Goal: Task Accomplishment & Management: Manage account settings

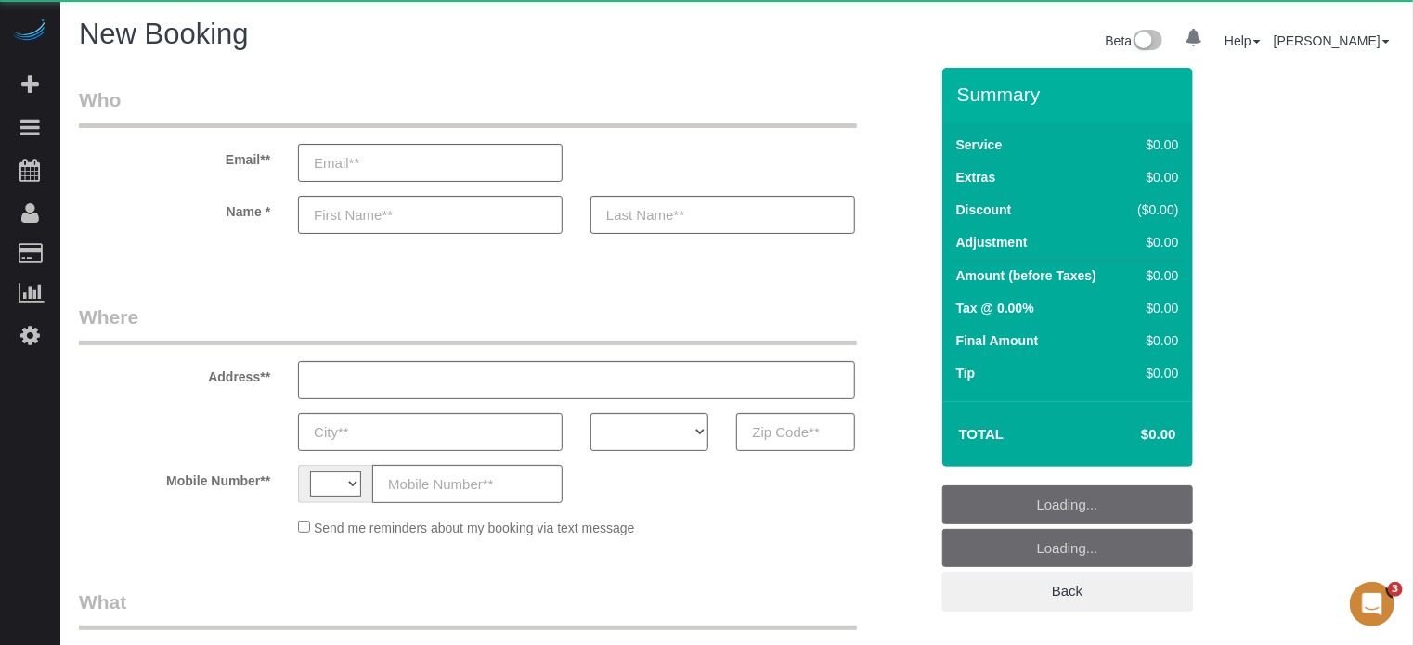
select select "string:[GEOGRAPHIC_DATA]"
select select "number:9"
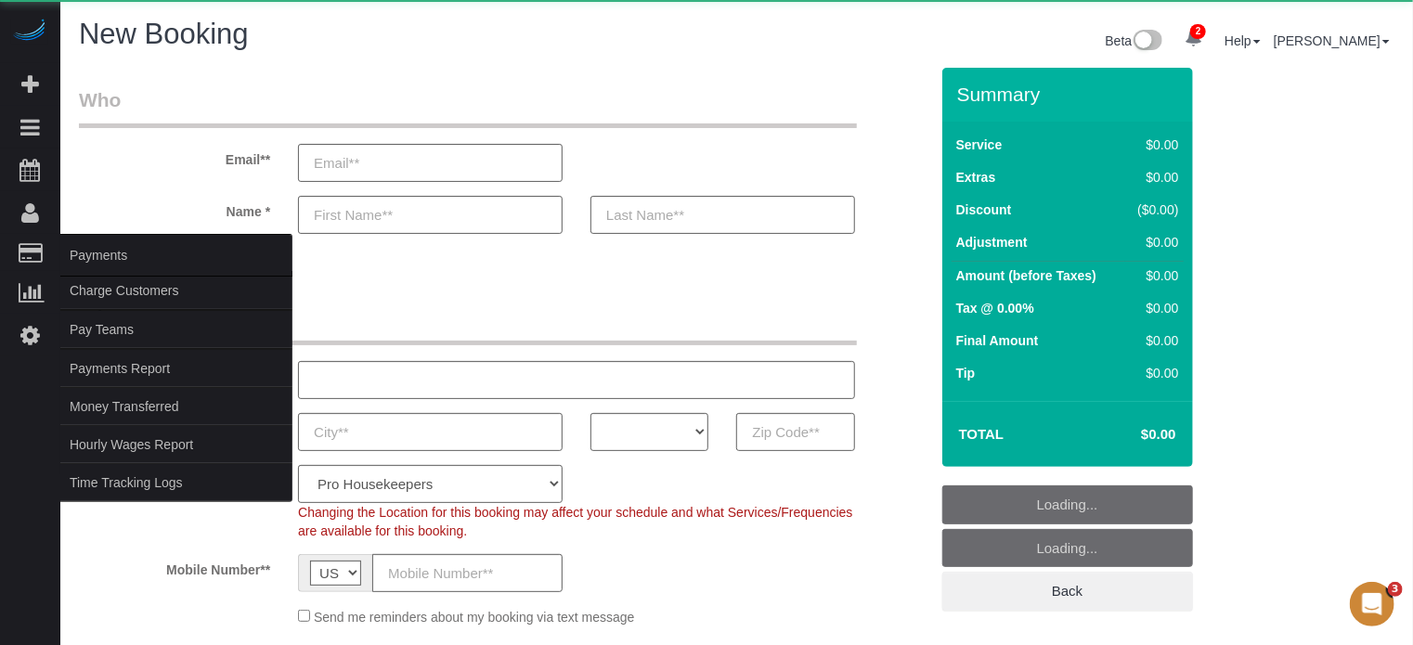
select select "object:1243"
select select "4"
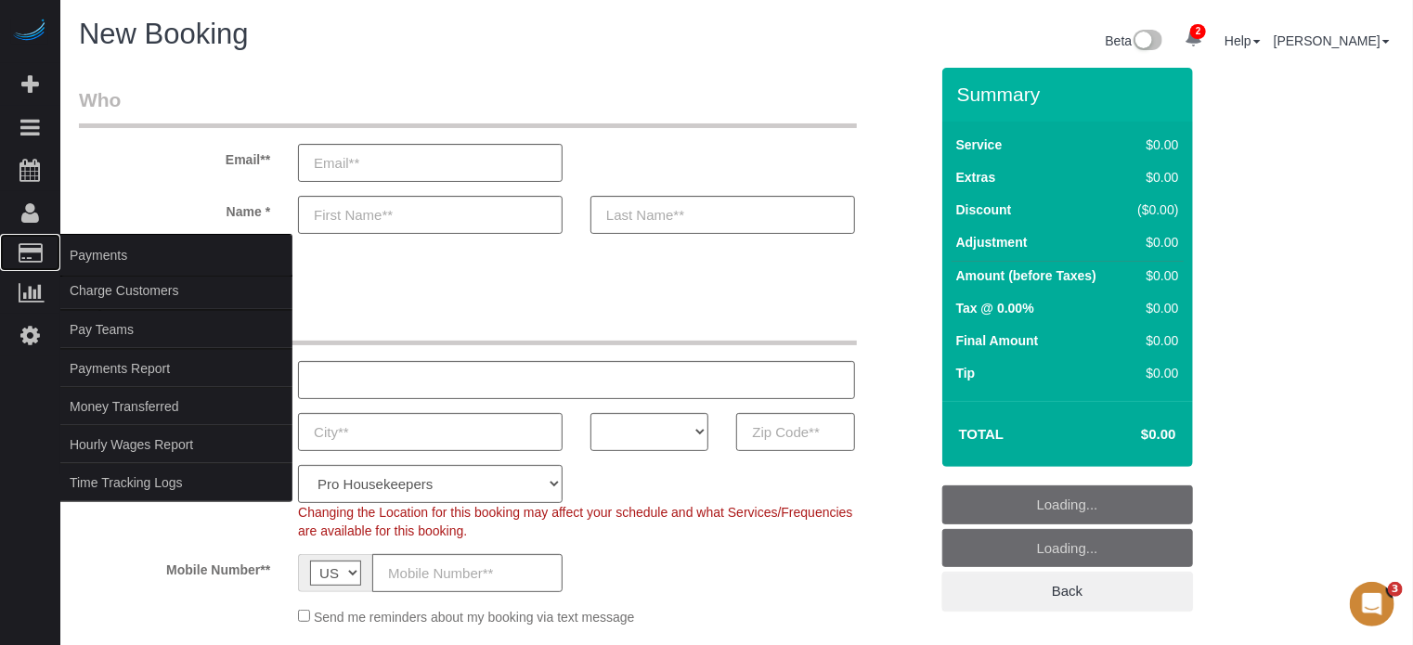
click at [111, 263] on span "Payments" at bounding box center [176, 255] width 232 height 43
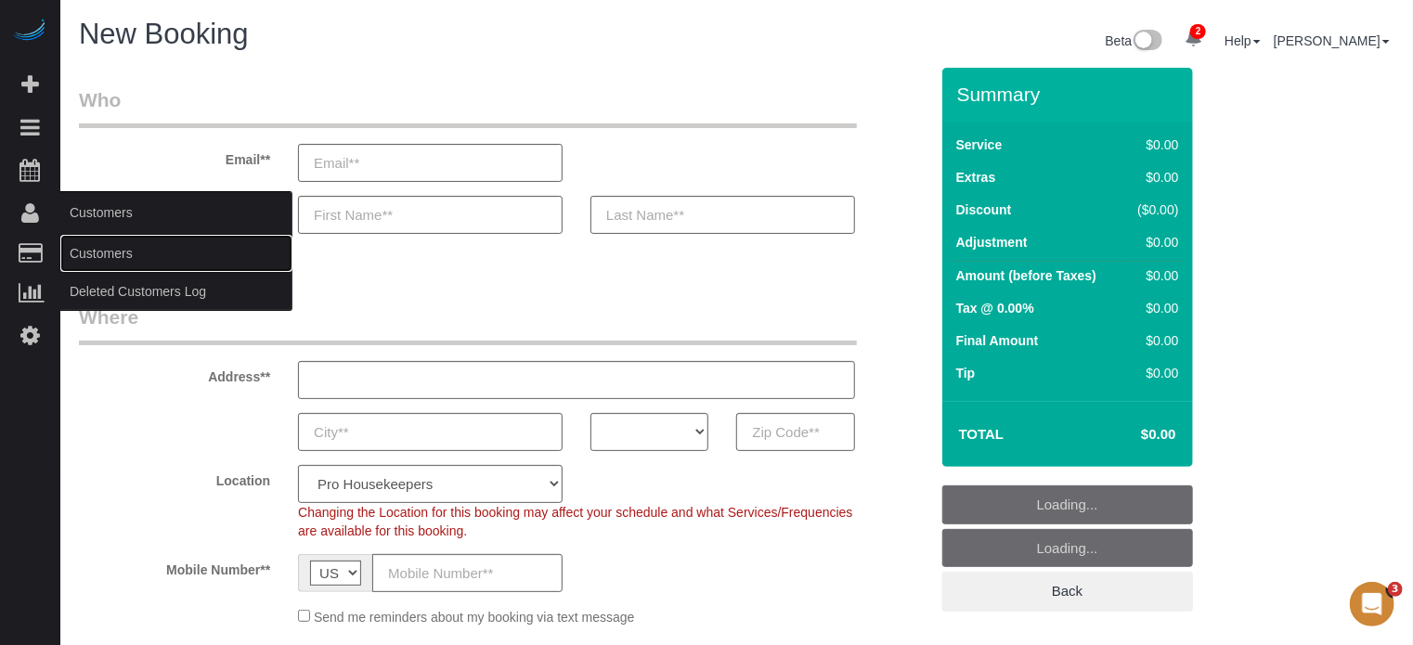
click at [97, 247] on link "Customers" at bounding box center [176, 253] width 232 height 37
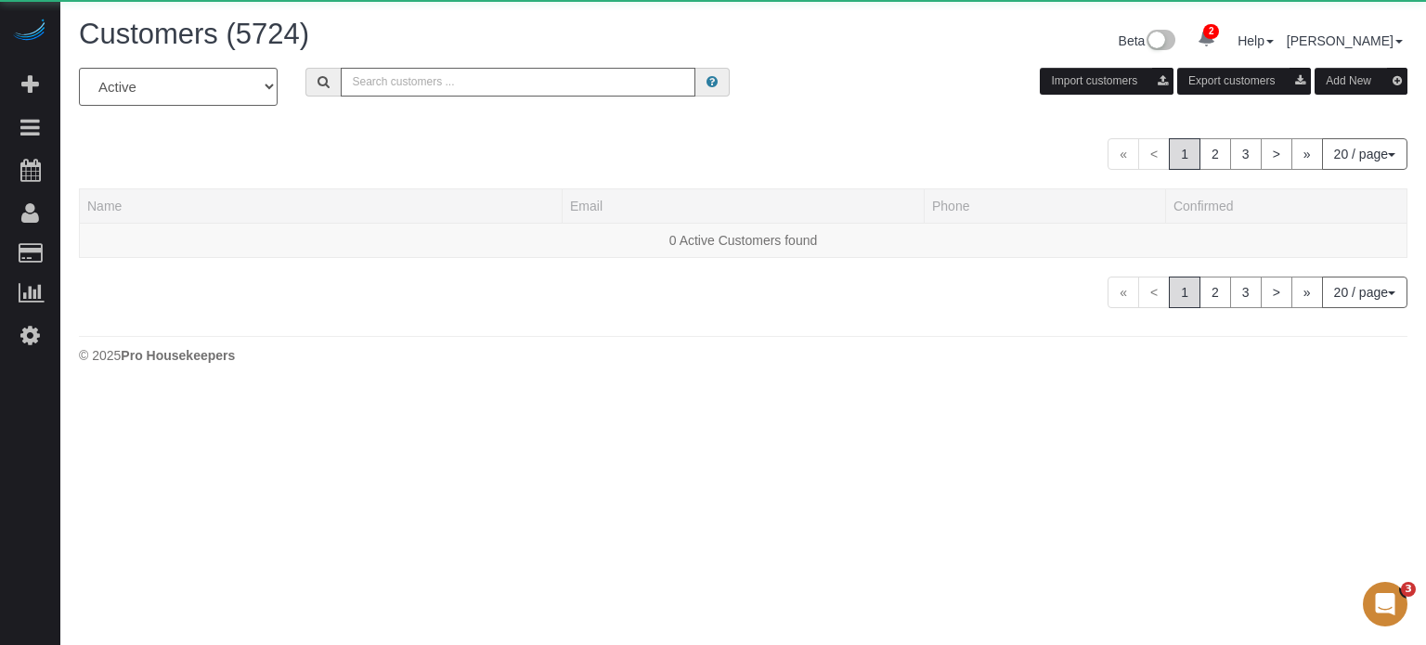
click at [434, 84] on input "text" at bounding box center [518, 82] width 355 height 29
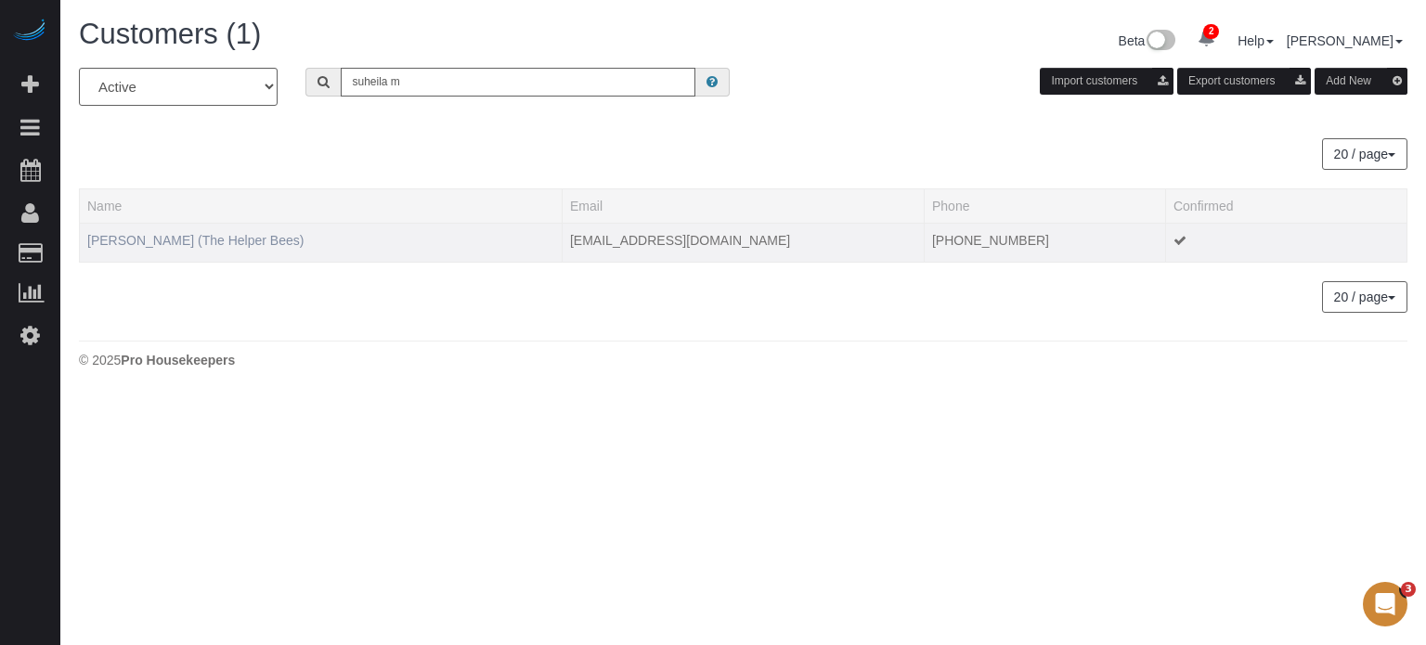
type input "suheila m"
click at [261, 233] on link "Suheila Masudi (The Helper Bees)" at bounding box center [195, 240] width 216 height 15
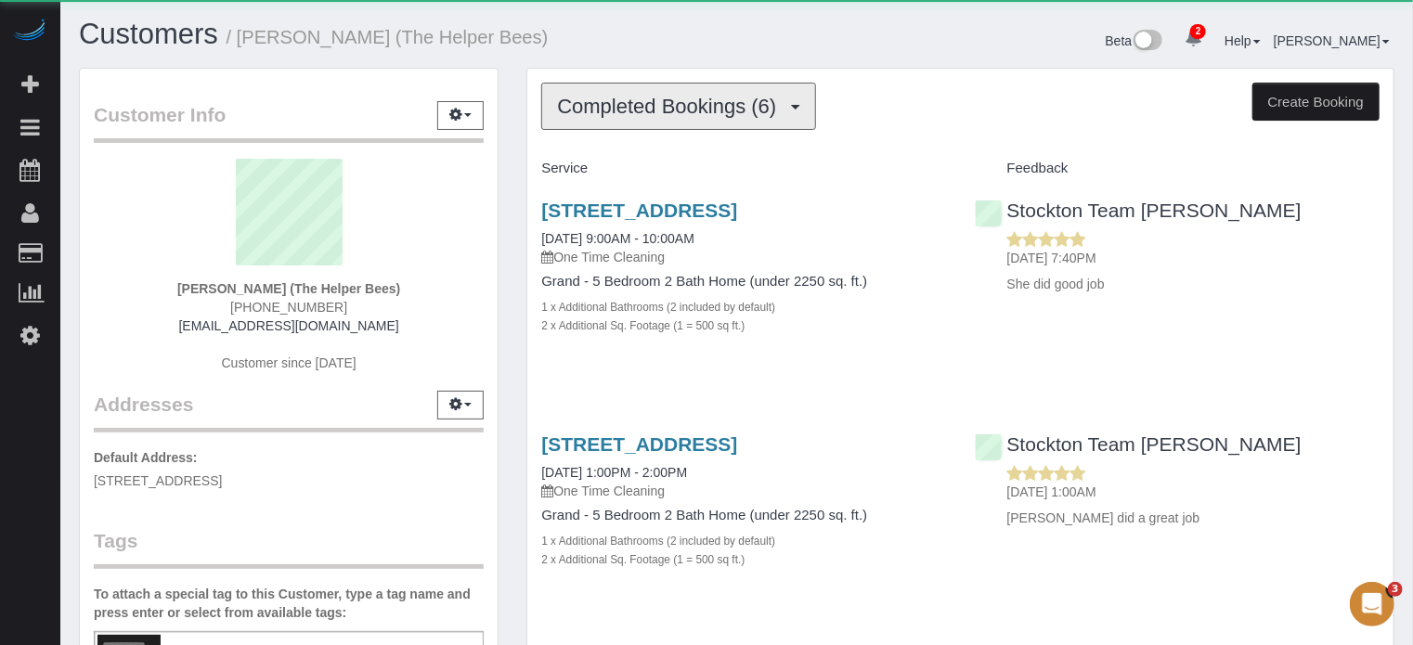
click at [688, 127] on button "Completed Bookings (6)" at bounding box center [678, 106] width 275 height 47
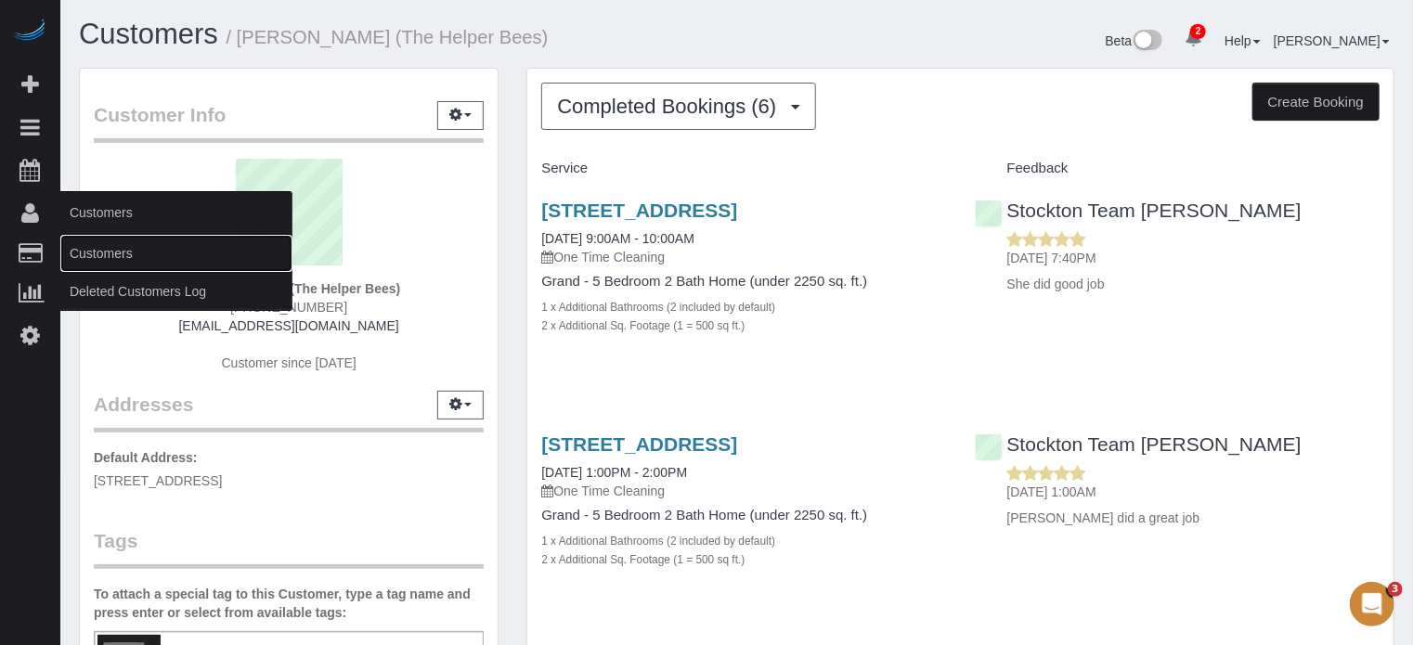
click at [104, 249] on link "Customers" at bounding box center [176, 253] width 232 height 37
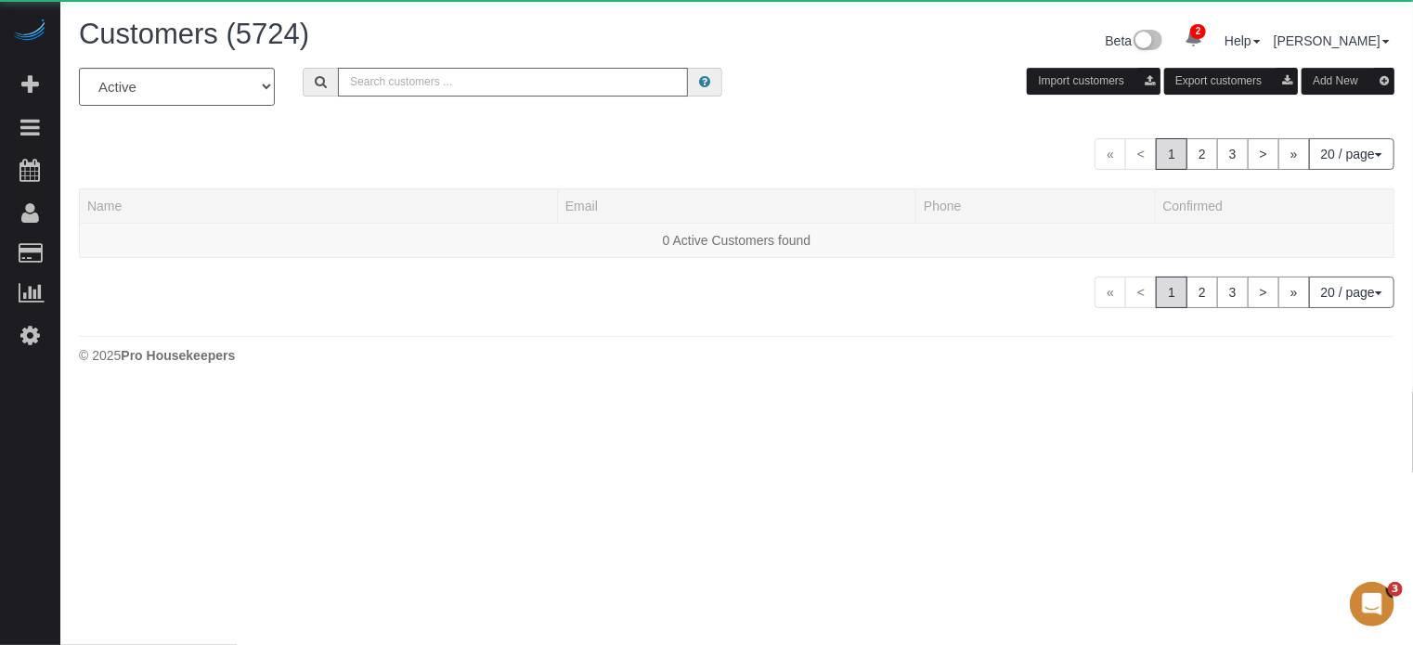
click at [501, 96] on input "text" at bounding box center [513, 82] width 350 height 29
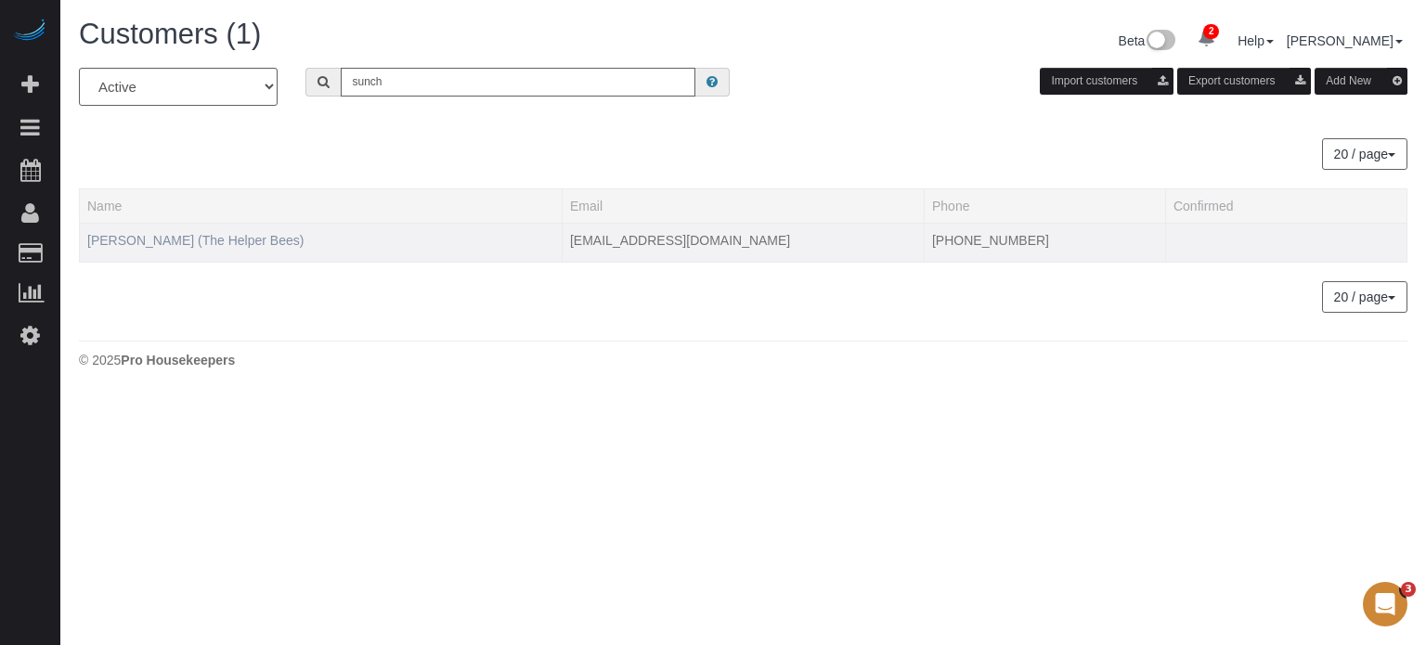
type input "sunch"
click at [204, 233] on link "Suncha Bauer (The Helper Bees)" at bounding box center [195, 240] width 216 height 15
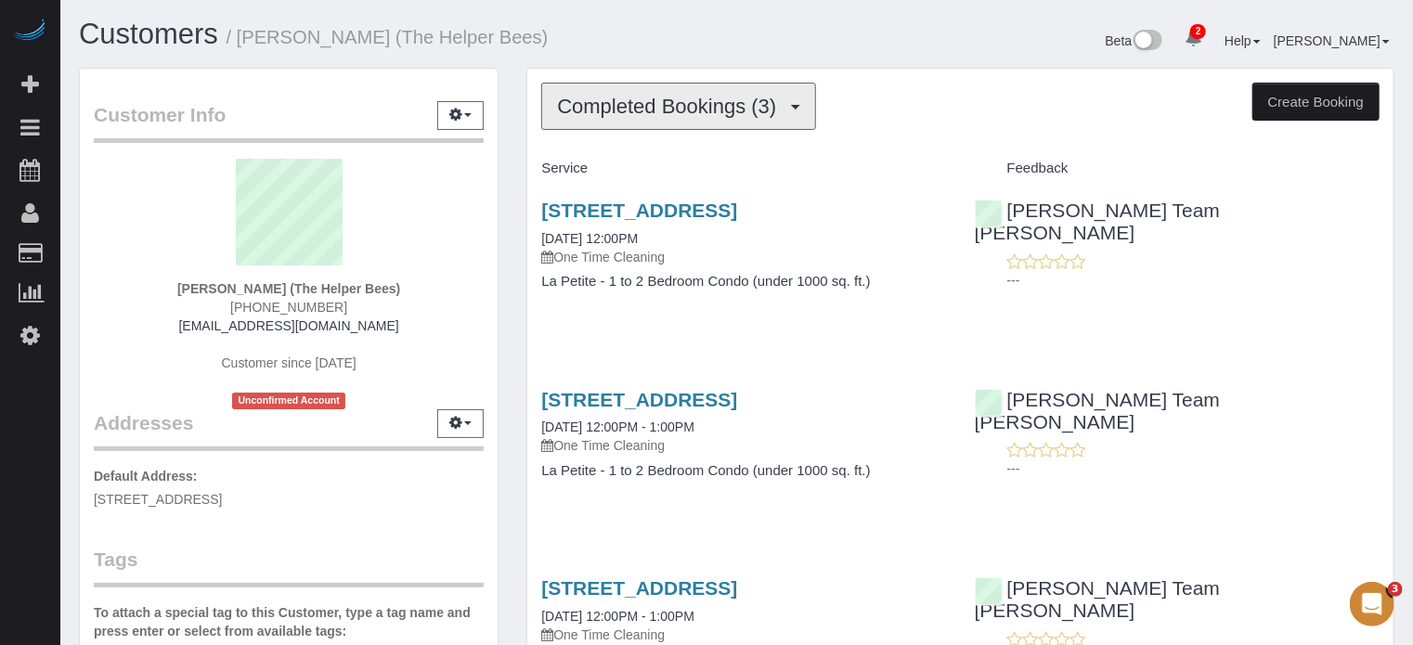
click at [620, 104] on span "Completed Bookings (3)" at bounding box center [671, 106] width 228 height 23
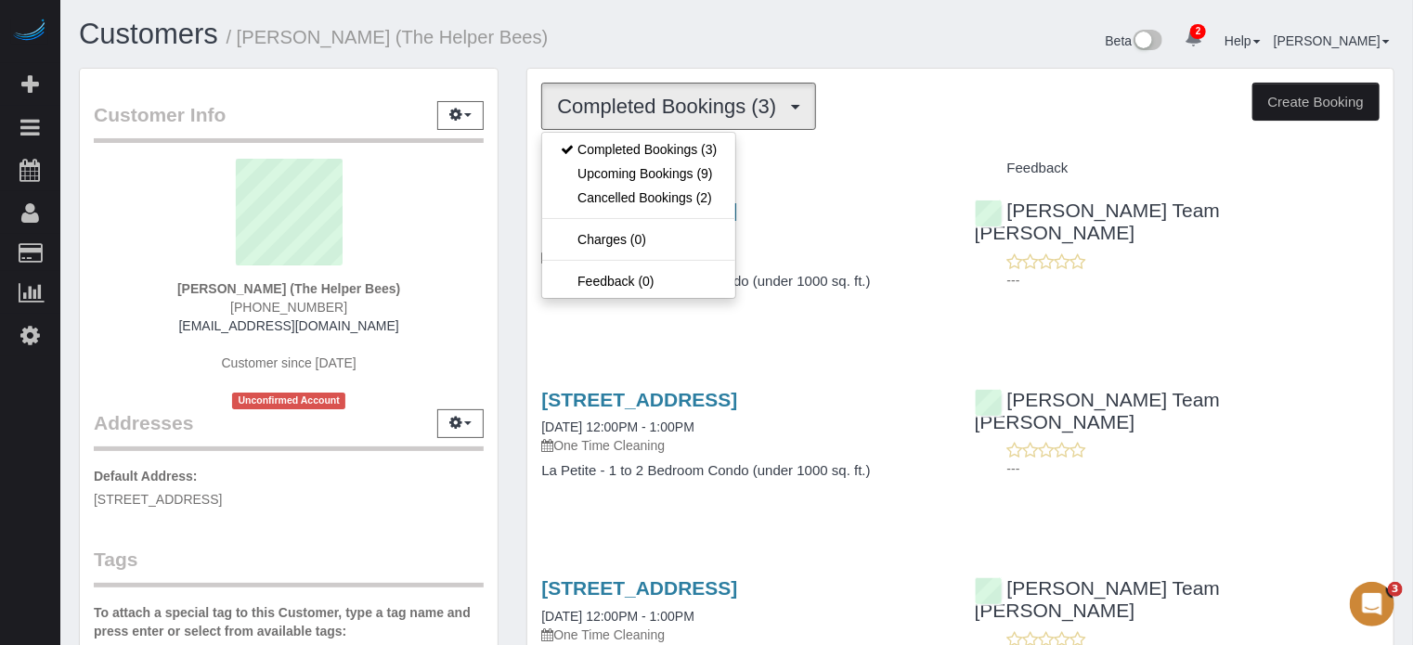
click at [624, 43] on h1 "Customers / Suncha Bauer (The Helper Bees)" at bounding box center [401, 35] width 644 height 32
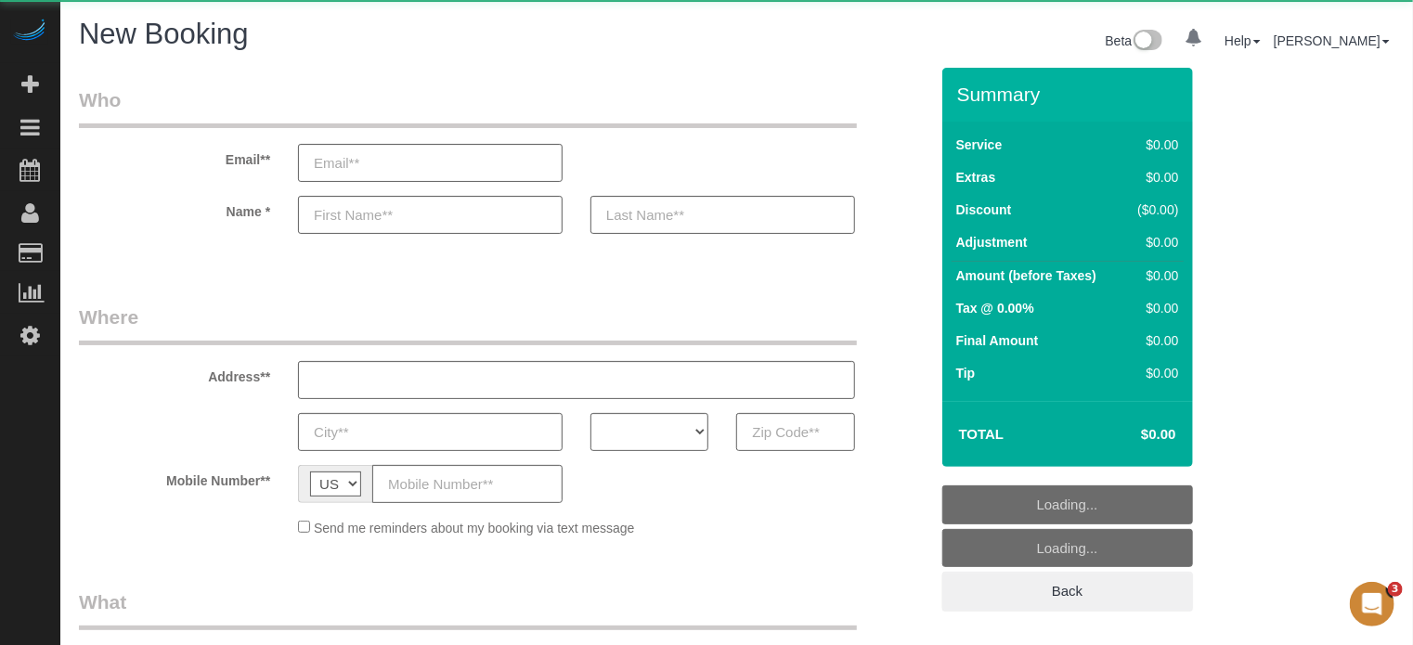
select select "object:585"
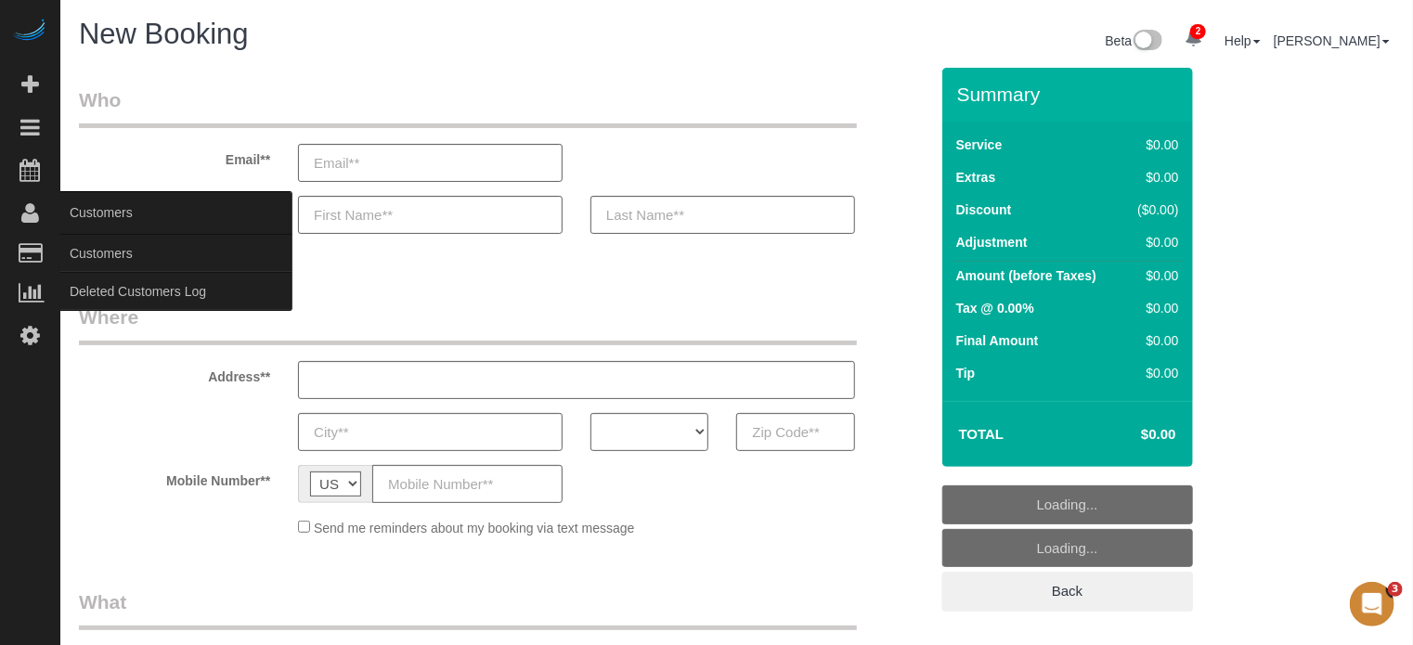
select select "number:9"
select select "object:1108"
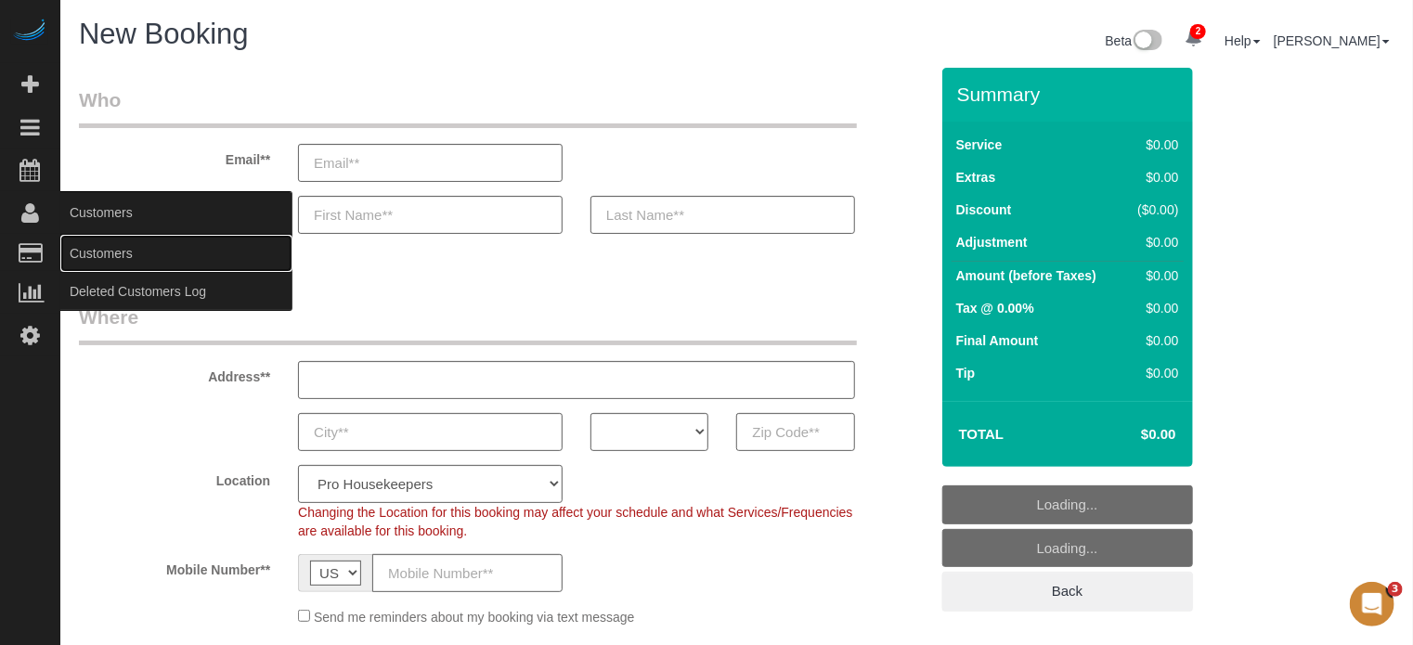
click at [96, 244] on link "Customers" at bounding box center [176, 253] width 232 height 37
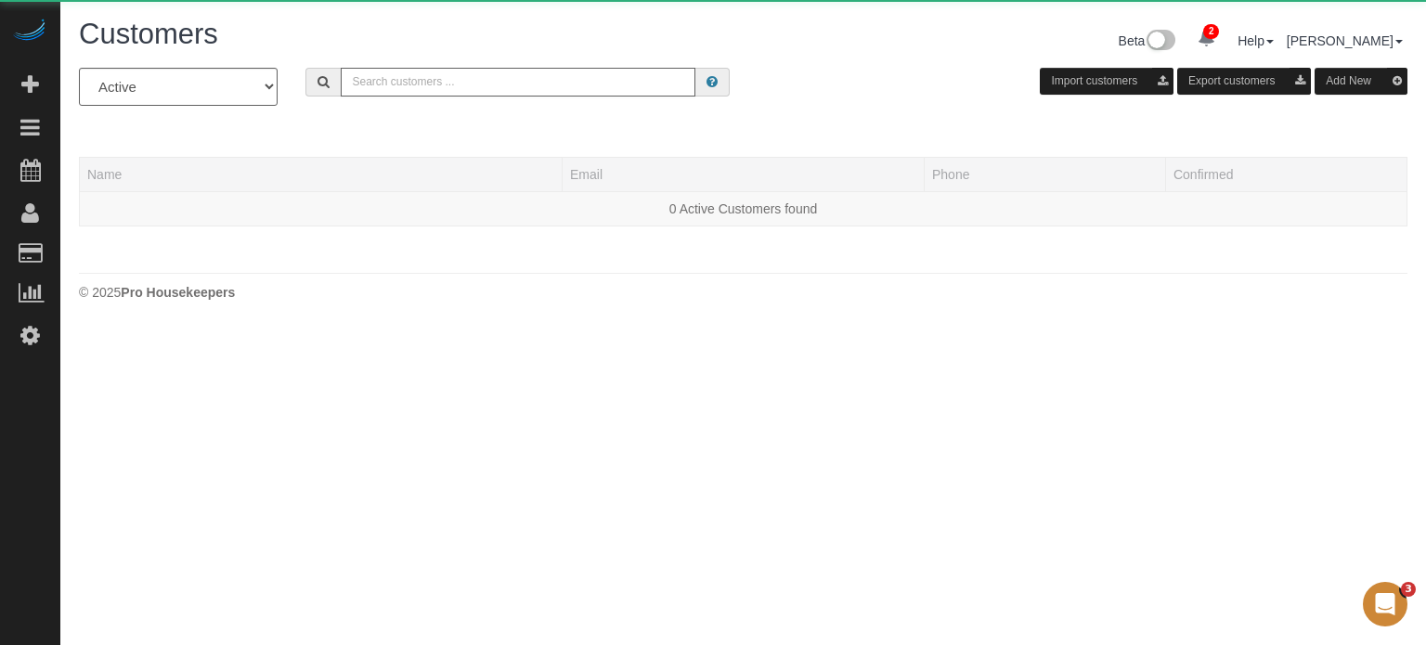
click at [372, 81] on input "text" at bounding box center [518, 82] width 355 height 29
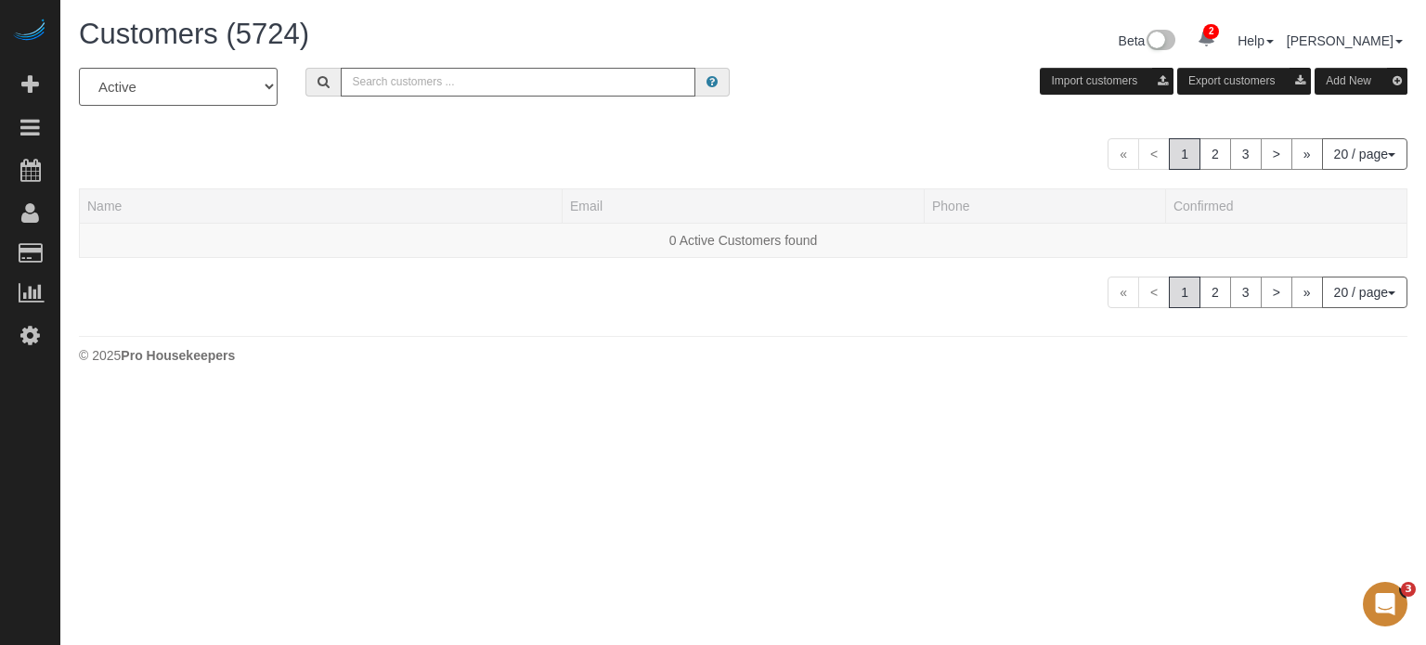
paste input "butjahknow@gmail.com"
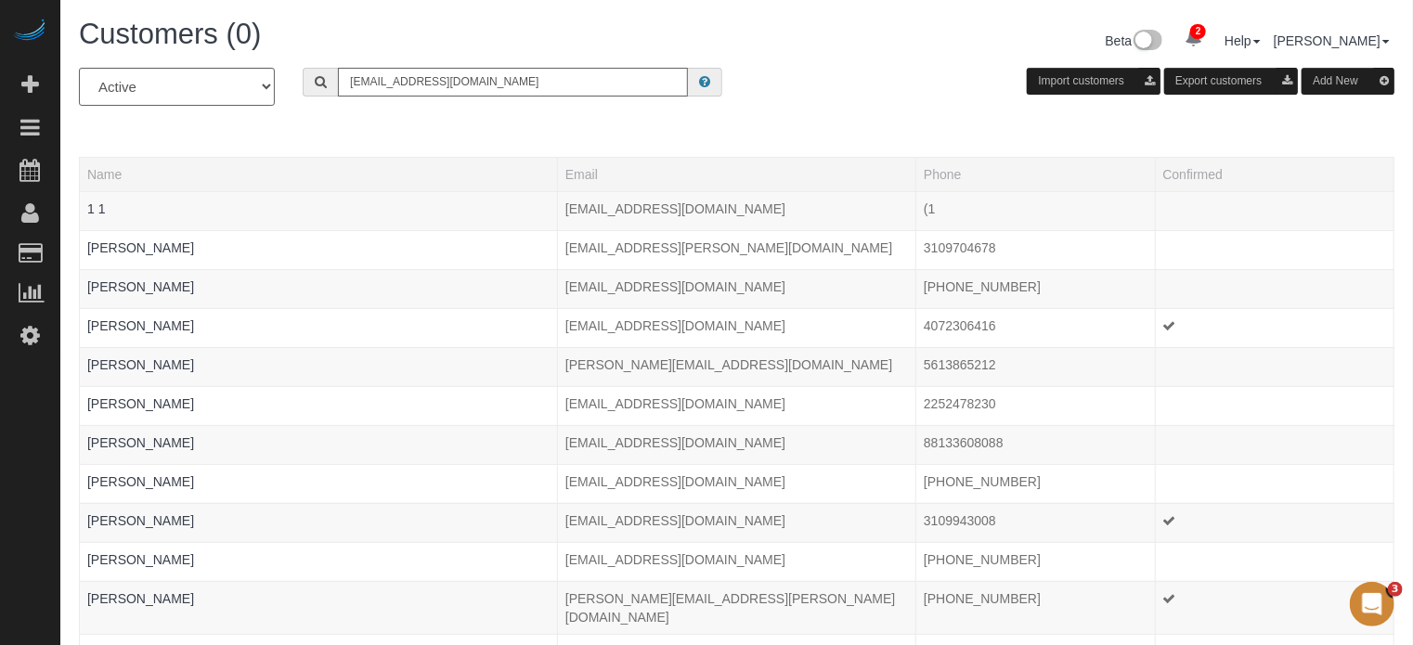
click at [501, 87] on input "butjahknow@gmail.com" at bounding box center [513, 82] width 350 height 29
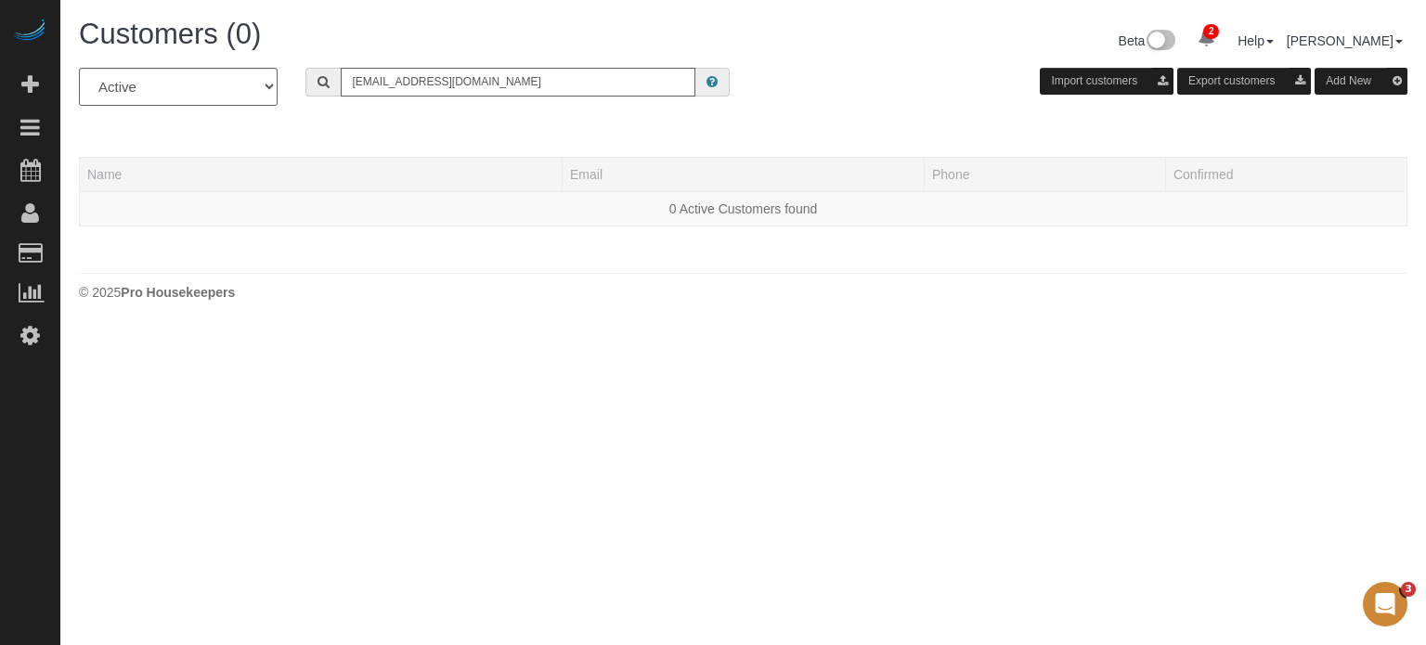
click at [471, 88] on input "butjahknow@gmail.com" at bounding box center [518, 82] width 355 height 29
click at [472, 86] on input "butjahknow@gmail.com" at bounding box center [518, 82] width 355 height 29
paste input "jreynolds32319"
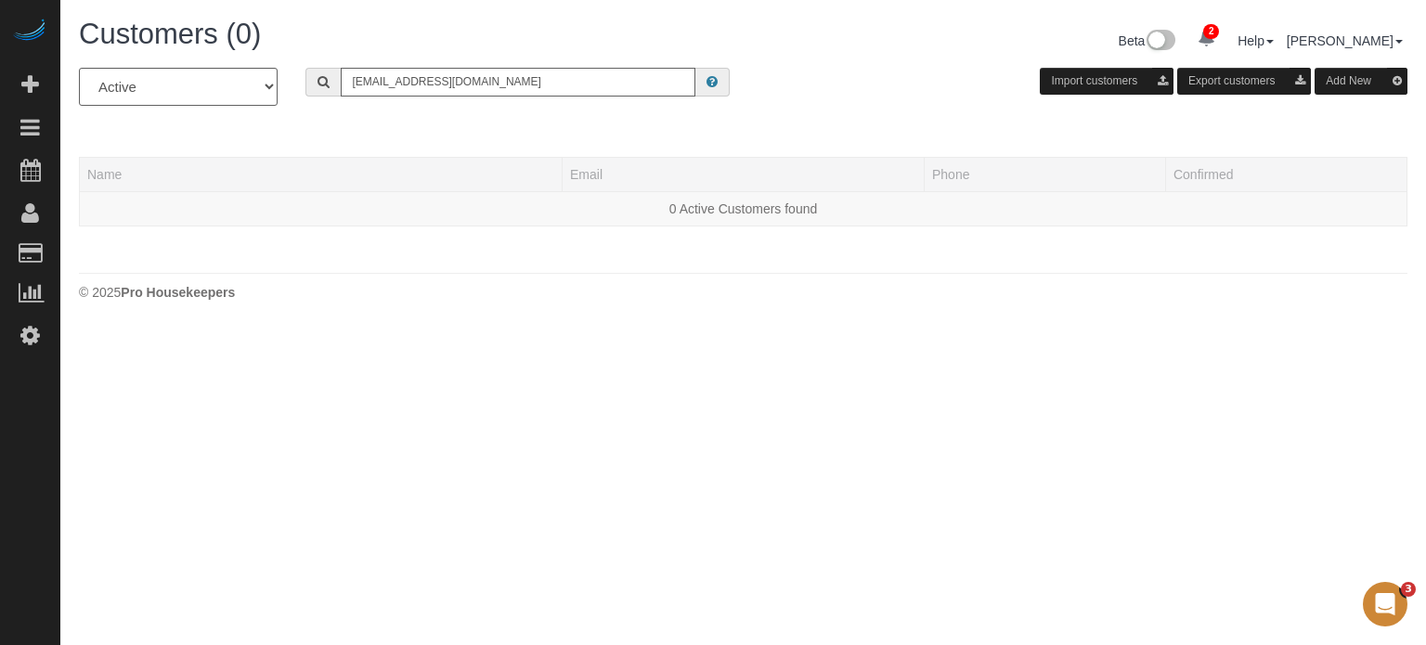
type input "jreynolds32319@gmail.com"
click at [581, 120] on div "All Active Archived jreynolds32319@gmail.com Import customers Export customers …" at bounding box center [743, 156] width 1328 height 177
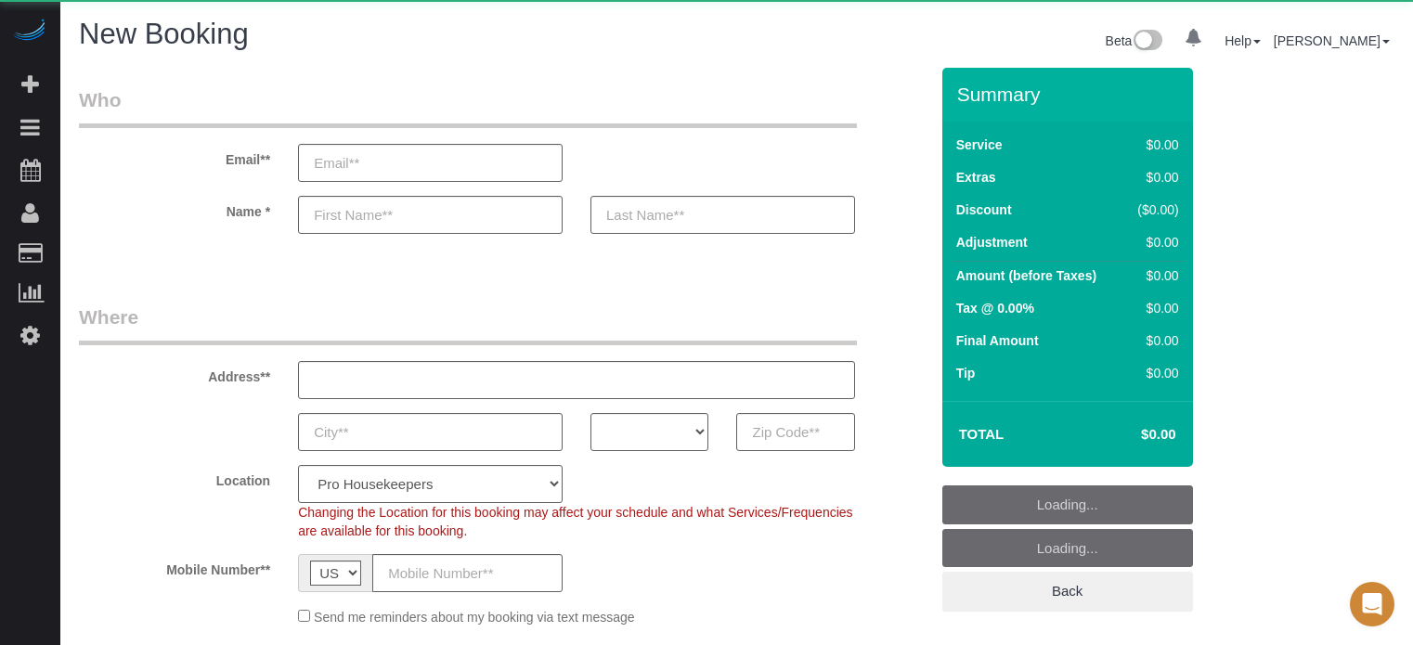
select select "number:9"
select select "object:1237"
select select "4"
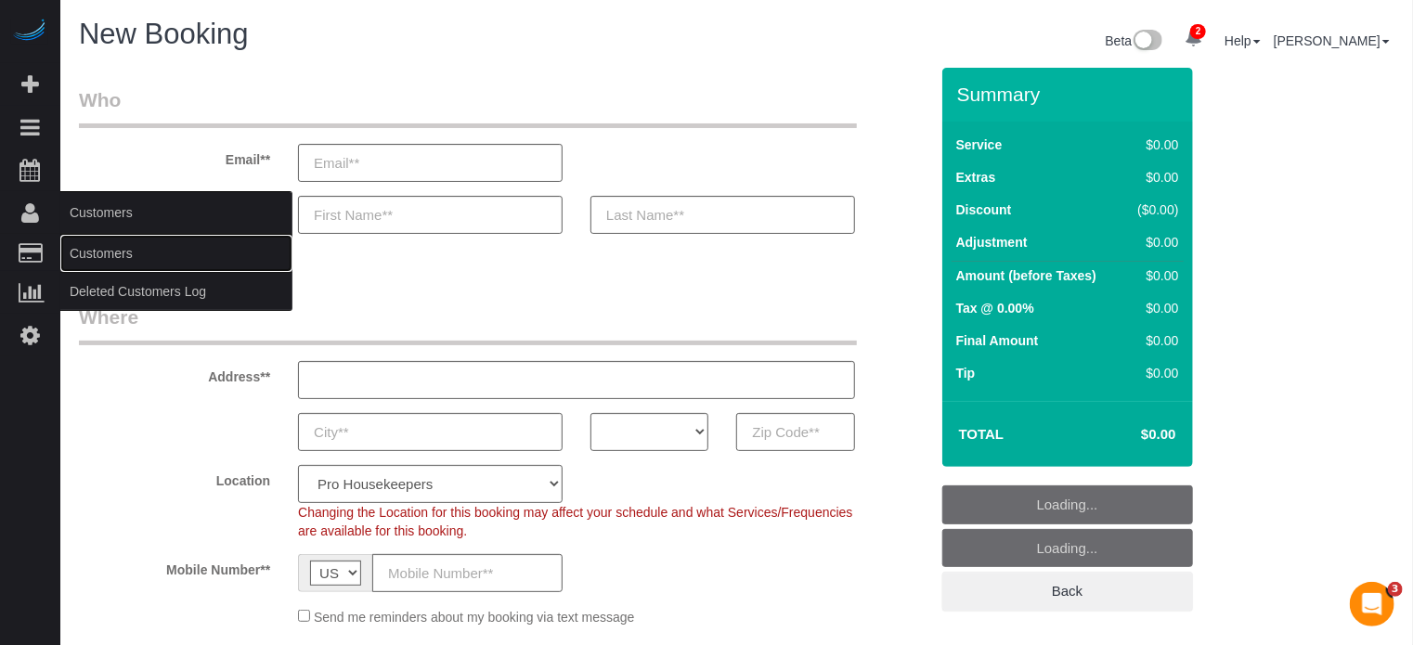
click at [104, 252] on link "Customers" at bounding box center [176, 253] width 232 height 37
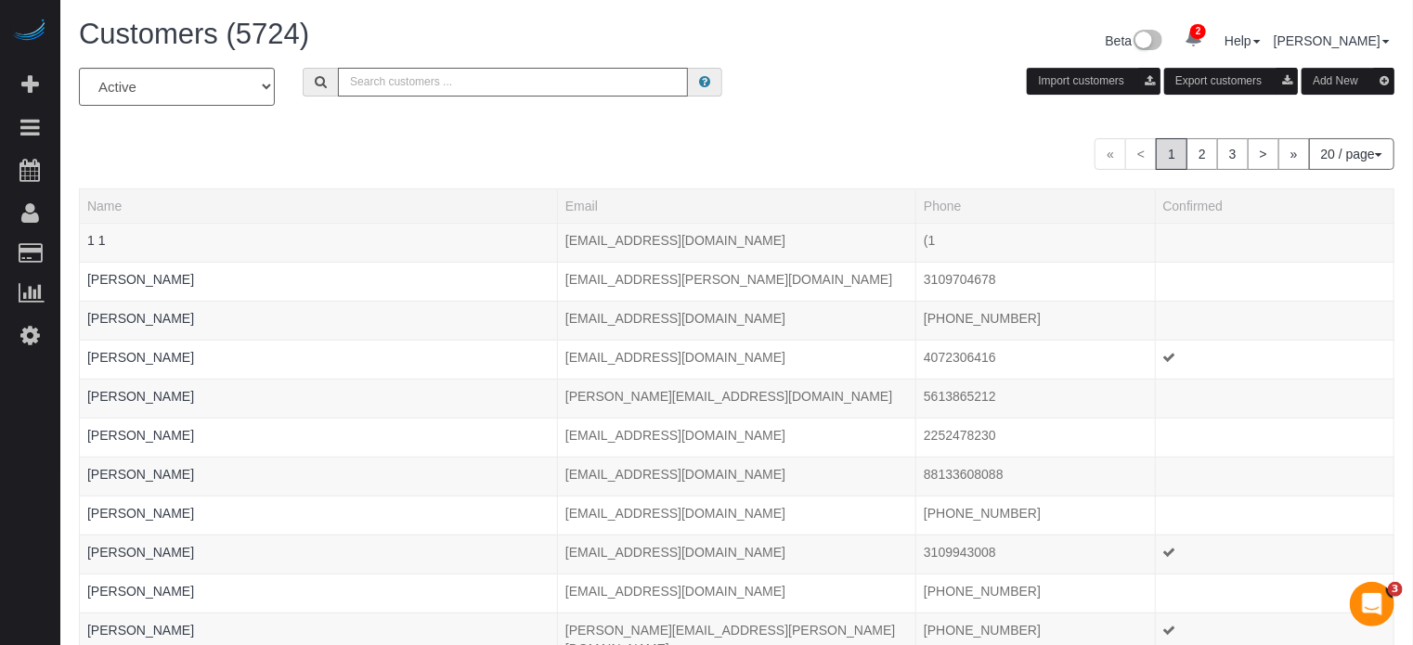
click at [482, 84] on input "text" at bounding box center [513, 82] width 350 height 29
click at [23, 319] on link "Settings" at bounding box center [30, 335] width 60 height 43
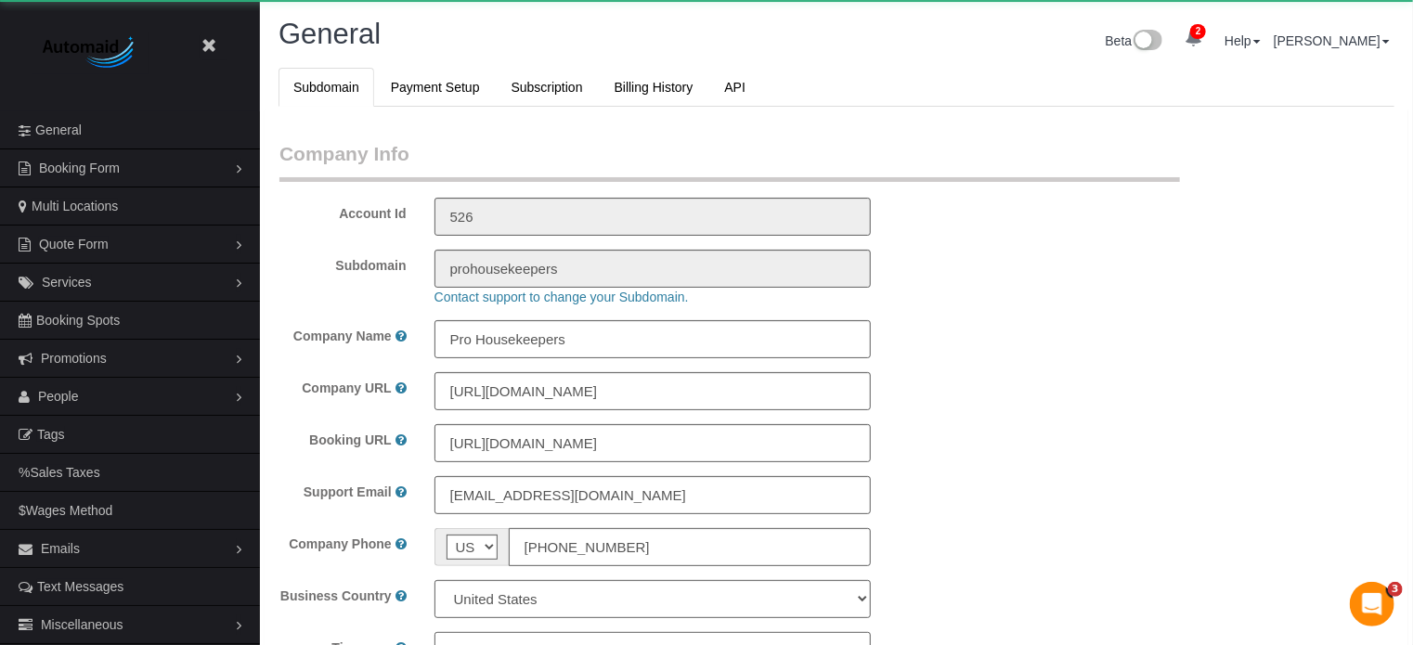
select select "1"
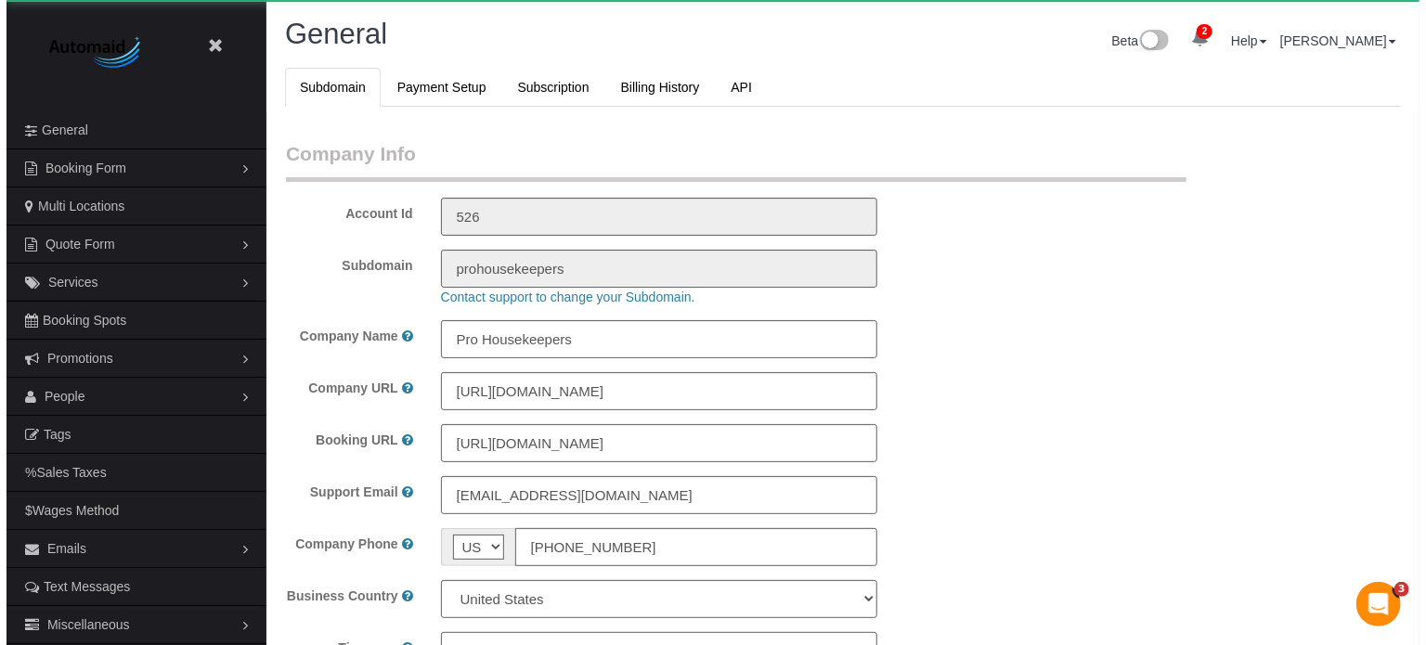
scroll to position [4127, 1413]
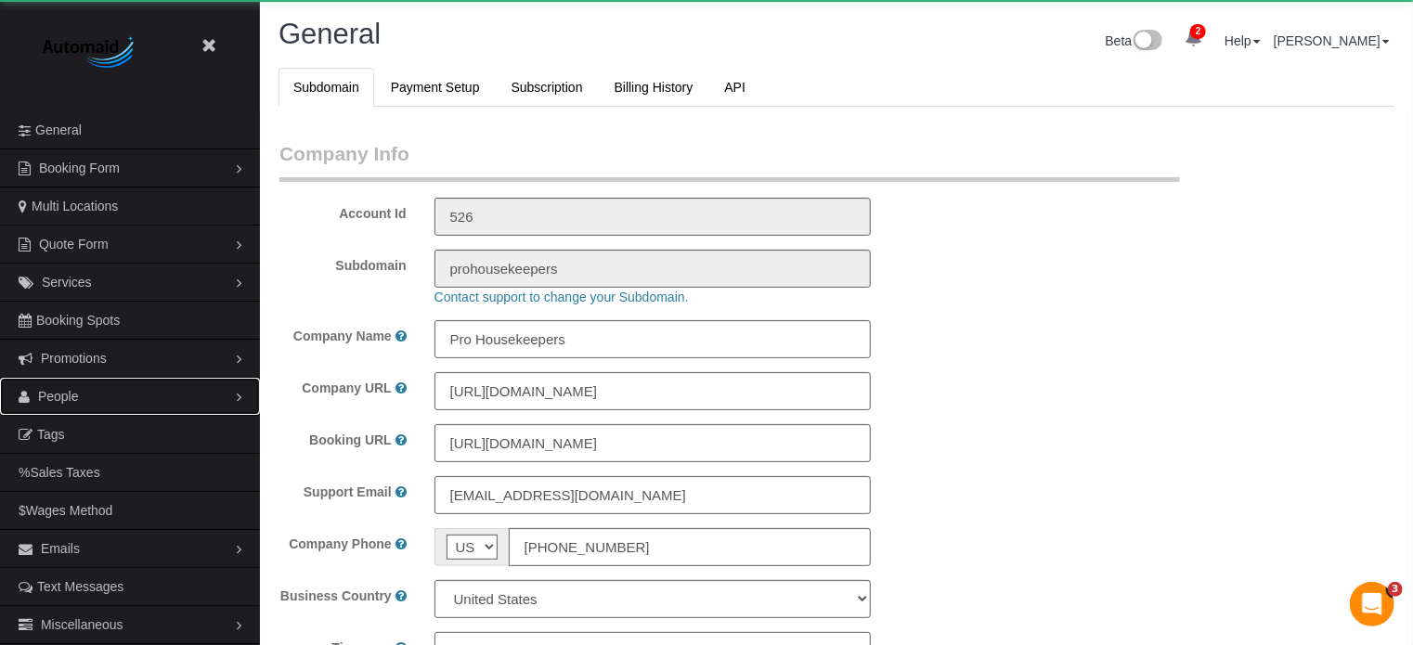
click at [65, 393] on span "People" at bounding box center [58, 396] width 41 height 15
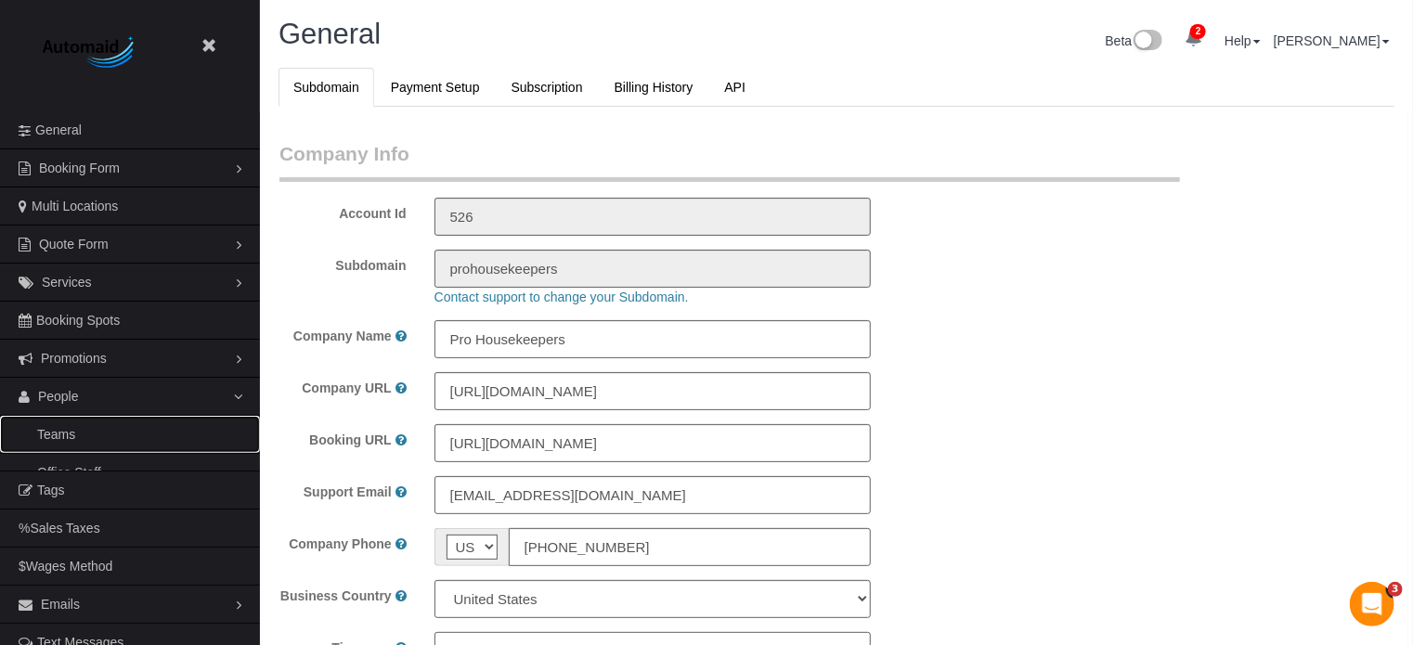
click at [79, 427] on link "Teams" at bounding box center [130, 434] width 260 height 37
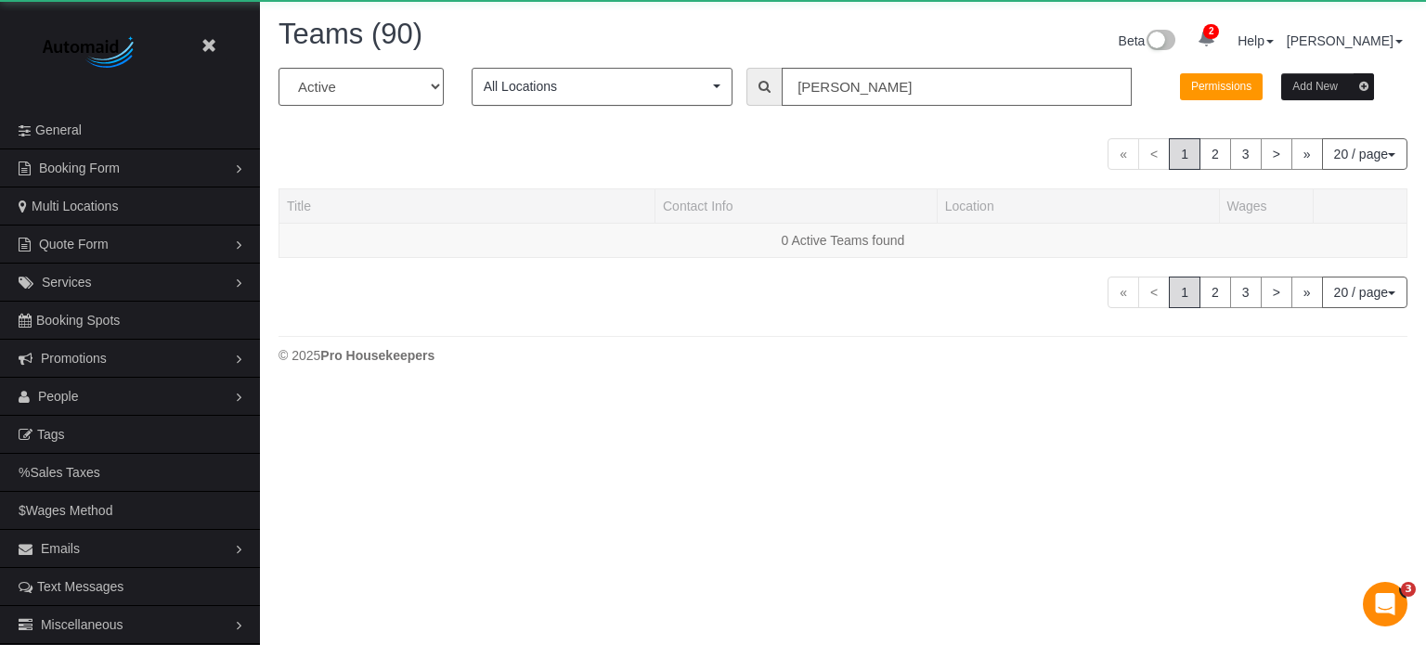
scroll to position [390, 1426]
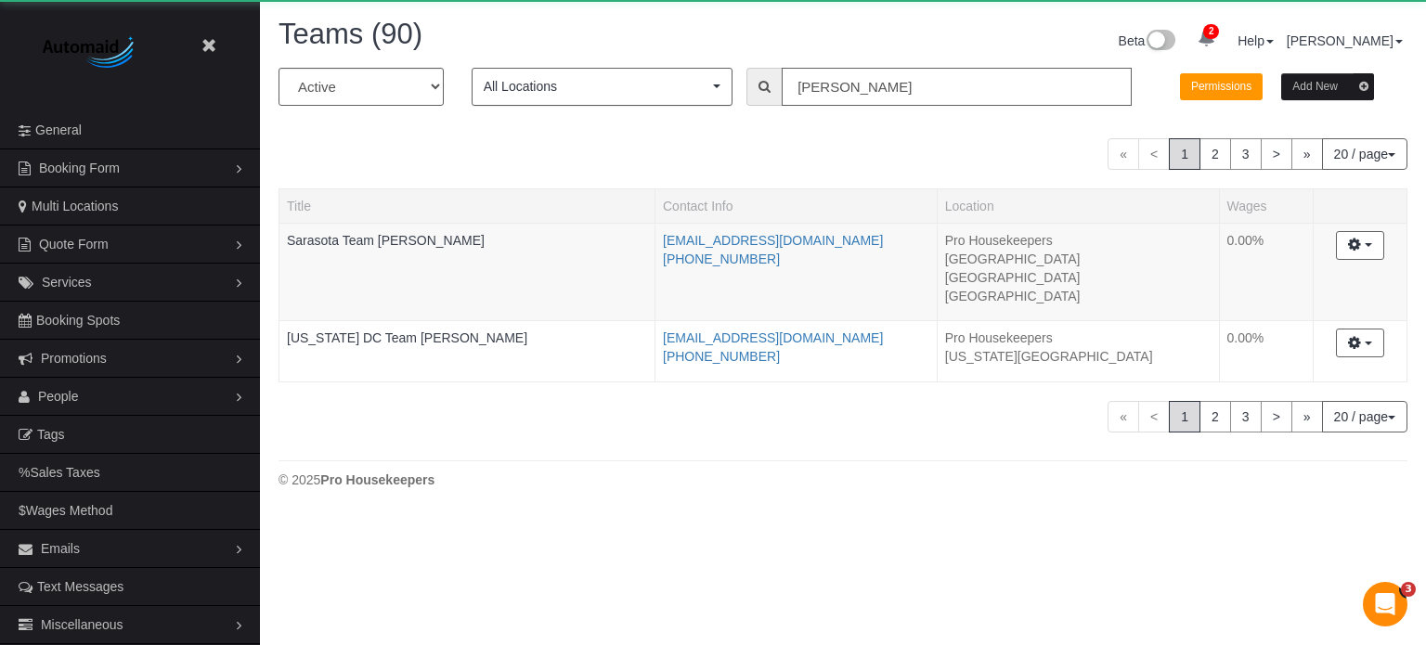
click at [839, 85] on input "juan" at bounding box center [957, 87] width 350 height 38
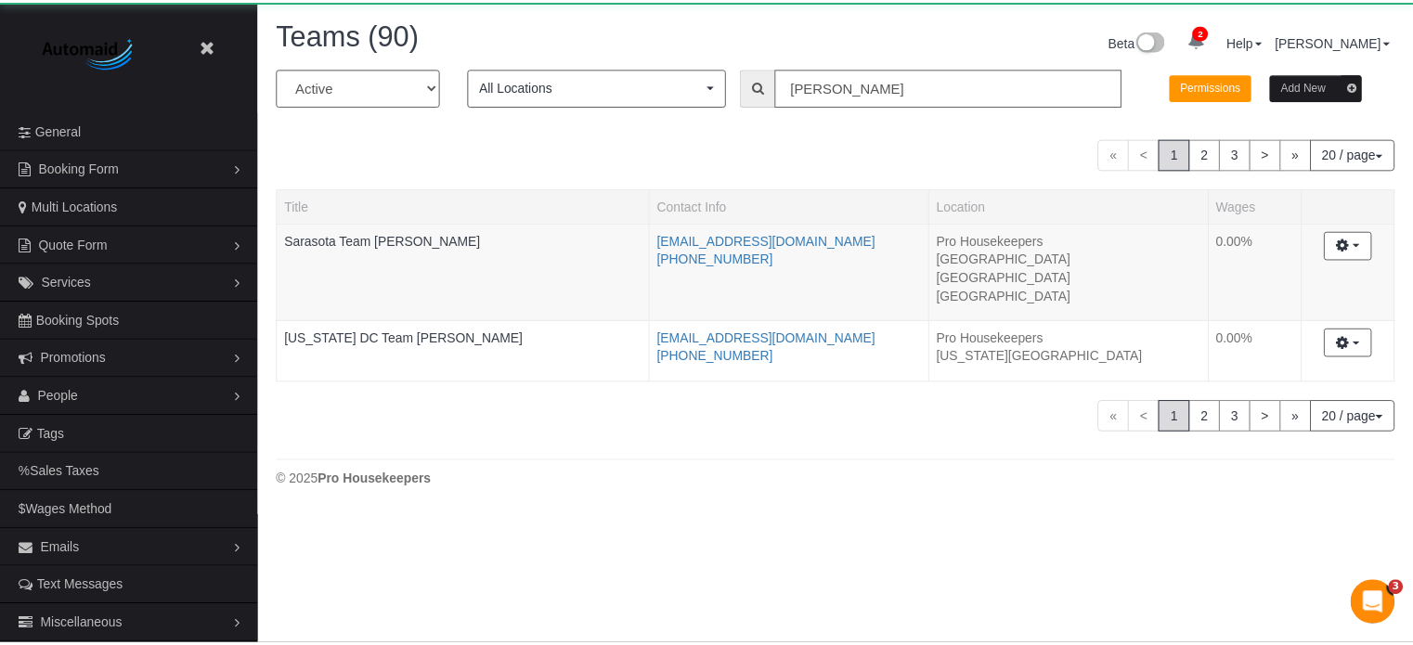
scroll to position [515, 1426]
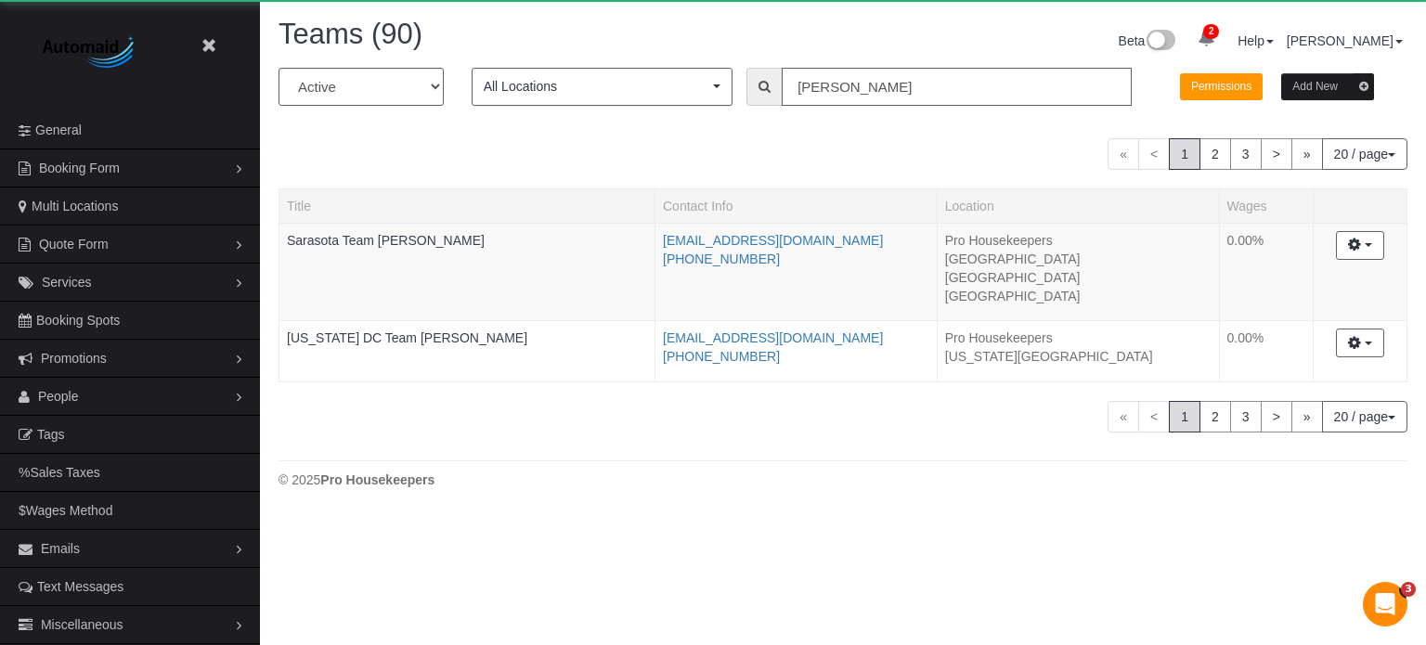
click at [839, 85] on input "juan" at bounding box center [957, 87] width 350 height 38
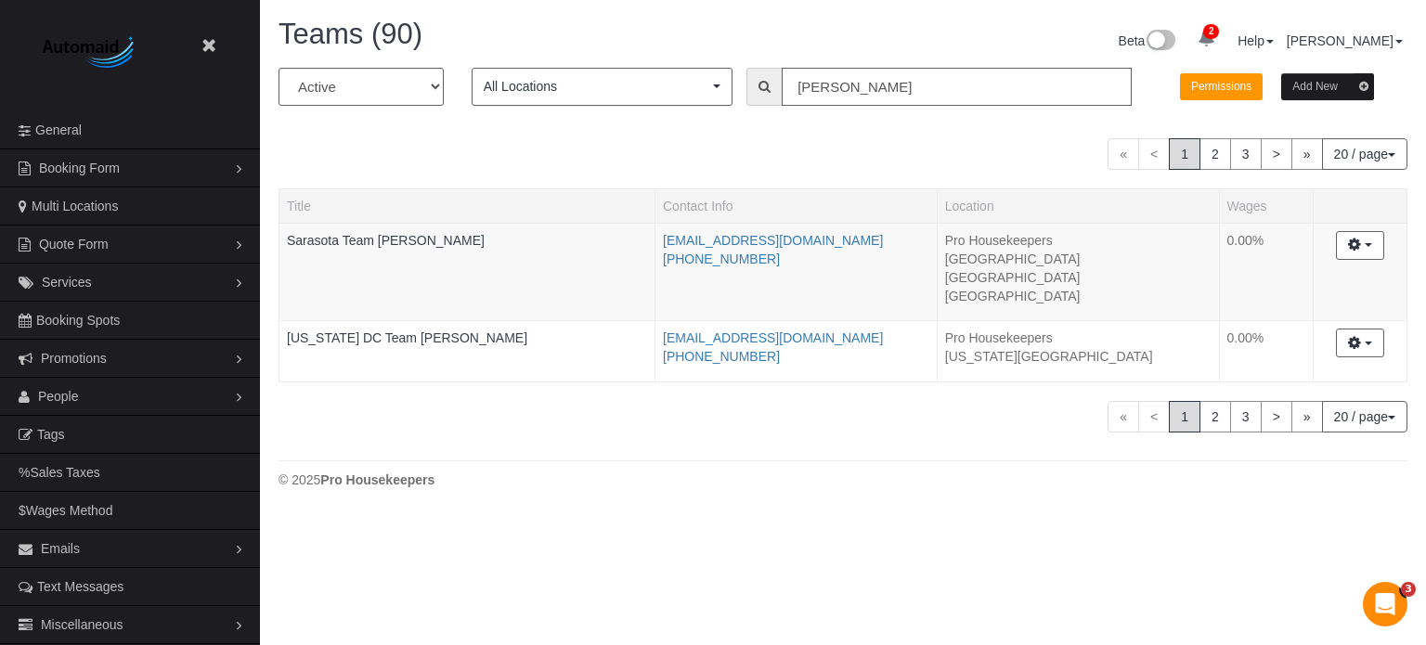
click at [839, 85] on input "juan" at bounding box center [957, 87] width 350 height 38
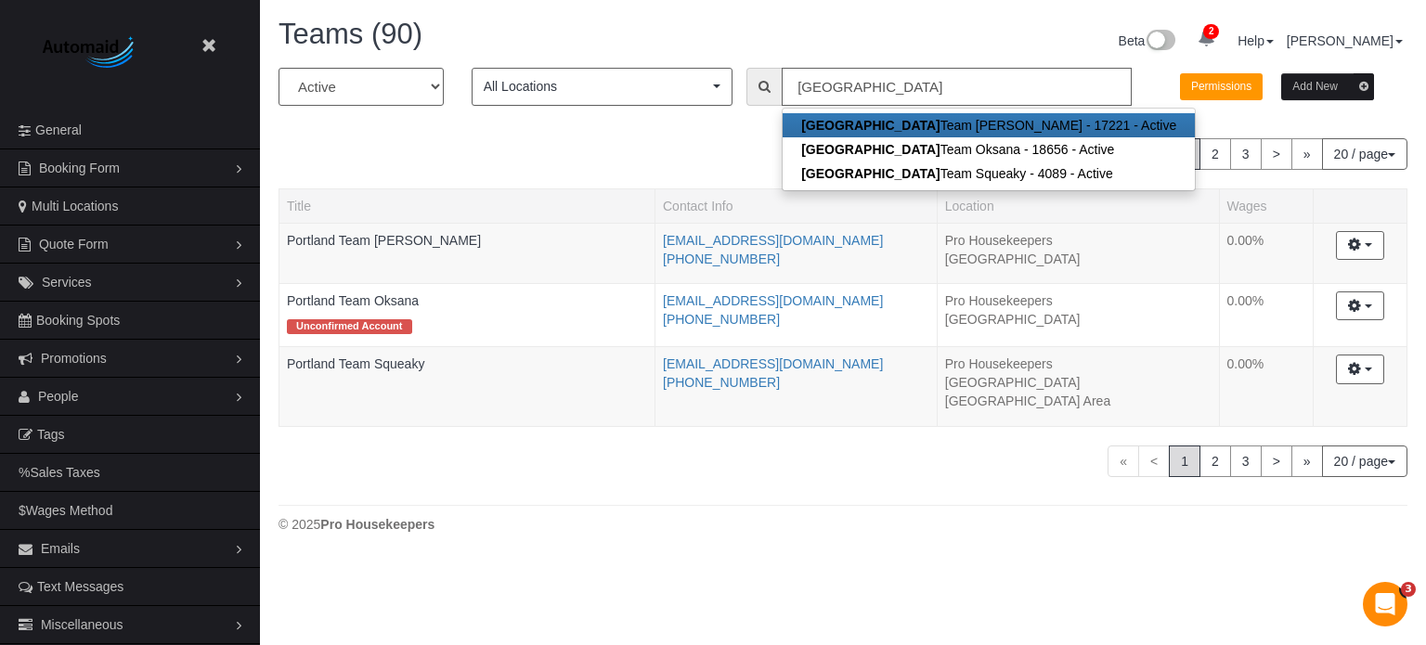
scroll to position [92260, 91395]
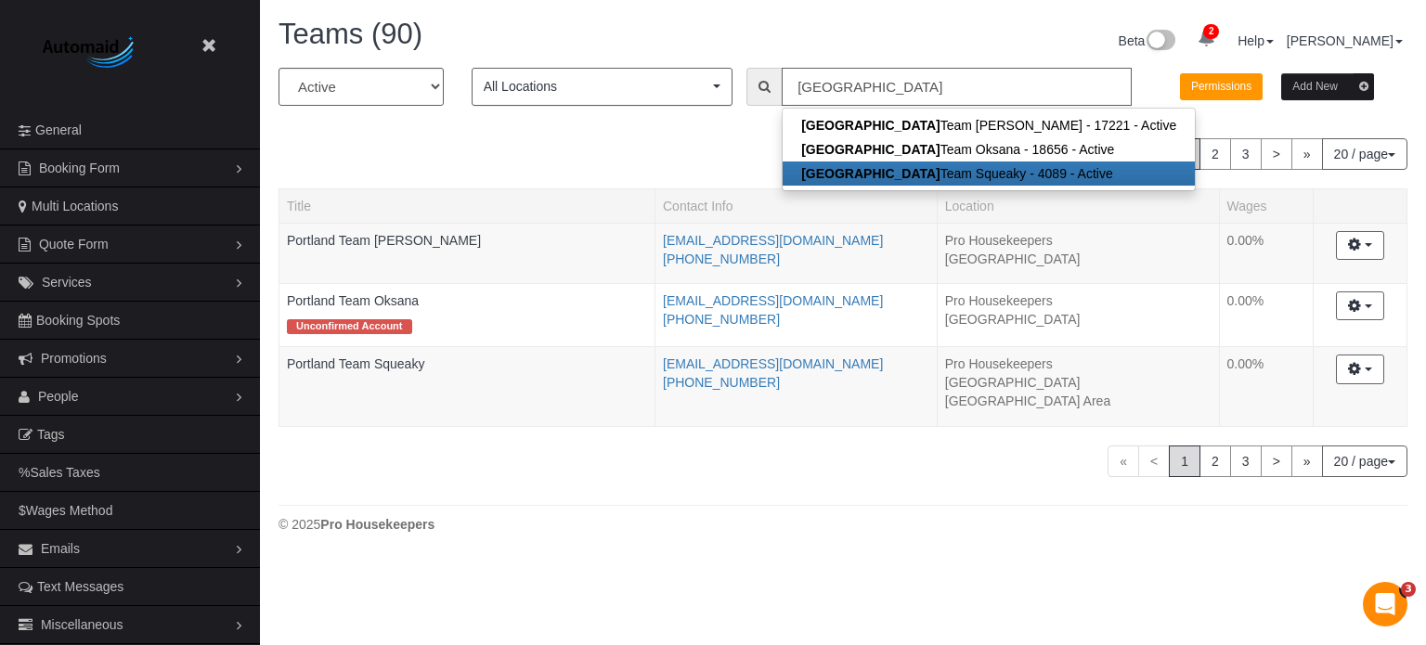
type input "portland"
click at [575, 164] on div "« < 1 2 3 > » 20 / page 10 / page 20 / page 30 / page 40 / page 50 / page 100 /…" at bounding box center [842, 154] width 1129 height 32
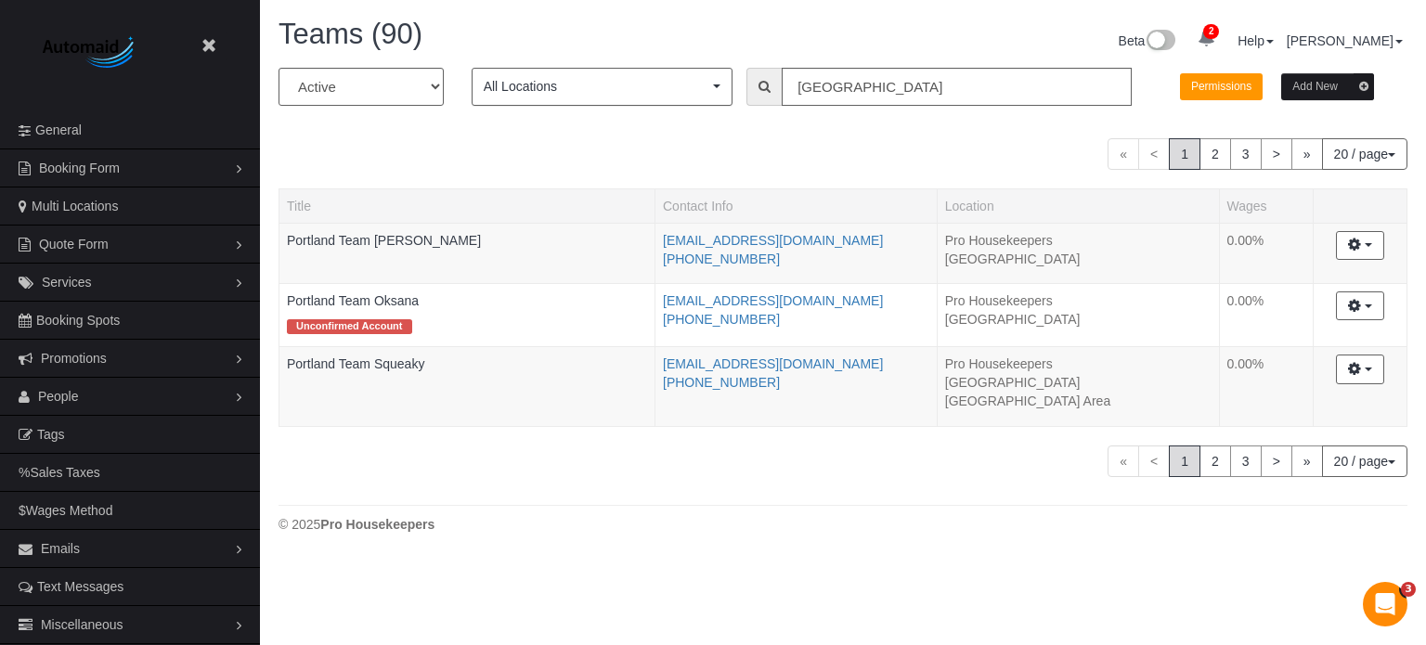
click at [1294, 589] on body "Beta Close Settings General Booking Form Install Form Customize Form Fields Def…" at bounding box center [713, 322] width 1426 height 645
click at [494, 143] on div "« < 1 2 3 > » 20 / page 10 / page 20 / page 30 / page 40 / page 50 / page 100 /…" at bounding box center [842, 154] width 1129 height 32
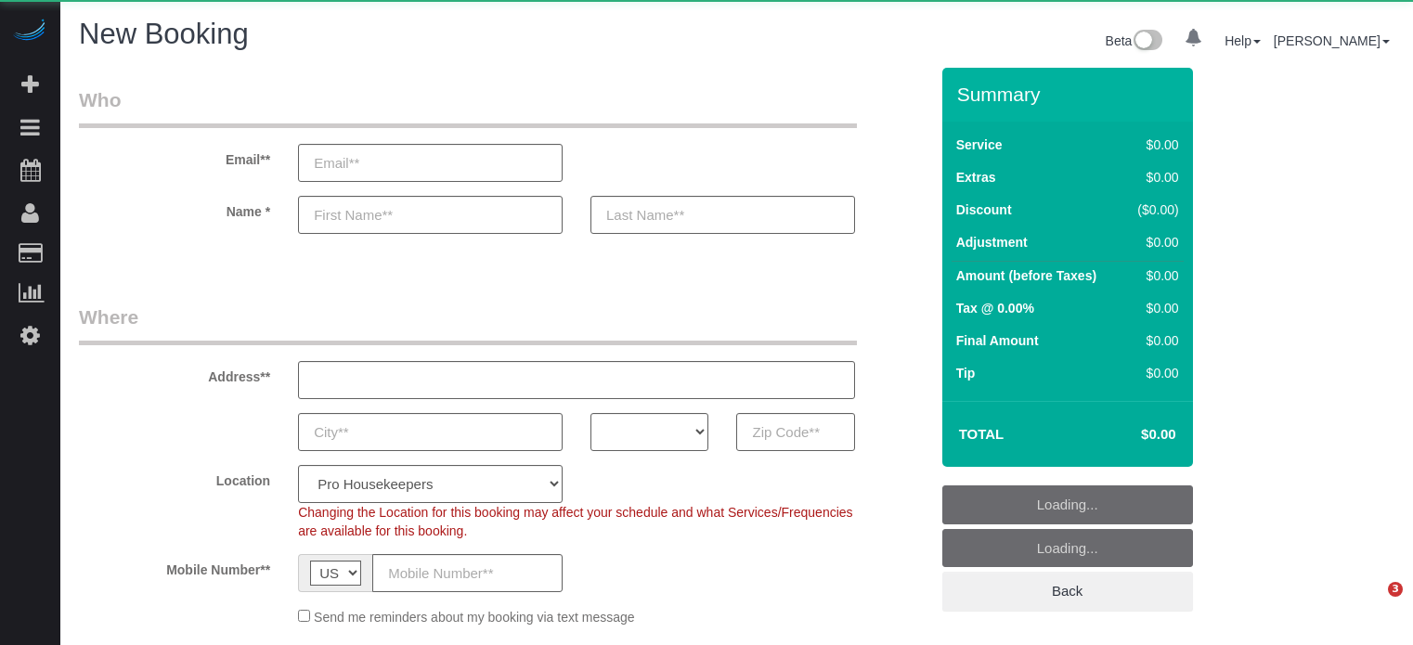
select select "number:9"
select select "4"
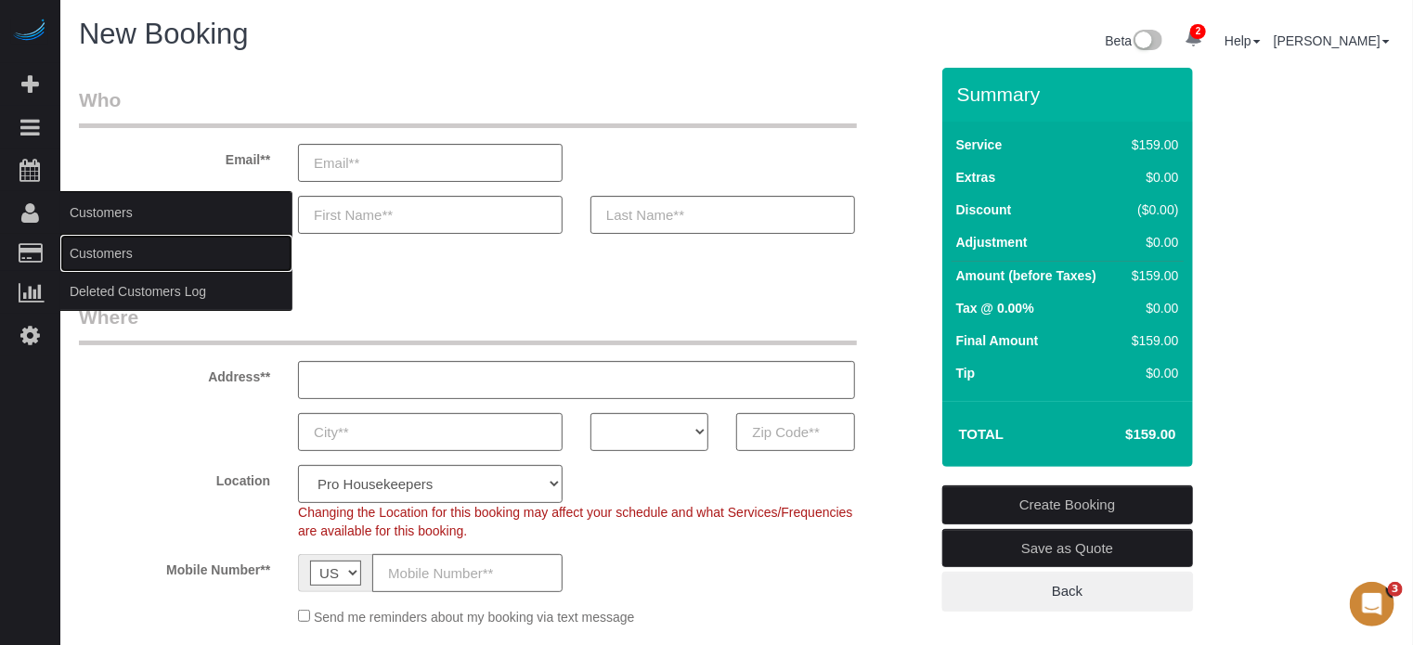
click at [101, 252] on link "Customers" at bounding box center [176, 253] width 232 height 37
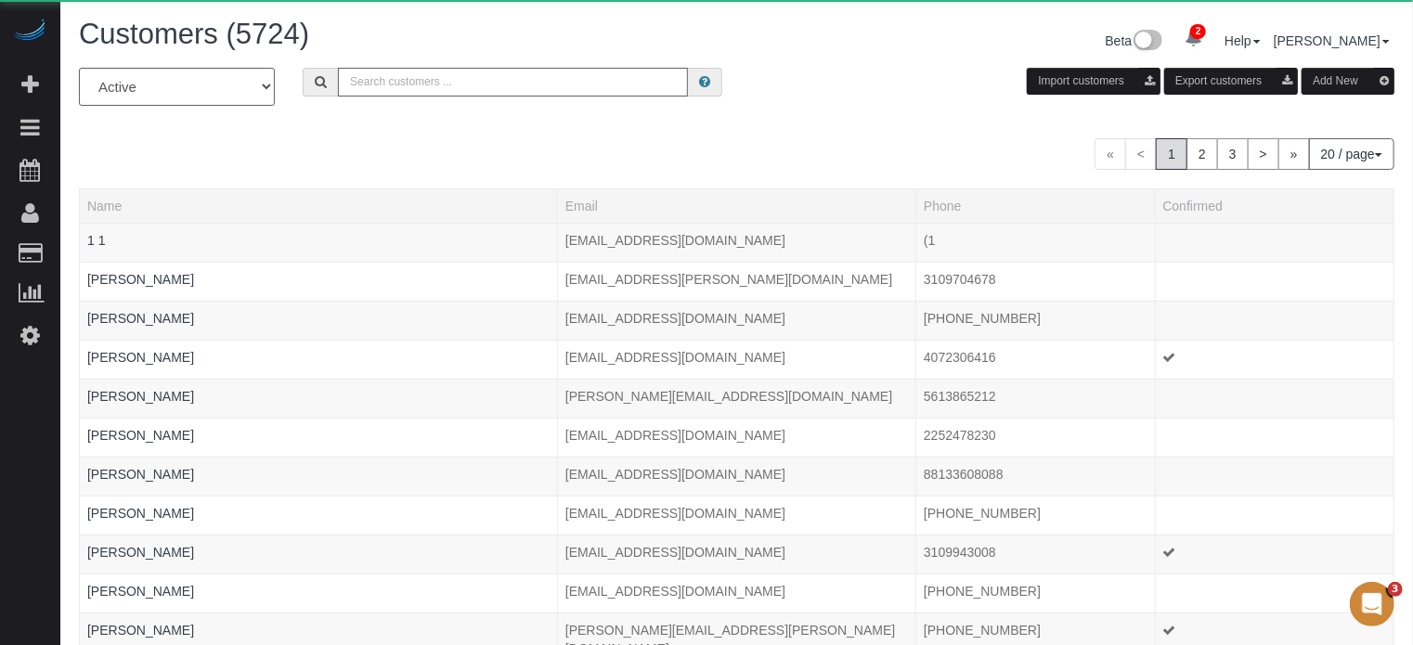
click at [405, 81] on input "text" at bounding box center [513, 82] width 350 height 29
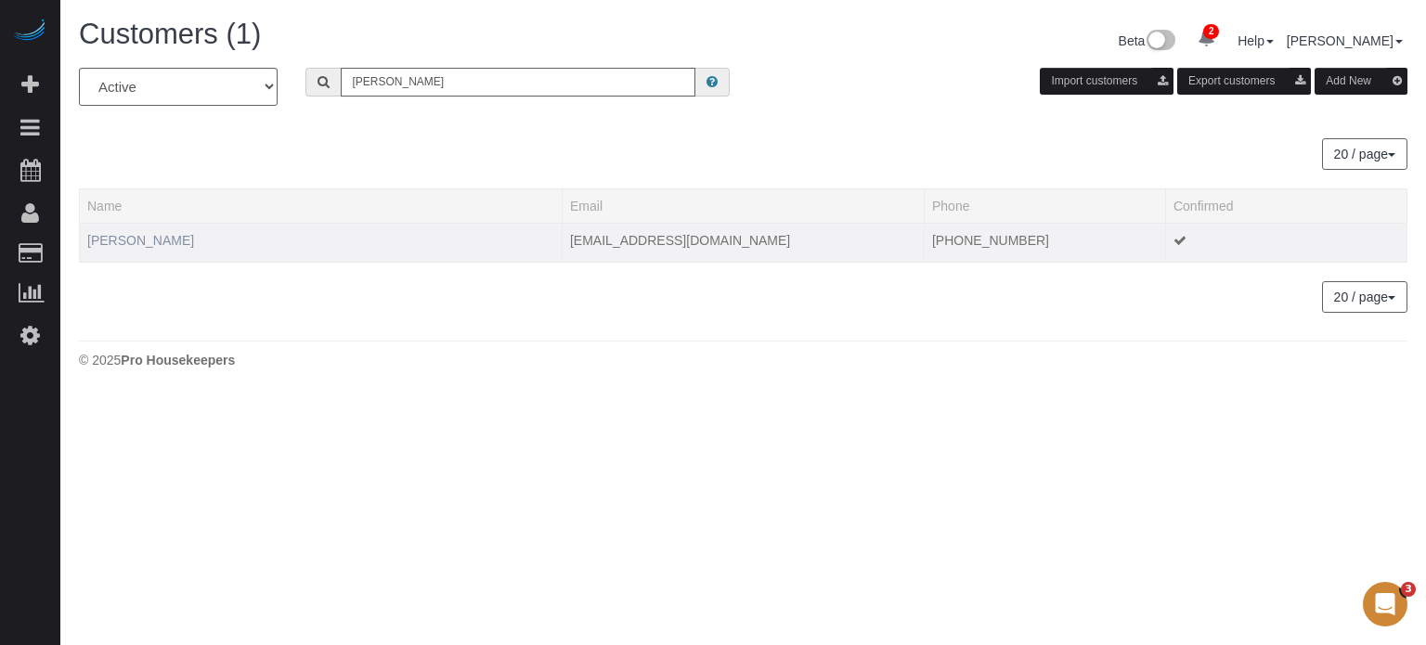
type input "brennan r"
click at [158, 237] on link "Brennan Rucker" at bounding box center [140, 240] width 107 height 15
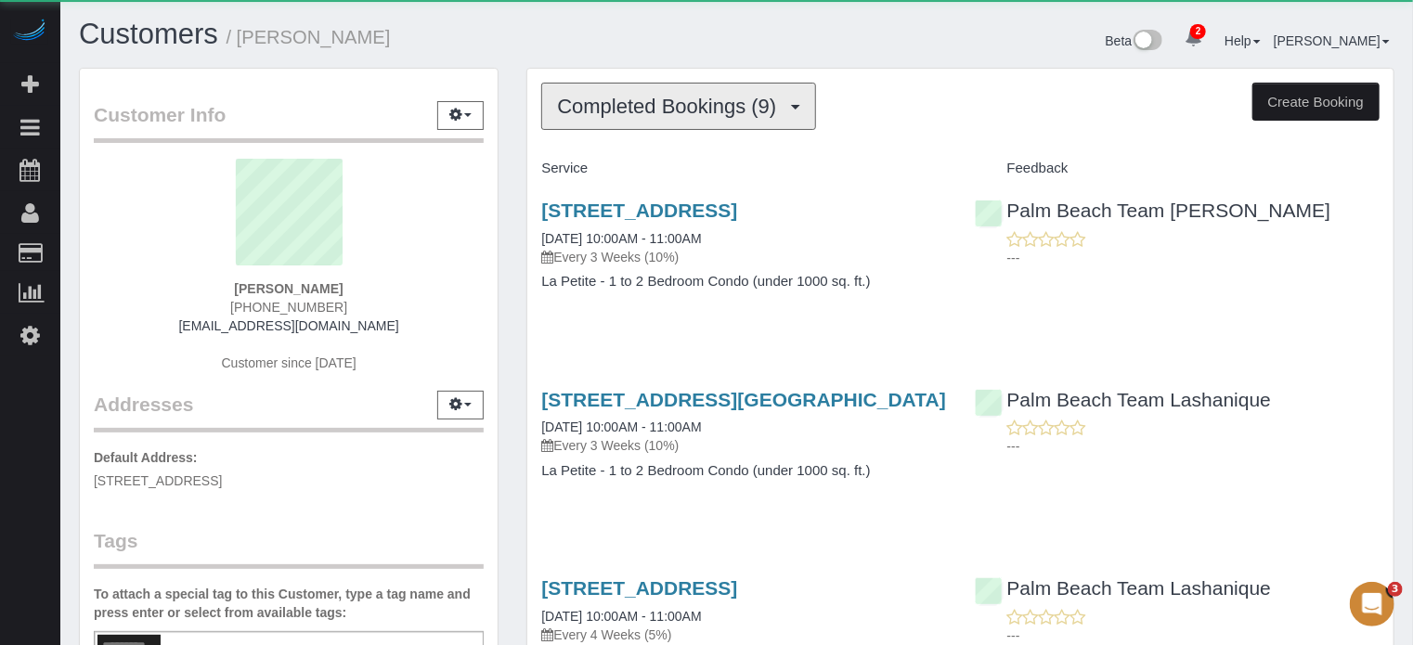
click at [614, 103] on span "Completed Bookings (9)" at bounding box center [671, 106] width 228 height 23
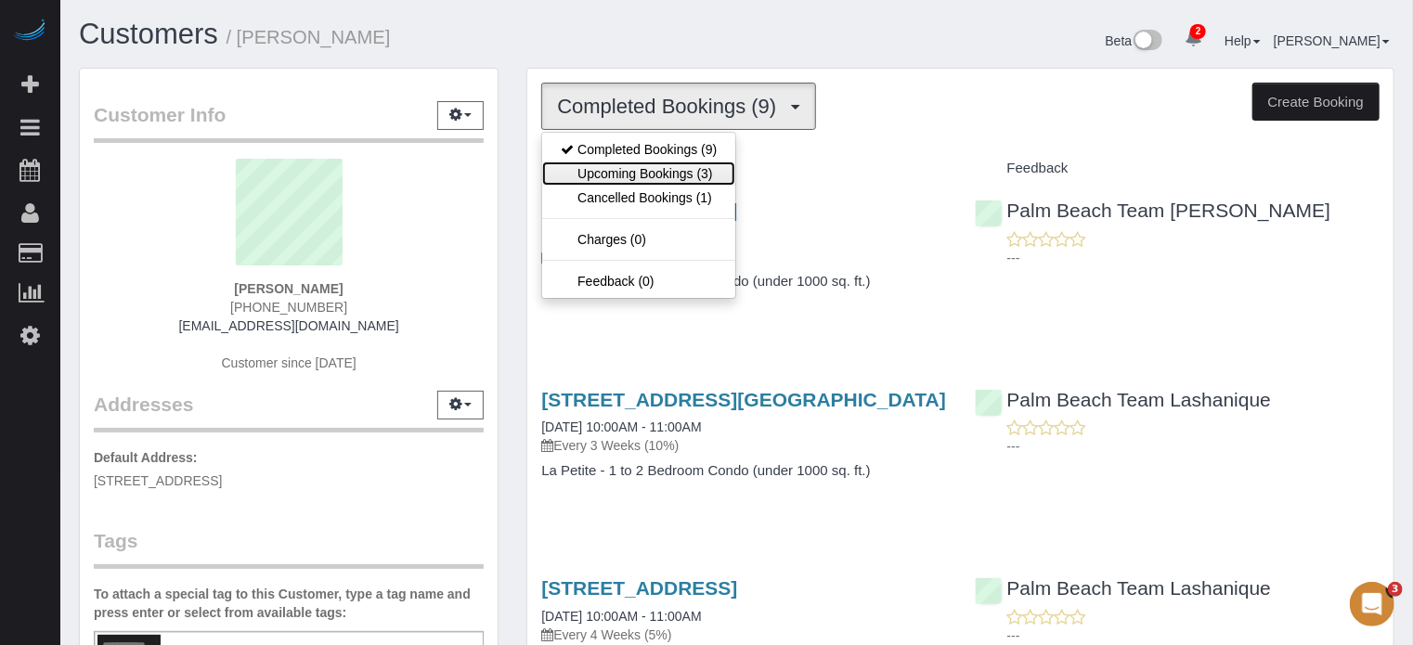
click at [648, 162] on link "Upcoming Bookings (3)" at bounding box center [638, 174] width 193 height 24
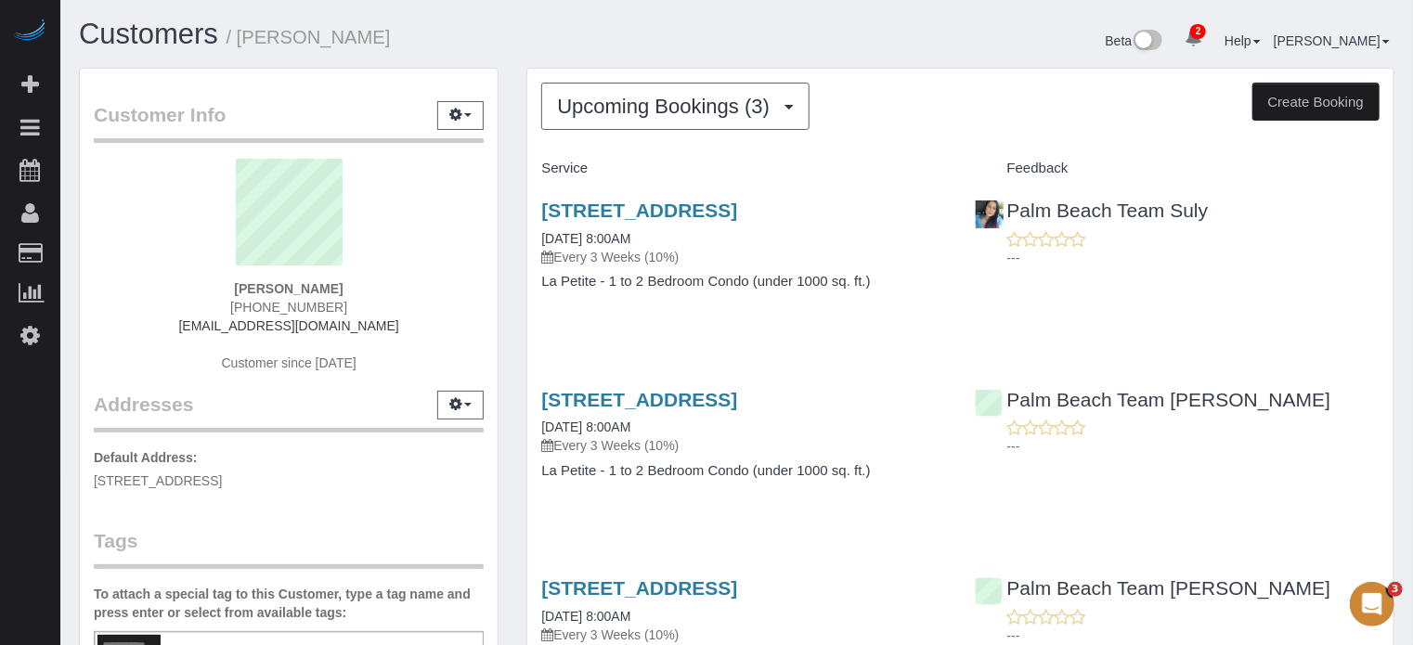
click at [516, 263] on div "Upcoming Bookings (3) Completed Bookings (9) Upcoming Bookings (3) Cancelled Bo…" at bounding box center [960, 436] width 896 height 736
click at [302, 312] on span "(954) 531-8579" at bounding box center [288, 307] width 117 height 15
copy div "(954) 531-8579"
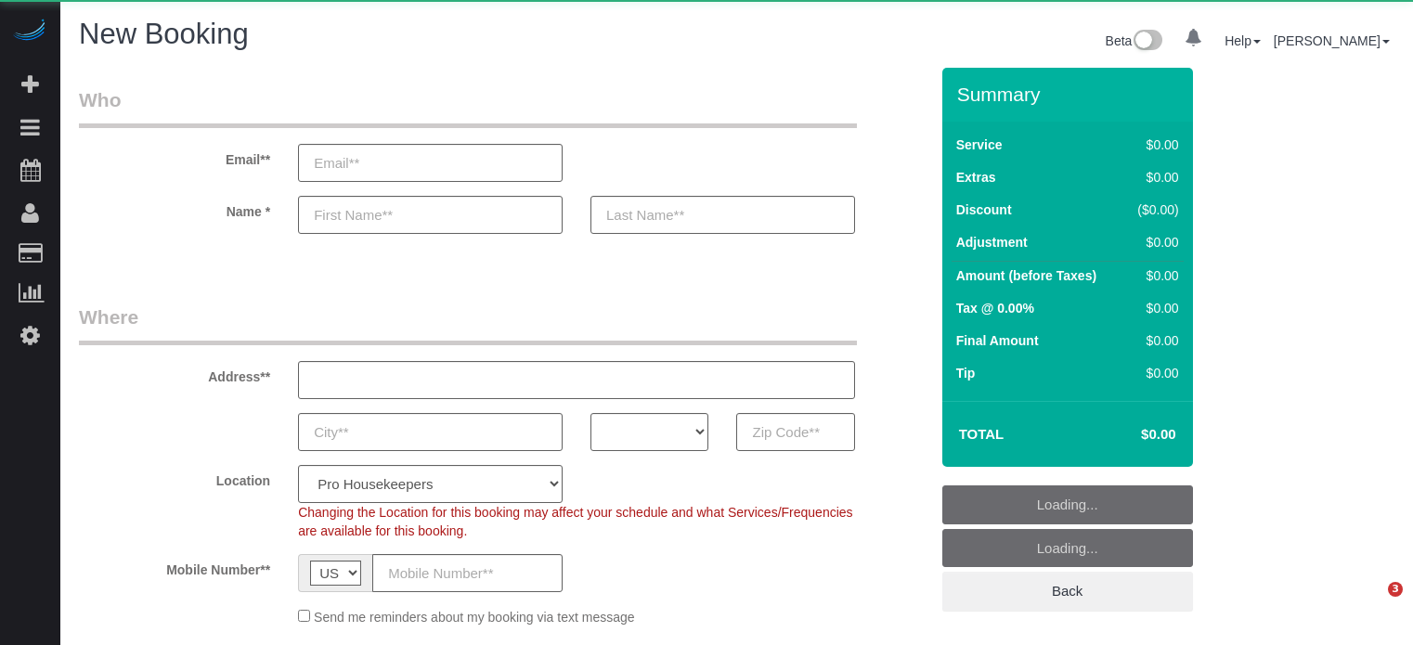
select select "number:9"
select select "object:781"
select select "4"
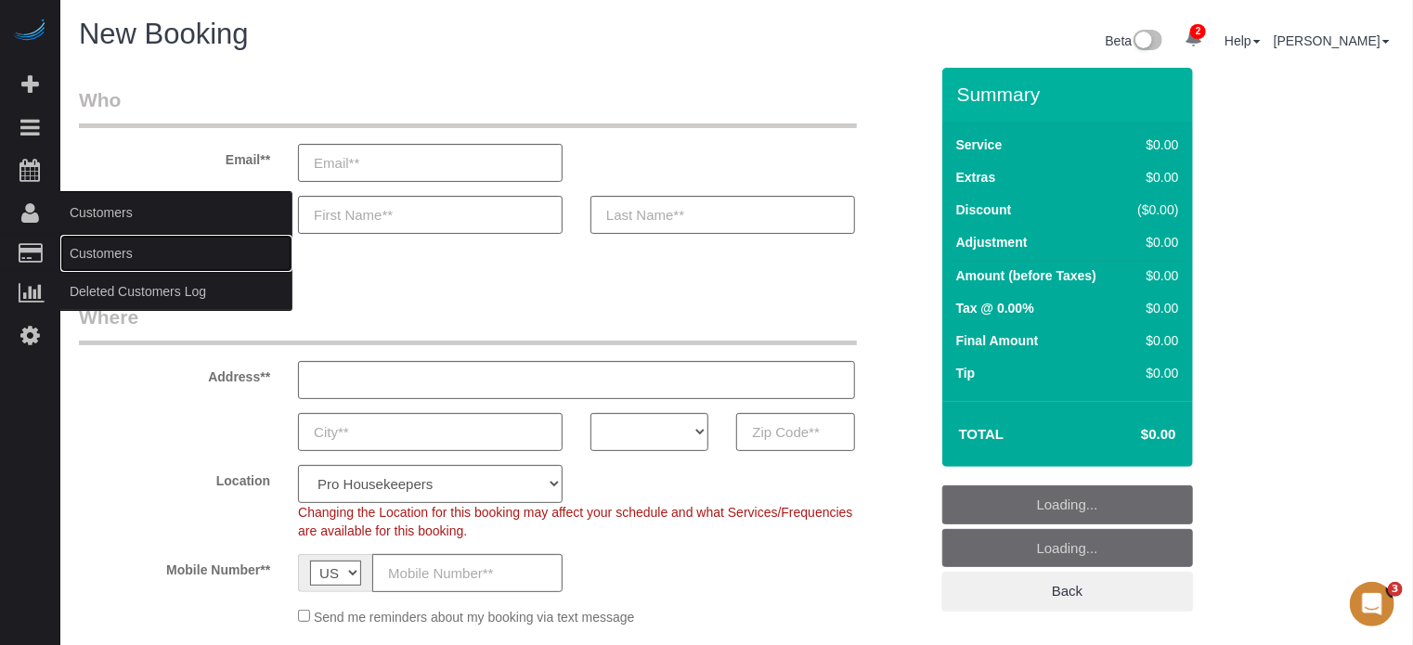
click at [118, 253] on link "Customers" at bounding box center [176, 253] width 232 height 37
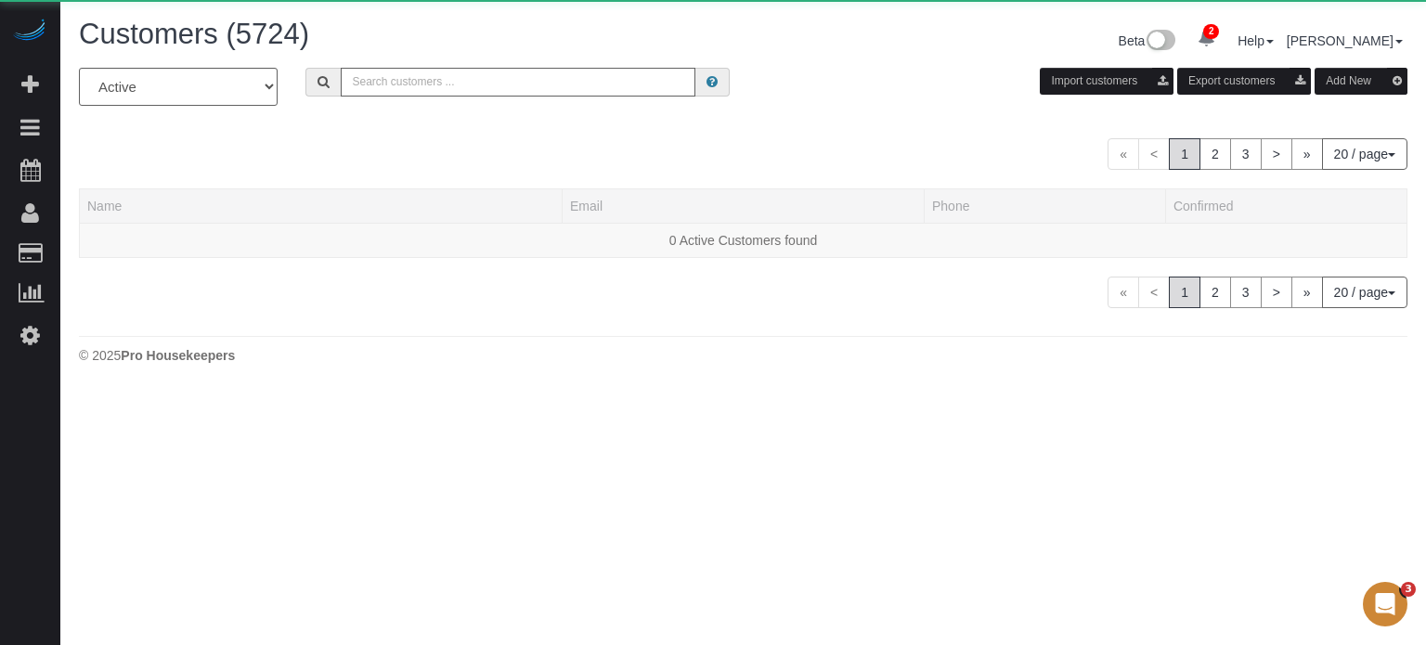
click at [448, 81] on input "text" at bounding box center [518, 82] width 355 height 29
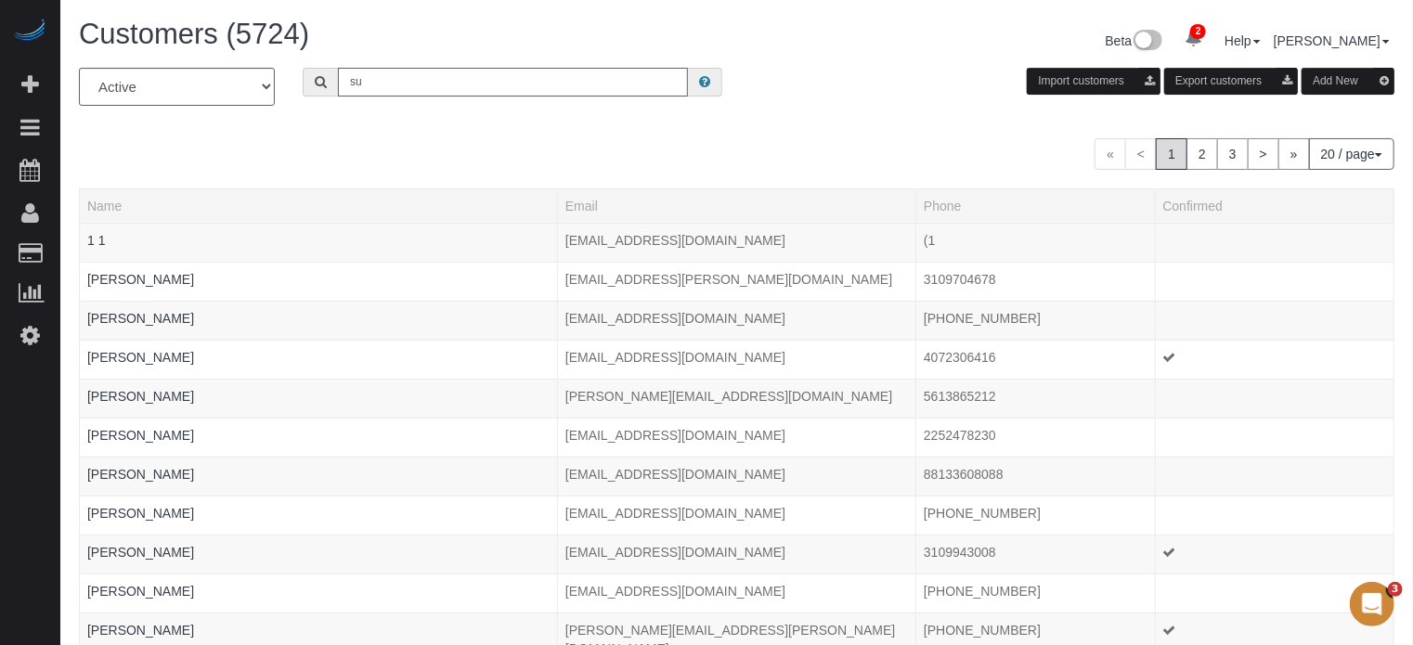
type input "Suncha Bauer"
click at [447, 76] on input "Suncha Bauer" at bounding box center [513, 82] width 350 height 29
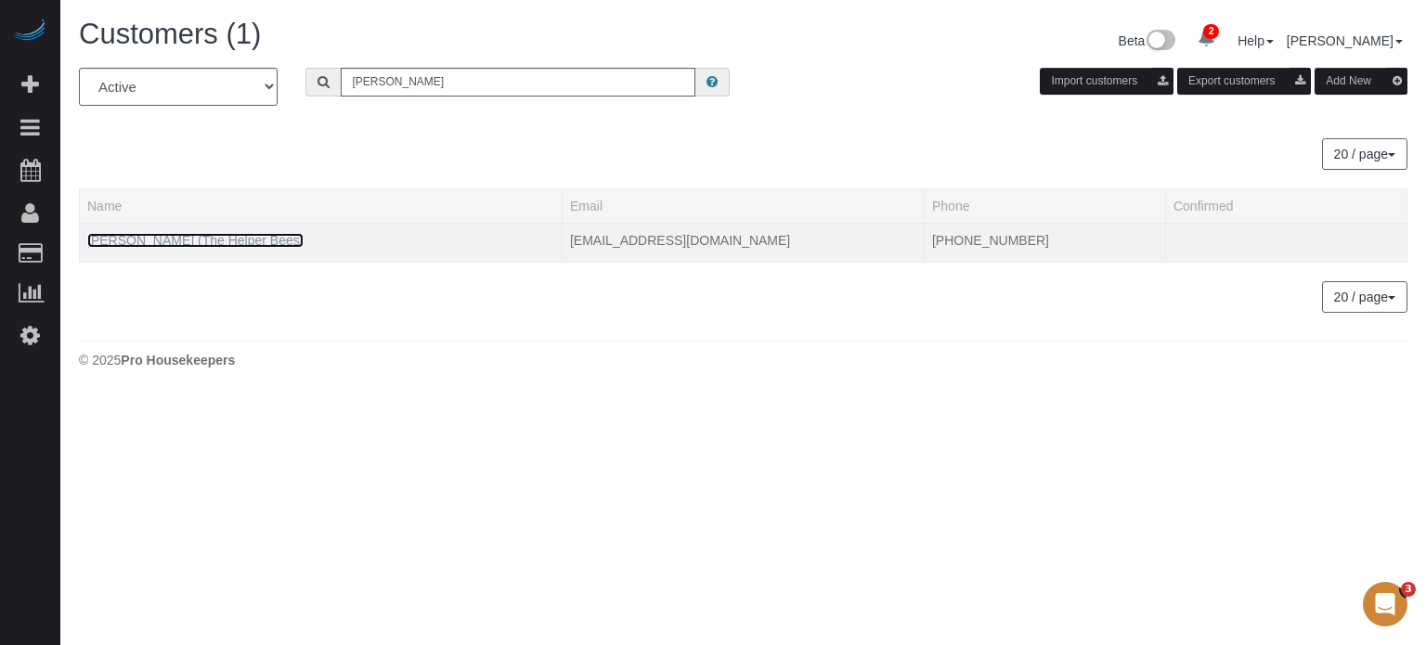
click at [146, 240] on link "Suncha Bauer (The Helper Bees)" at bounding box center [195, 240] width 216 height 15
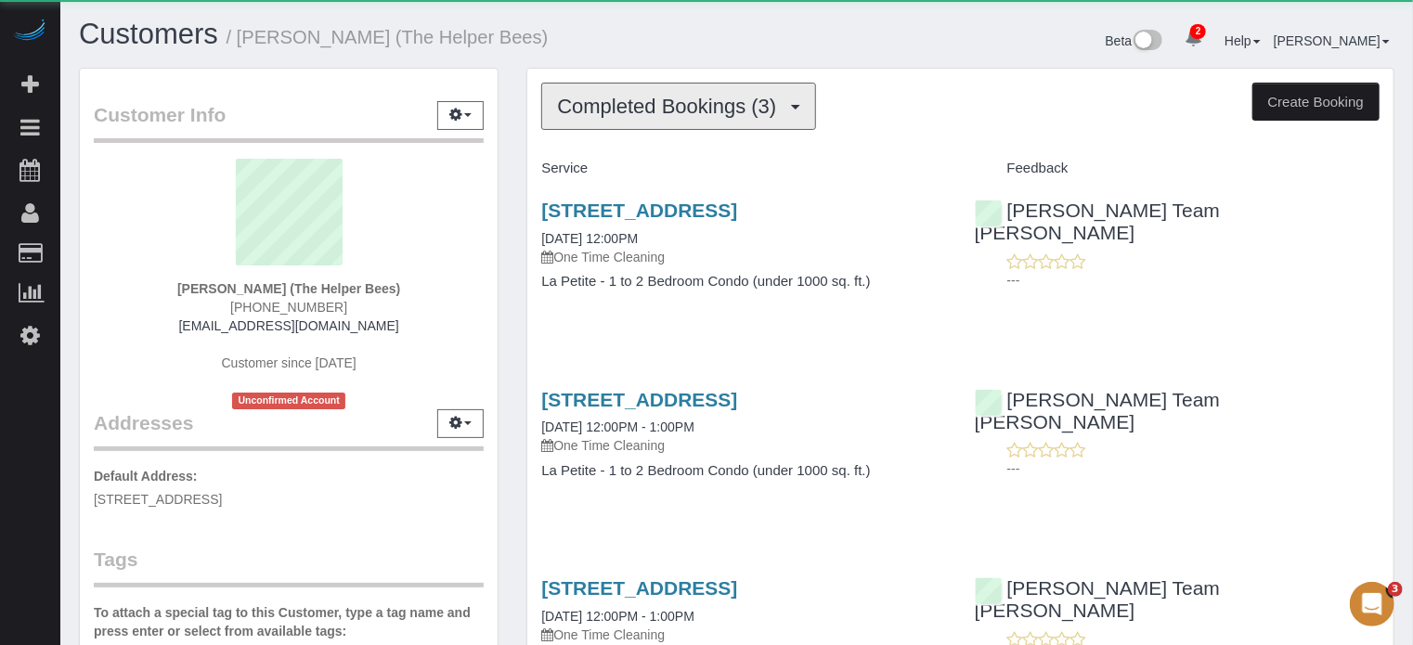
click at [613, 112] on span "Completed Bookings (3)" at bounding box center [671, 106] width 228 height 23
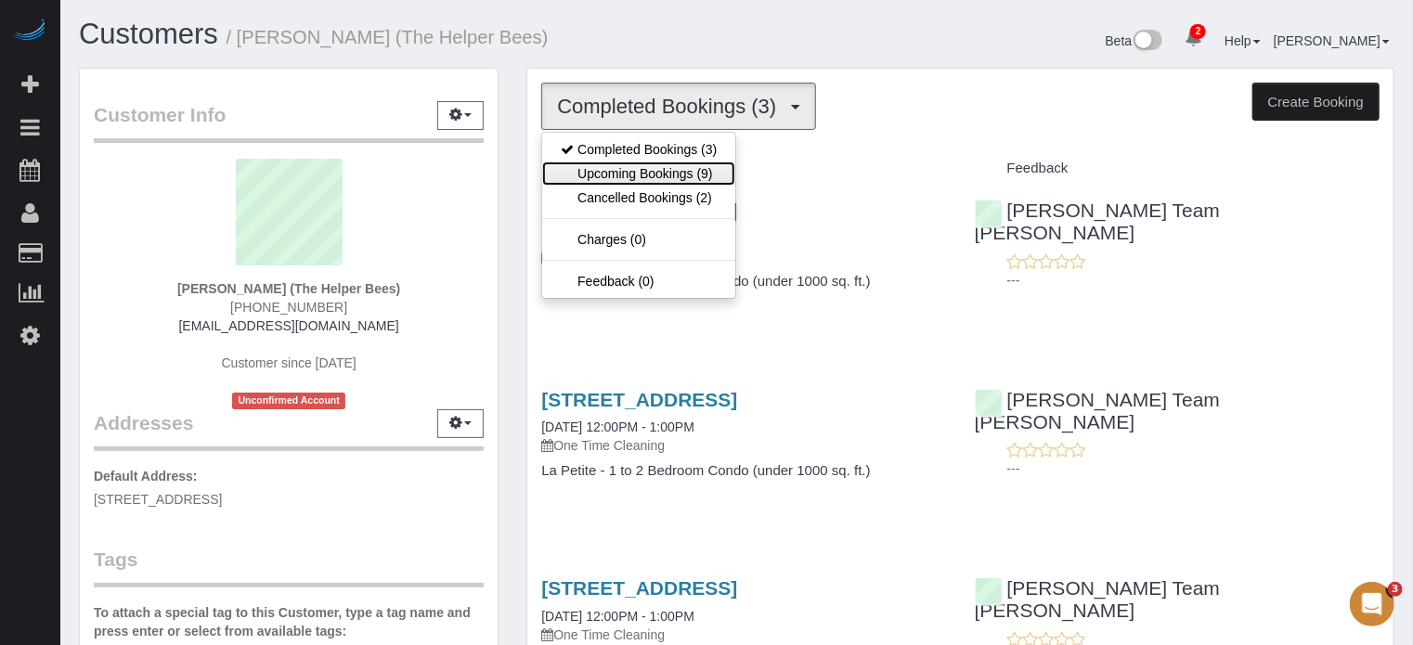
click at [627, 167] on link "Upcoming Bookings (9)" at bounding box center [638, 174] width 193 height 24
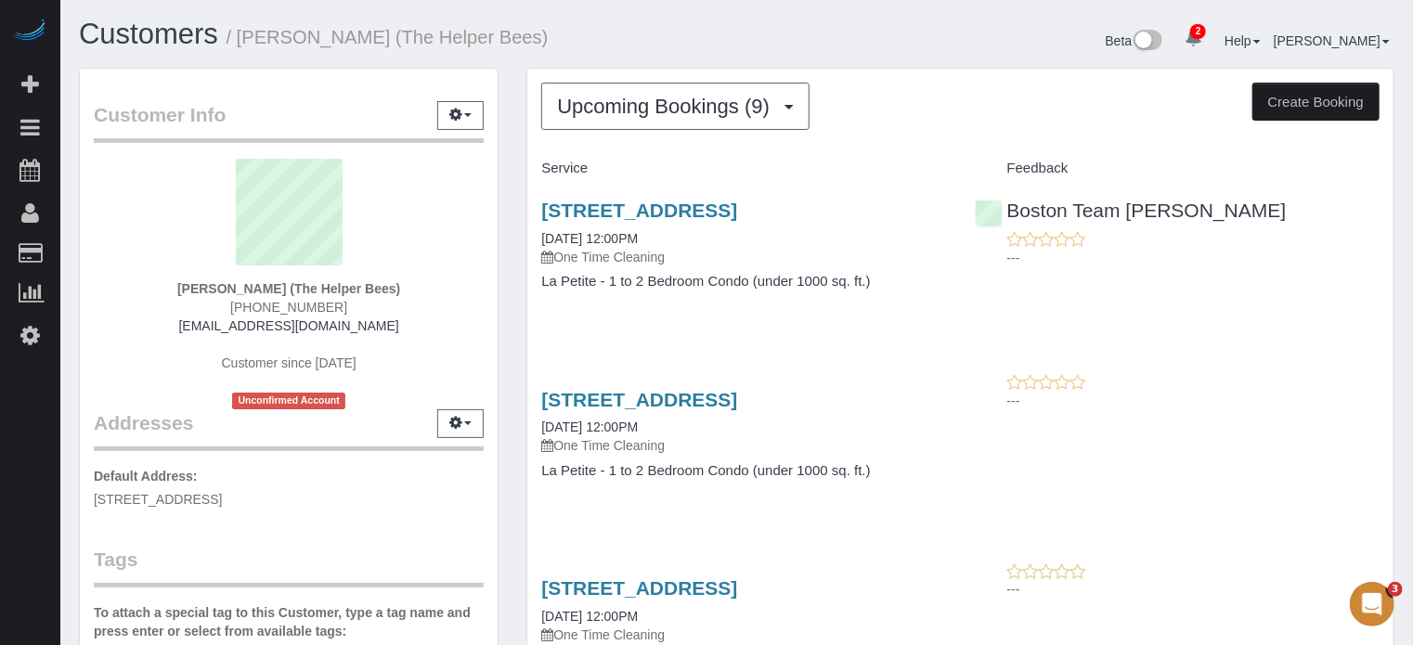
click at [508, 203] on div "Customer Info Edit Contact Info Send Message Email Preferences Special Sales Ta…" at bounding box center [288, 523] width 447 height 911
drag, startPoint x: 519, startPoint y: 210, endPoint x: 902, endPoint y: 282, distance: 390.1
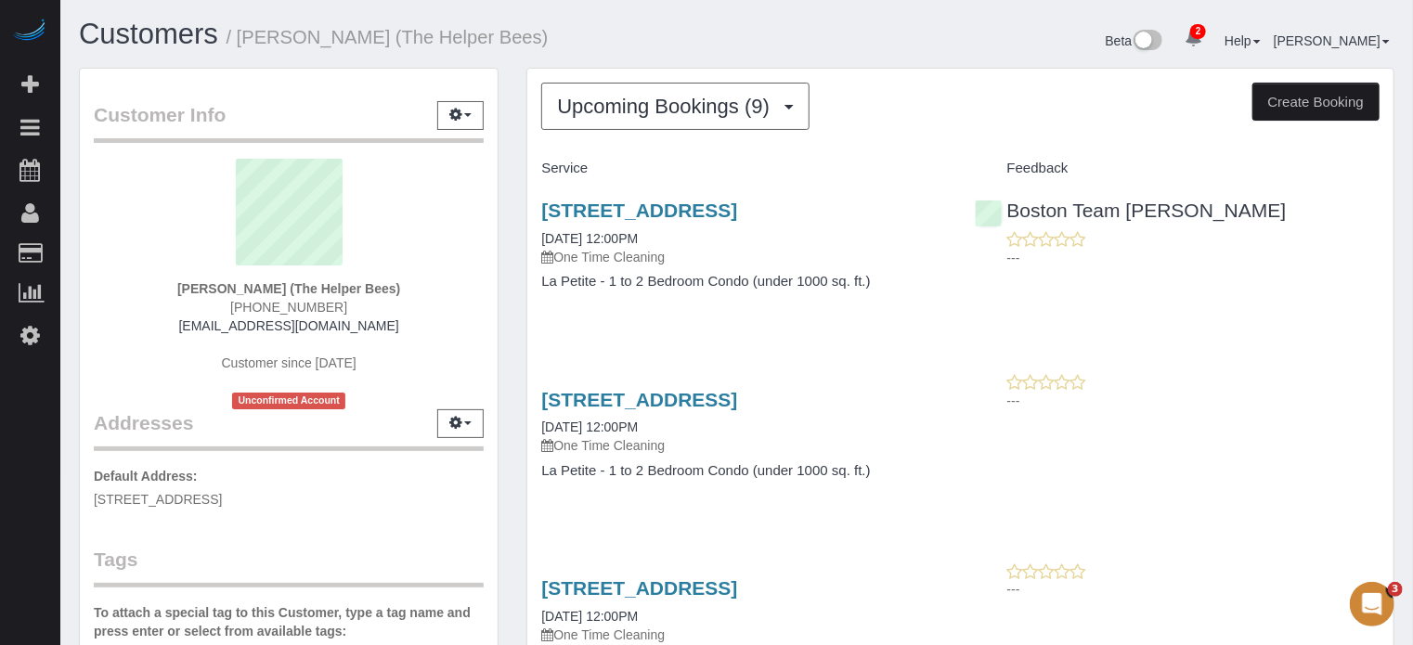
click at [902, 282] on h4 "La Petite - 1 to 2 Bedroom Condo (under 1000 sq. ft.)" at bounding box center [743, 282] width 405 height 16
drag, startPoint x: 900, startPoint y: 288, endPoint x: 523, endPoint y: 196, distance: 388.8
drag, startPoint x: 518, startPoint y: 203, endPoint x: 882, endPoint y: 292, distance: 374.6
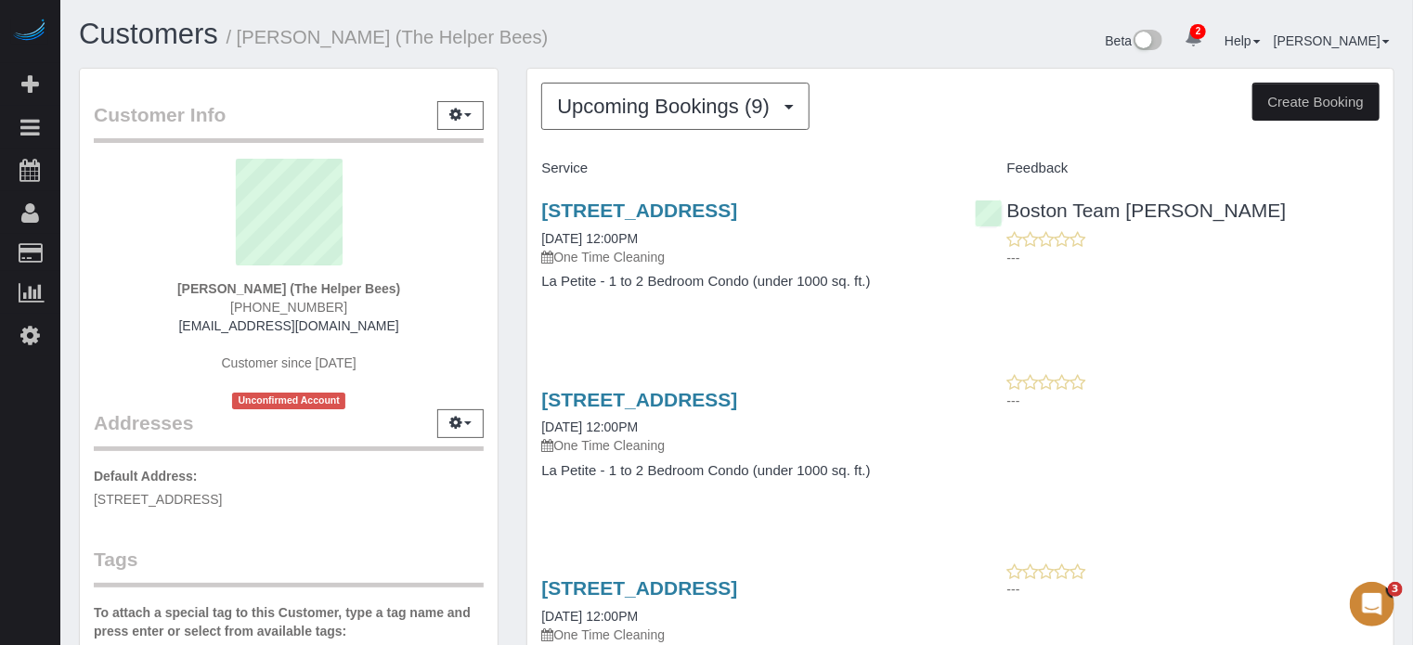
click at [882, 292] on div "7312 S 74th Lane, Laveen, AZ 85339 10/03/2025 12:00PM One Time Cleaning La Peti…" at bounding box center [743, 255] width 433 height 143
drag, startPoint x: 861, startPoint y: 279, endPoint x: 523, endPoint y: 193, distance: 349.6
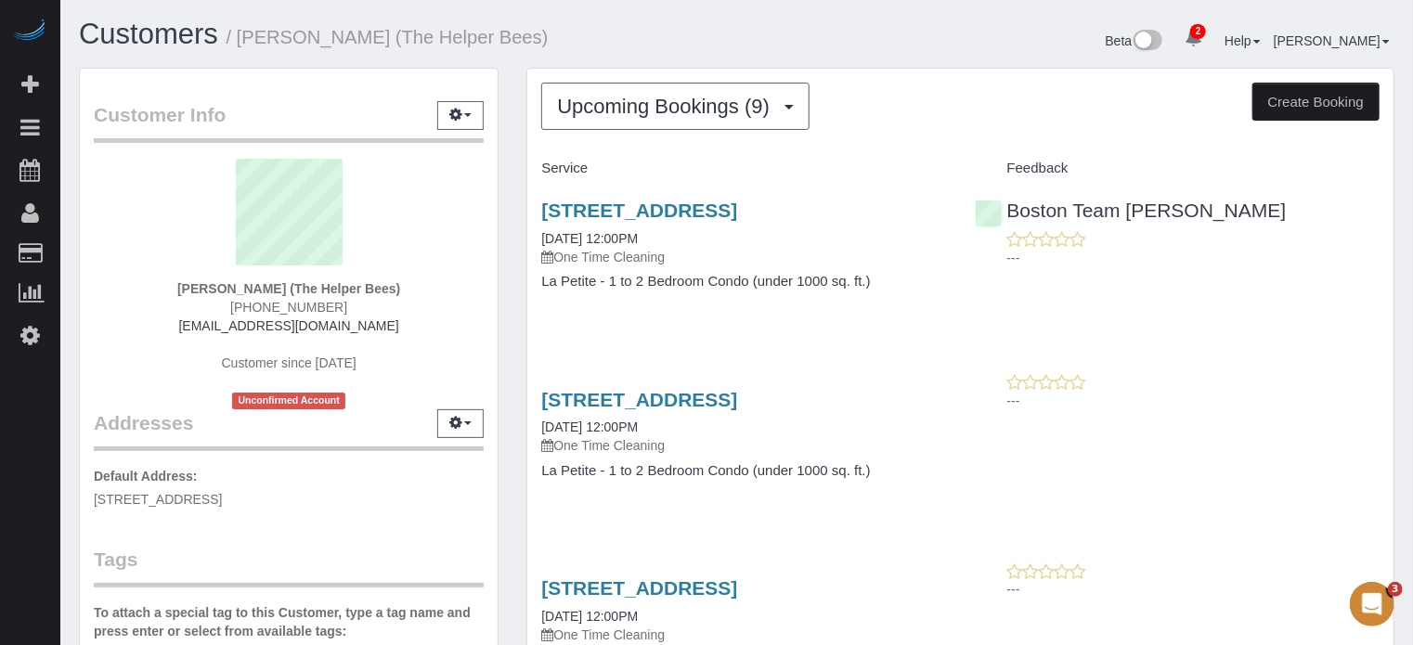
click at [1351, 303] on div "7312 S 74th Lane, Laveen, AZ 85339 10/03/2025 12:00PM One Time Cleaning La Peti…" at bounding box center [960, 255] width 866 height 143
click at [634, 197] on div "7312 S 74th Lane, Laveen, AZ 85339 10/03/2025 12:00PM One Time Cleaning La Peti…" at bounding box center [743, 255] width 433 height 143
click at [636, 207] on link "7312 S 74th Lane, Laveen, AZ 85339" at bounding box center [639, 210] width 196 height 21
click at [589, 113] on span "Upcoming Bookings (9)" at bounding box center [668, 106] width 222 height 23
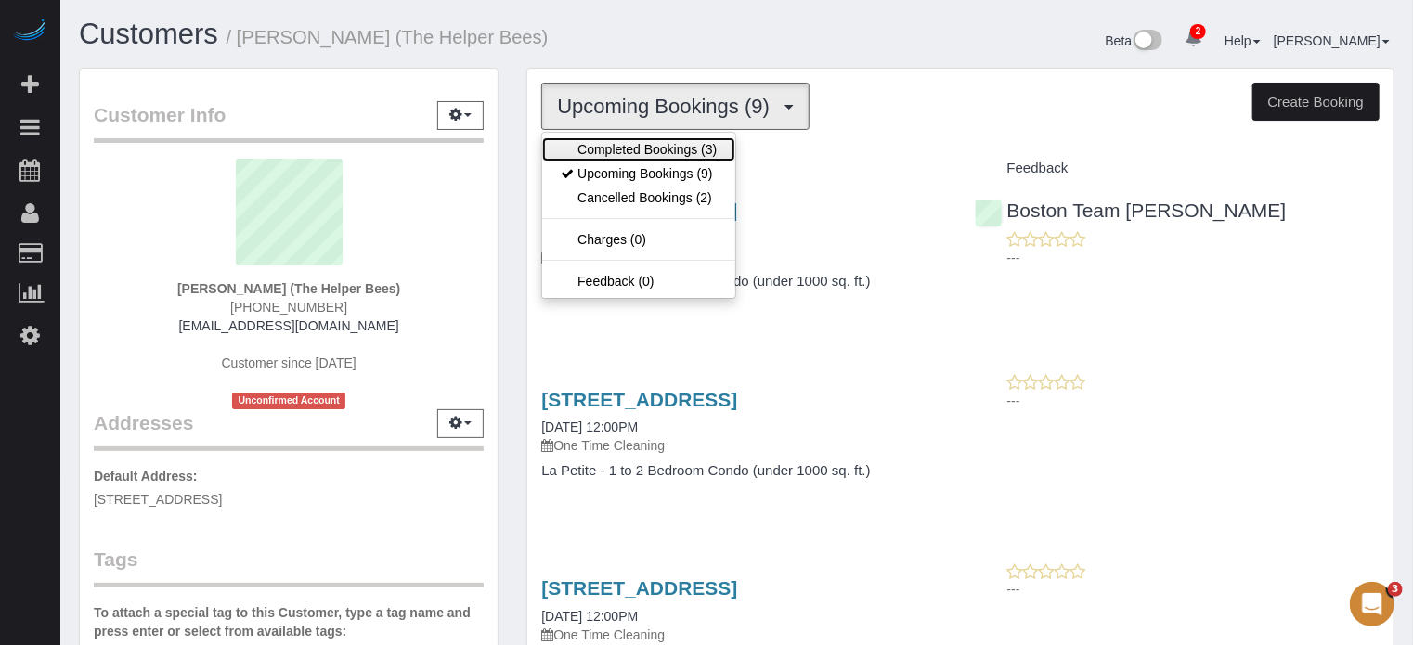
click at [616, 144] on link "Completed Bookings (3)" at bounding box center [638, 149] width 193 height 24
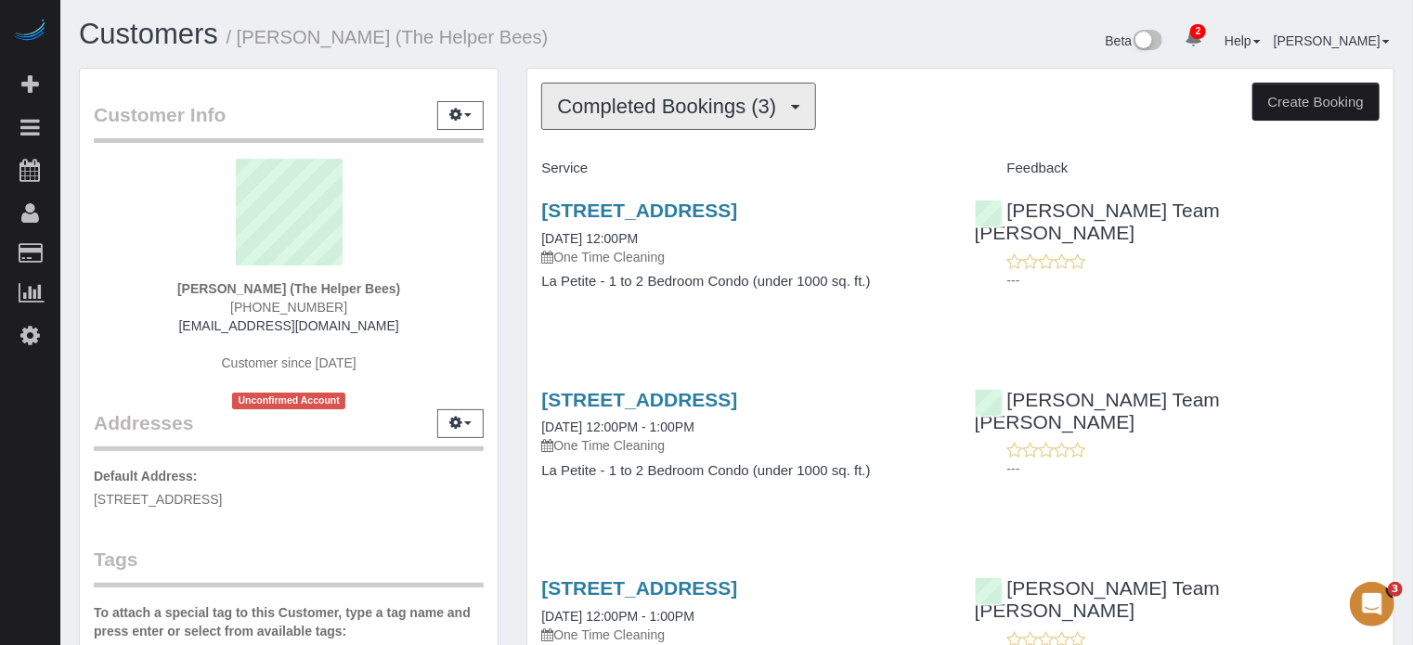
click at [653, 116] on span "Completed Bookings (3)" at bounding box center [671, 106] width 228 height 23
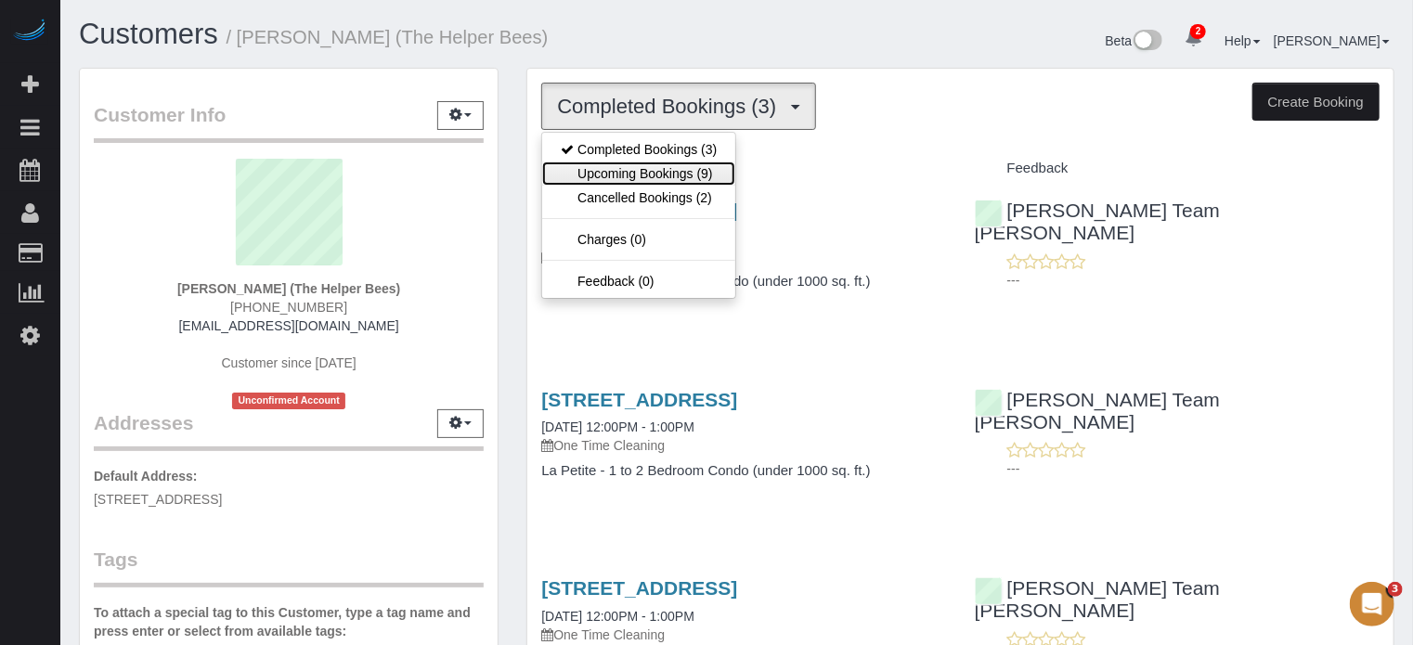
click at [639, 174] on link "Upcoming Bookings (9)" at bounding box center [638, 174] width 193 height 24
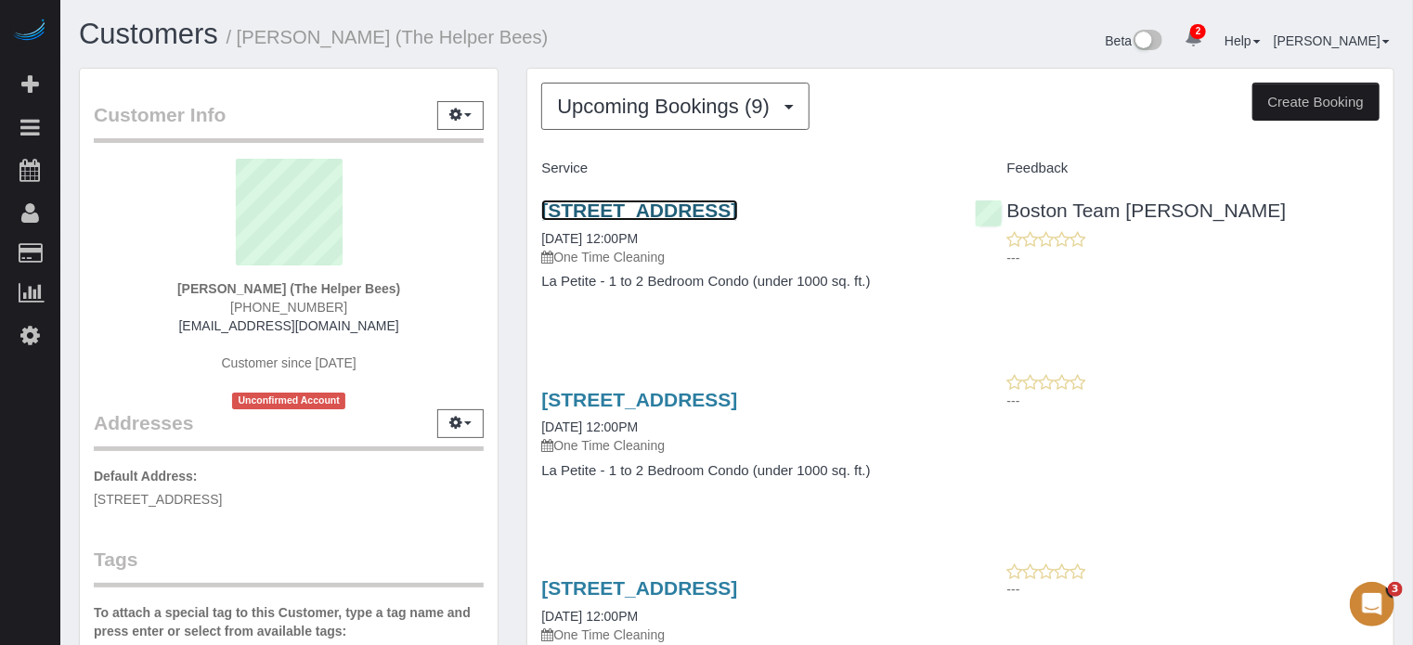
click at [653, 208] on link "7312 S 74th Lane, Laveen, AZ 85339" at bounding box center [639, 210] width 196 height 21
click at [502, 207] on div "Customer Info Edit Contact Info Send Message Email Preferences Special Sales Ta…" at bounding box center [288, 523] width 447 height 911
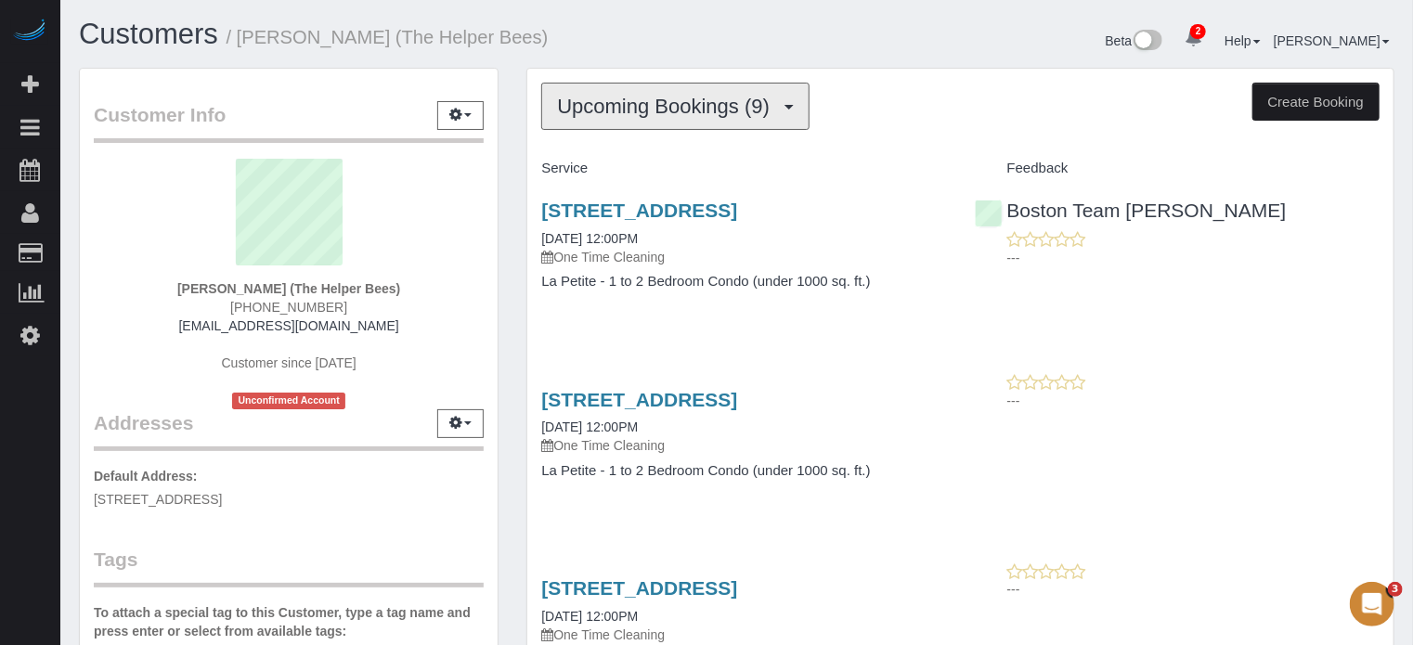
click at [707, 125] on button "Upcoming Bookings (9)" at bounding box center [675, 106] width 268 height 47
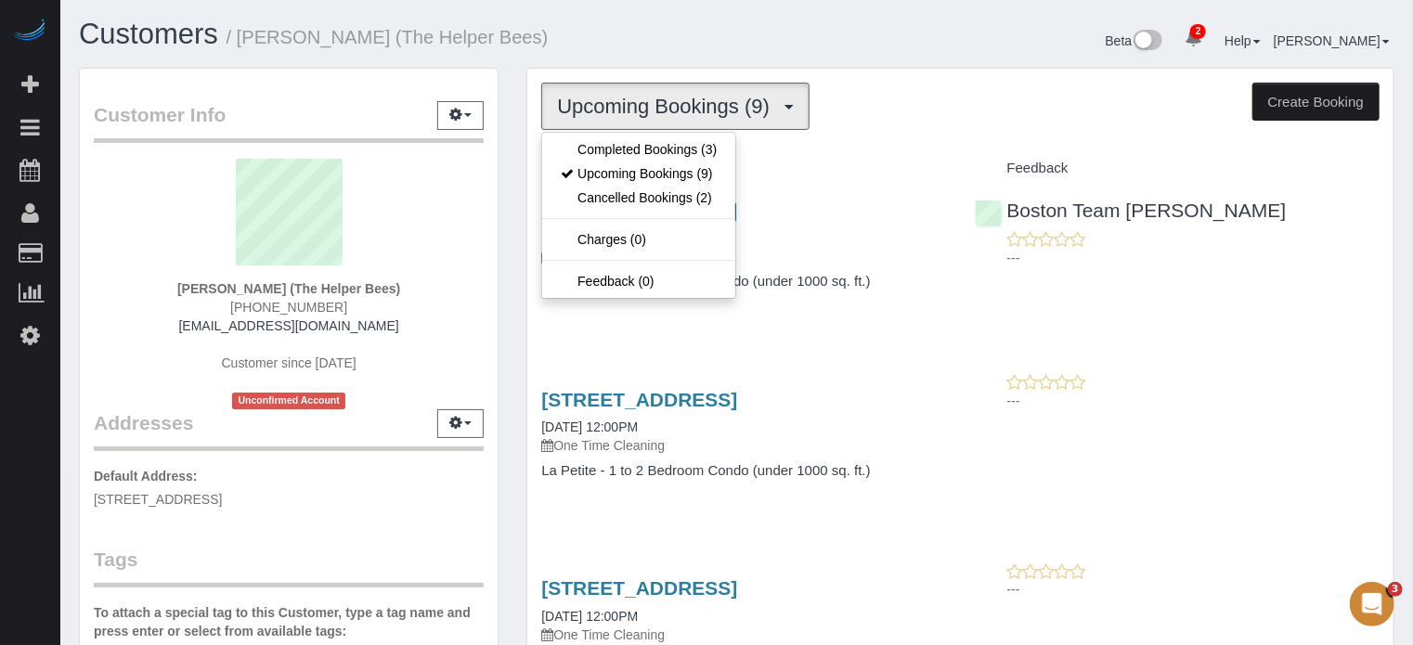
click at [712, 57] on div "Customers / Suncha Bauer (The Helper Bees)" at bounding box center [401, 39] width 672 height 40
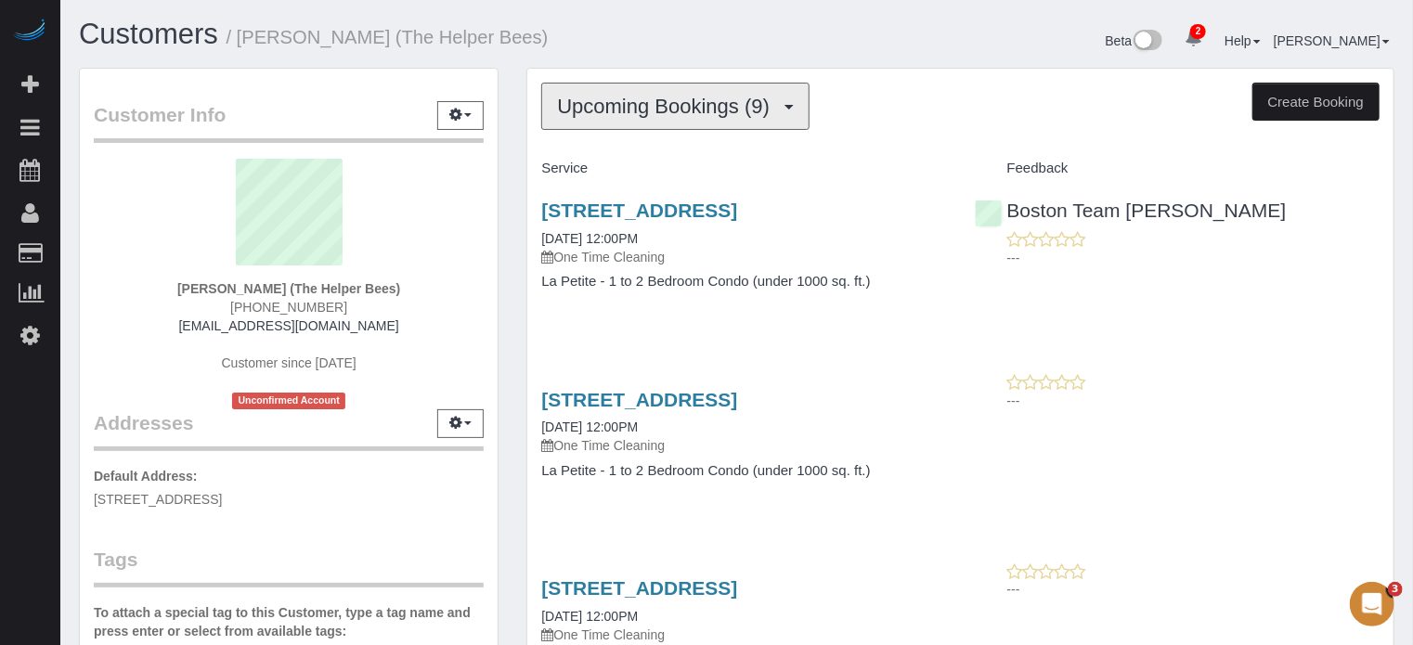
click at [598, 108] on span "Upcoming Bookings (9)" at bounding box center [668, 106] width 222 height 23
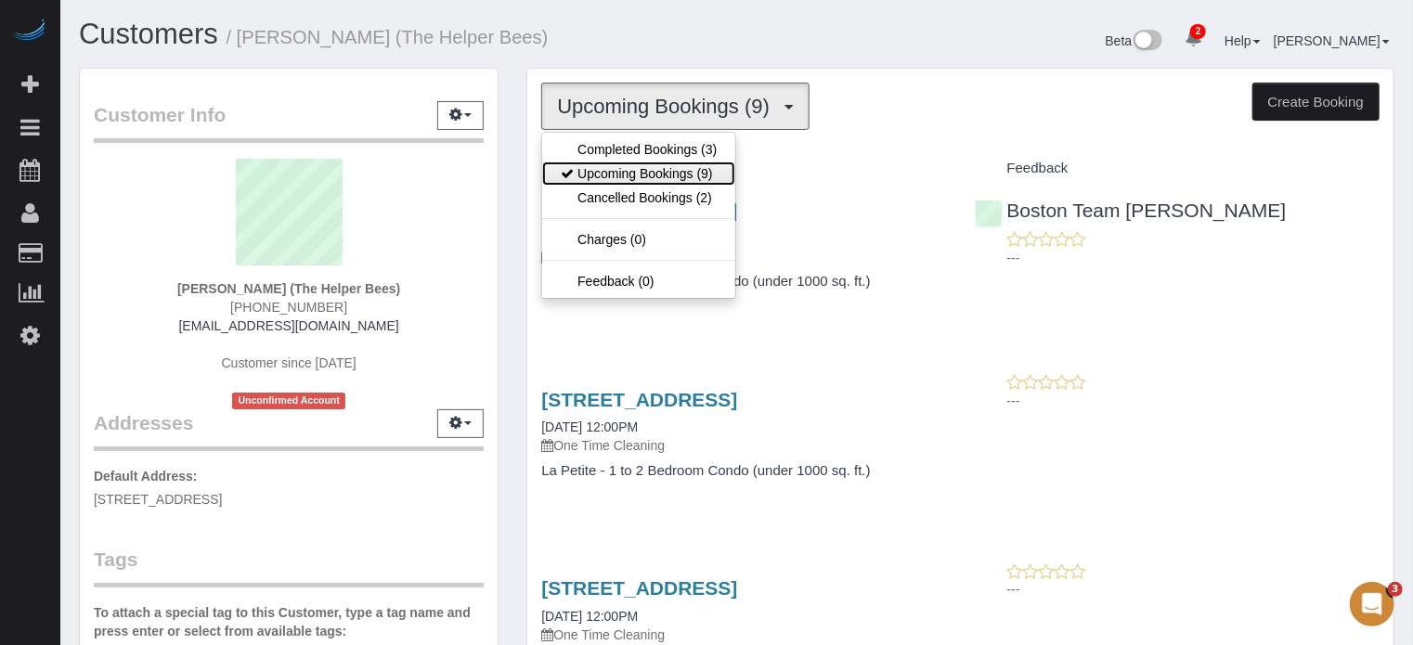
click at [637, 170] on link "Upcoming Bookings (9)" at bounding box center [638, 174] width 193 height 24
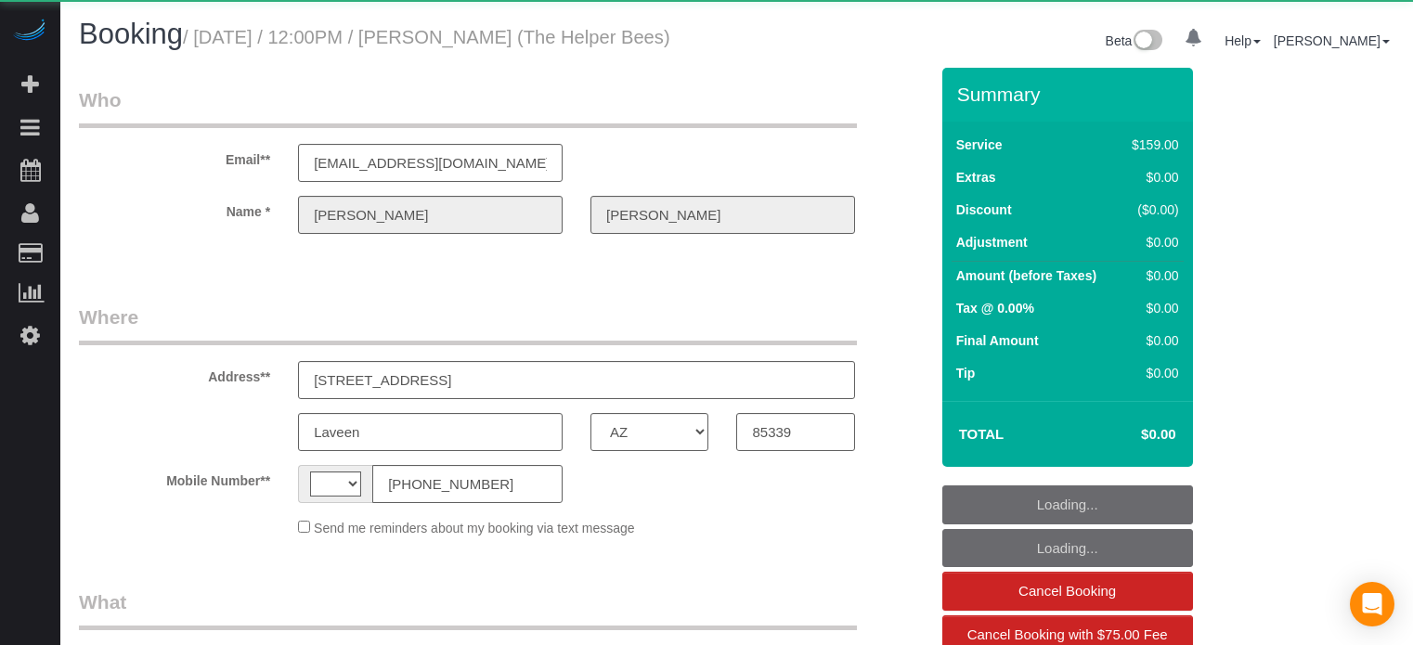
select select "AZ"
select select "string:[GEOGRAPHIC_DATA]"
select select "object:378"
select select "4"
select select "spot1"
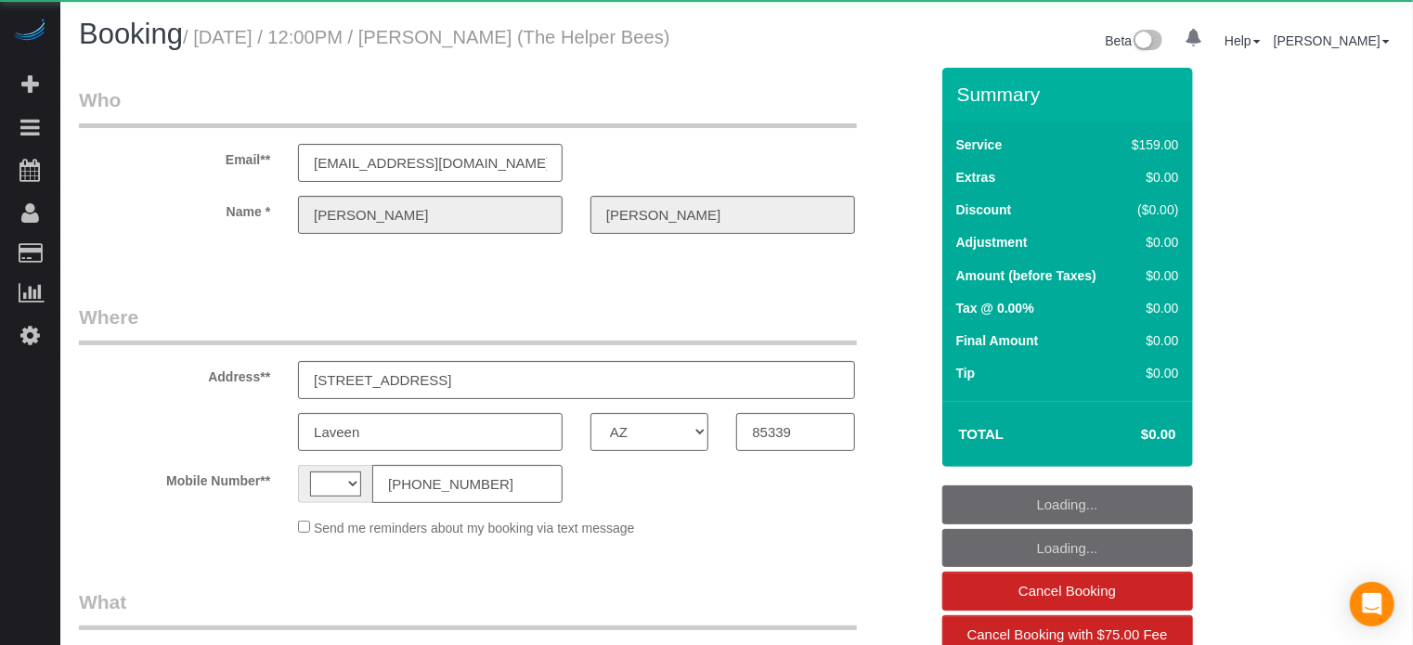
select select "number:9"
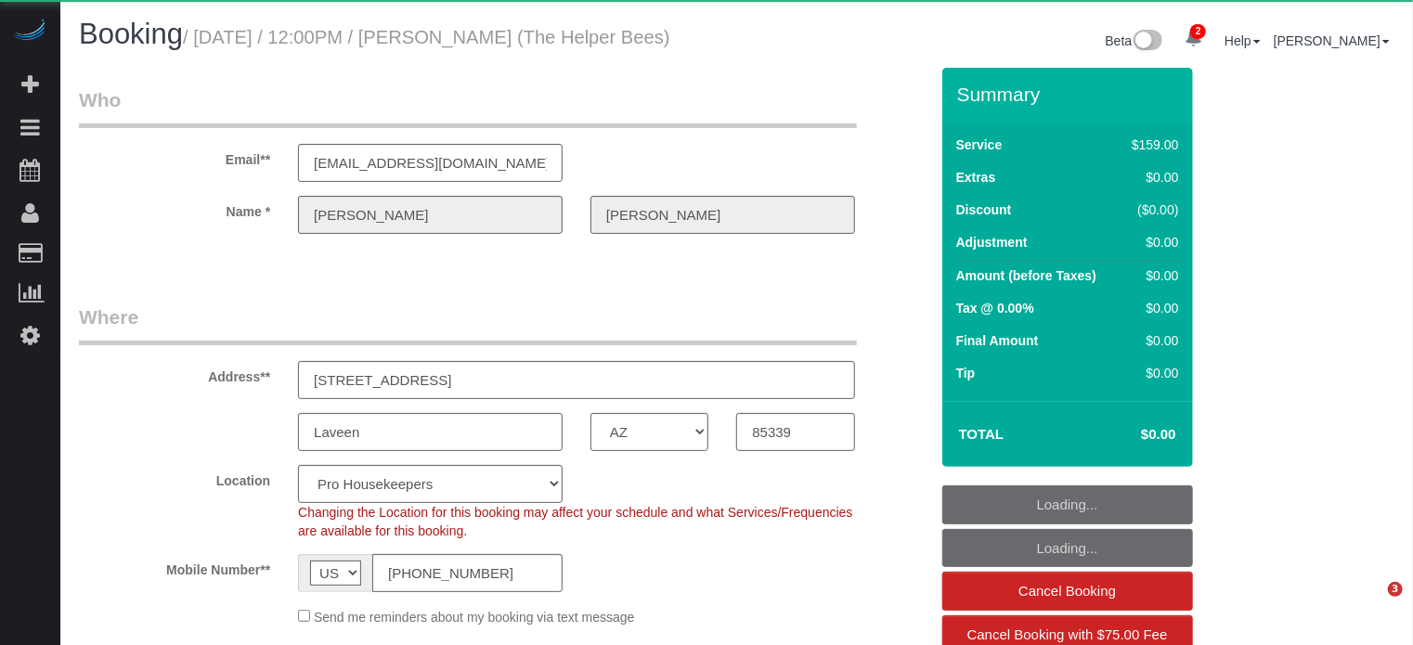
select select "object:1270"
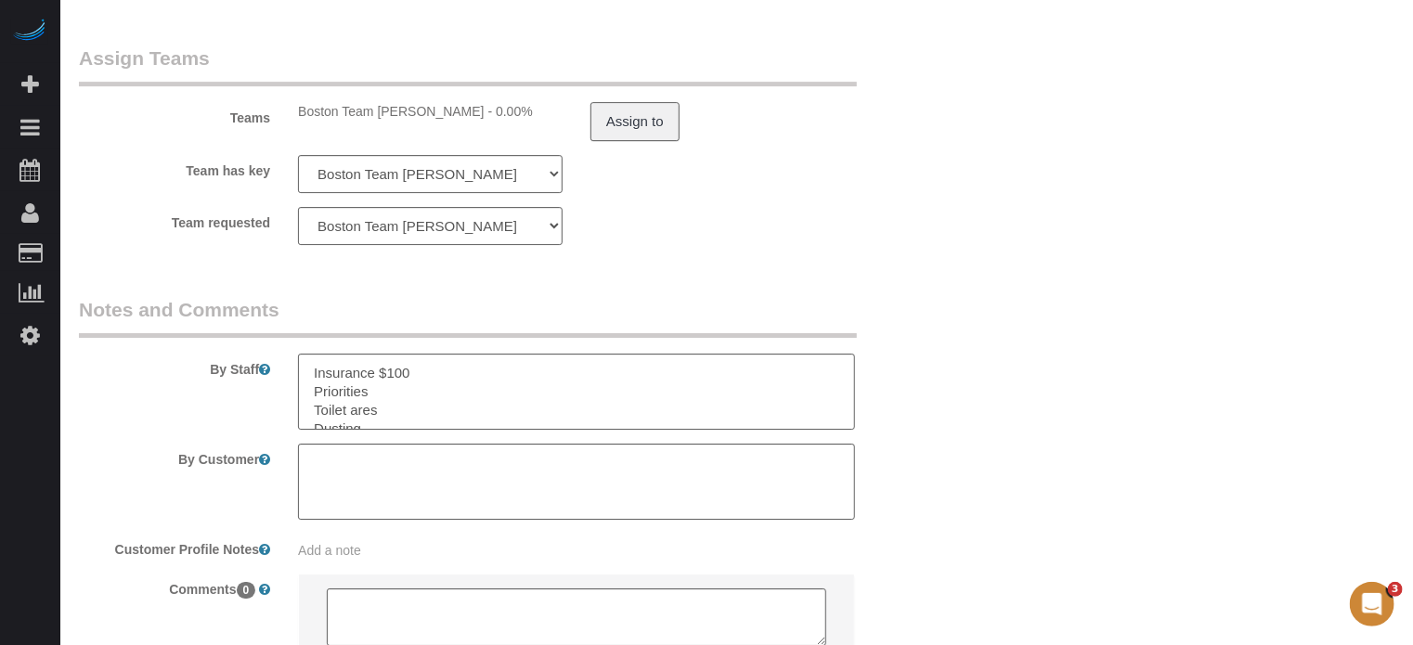
scroll to position [3053, 0]
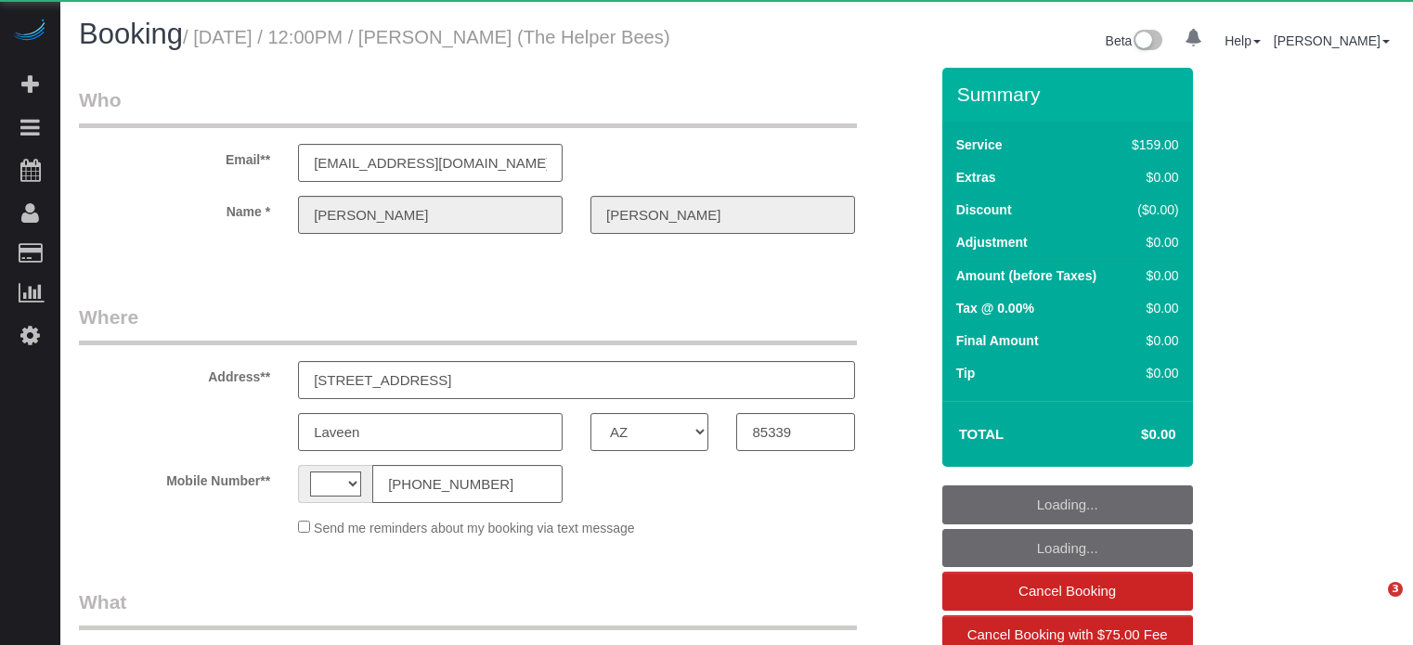
select select "AZ"
select select "string:[GEOGRAPHIC_DATA]"
select select "object:814"
select select "4"
select select "spot1"
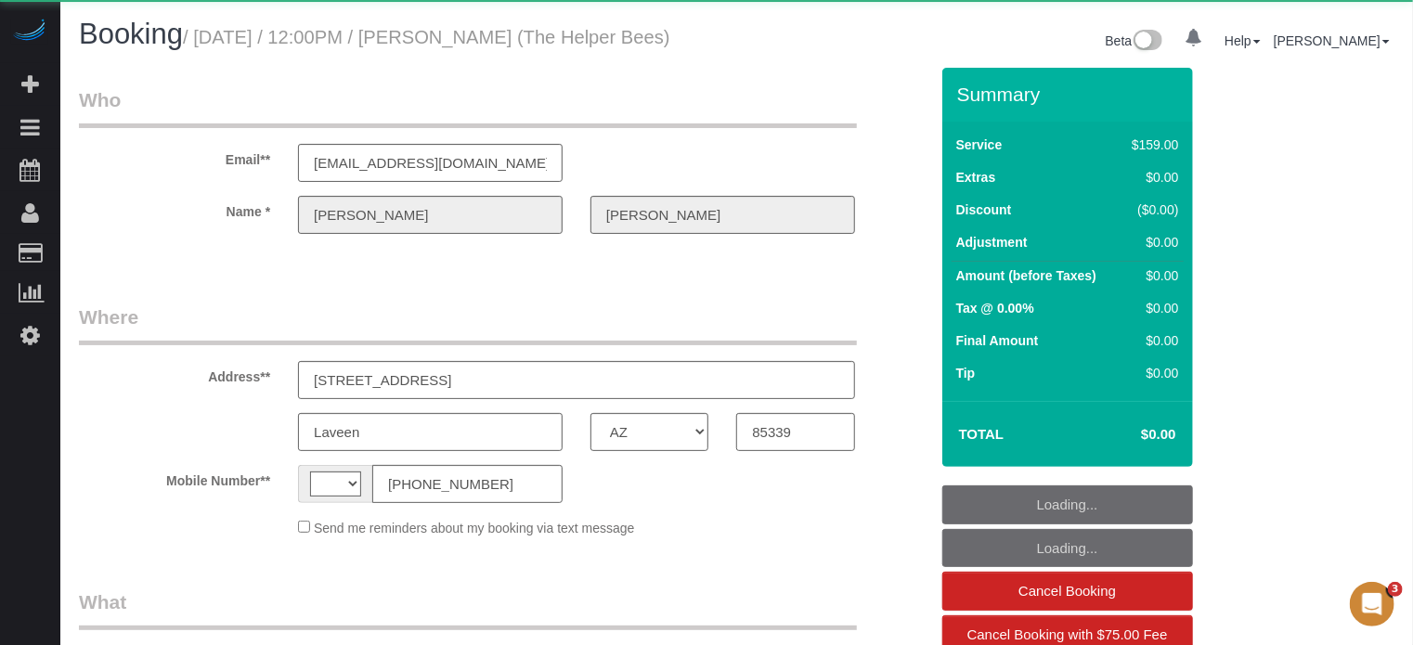
select select "number:9"
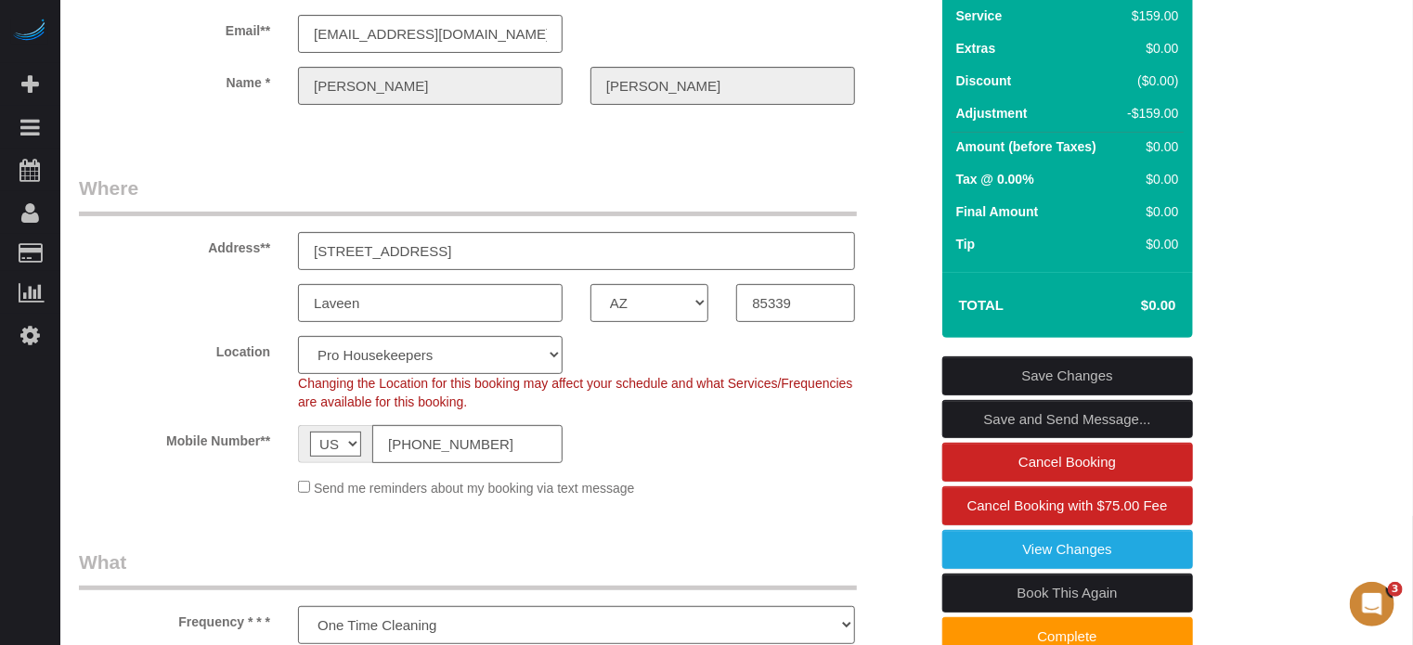
scroll to position [464, 0]
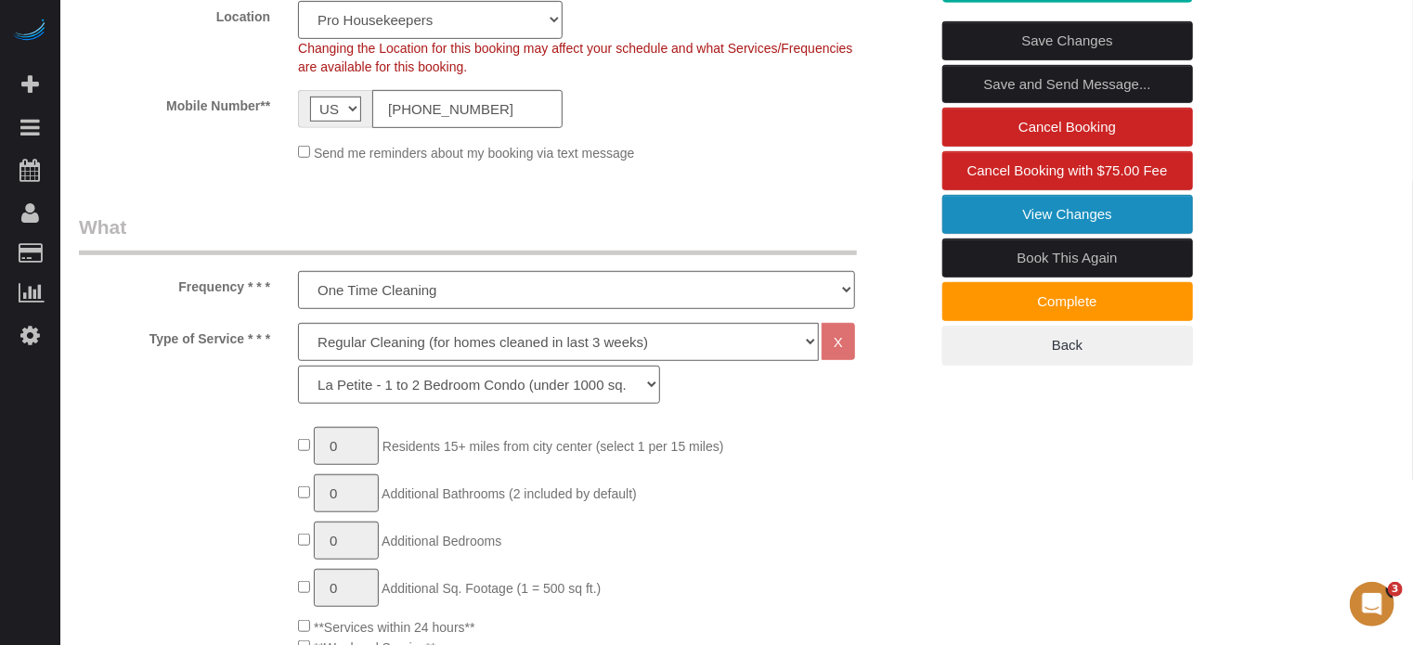
click at [1002, 225] on link "View Changes" at bounding box center [1067, 214] width 251 height 39
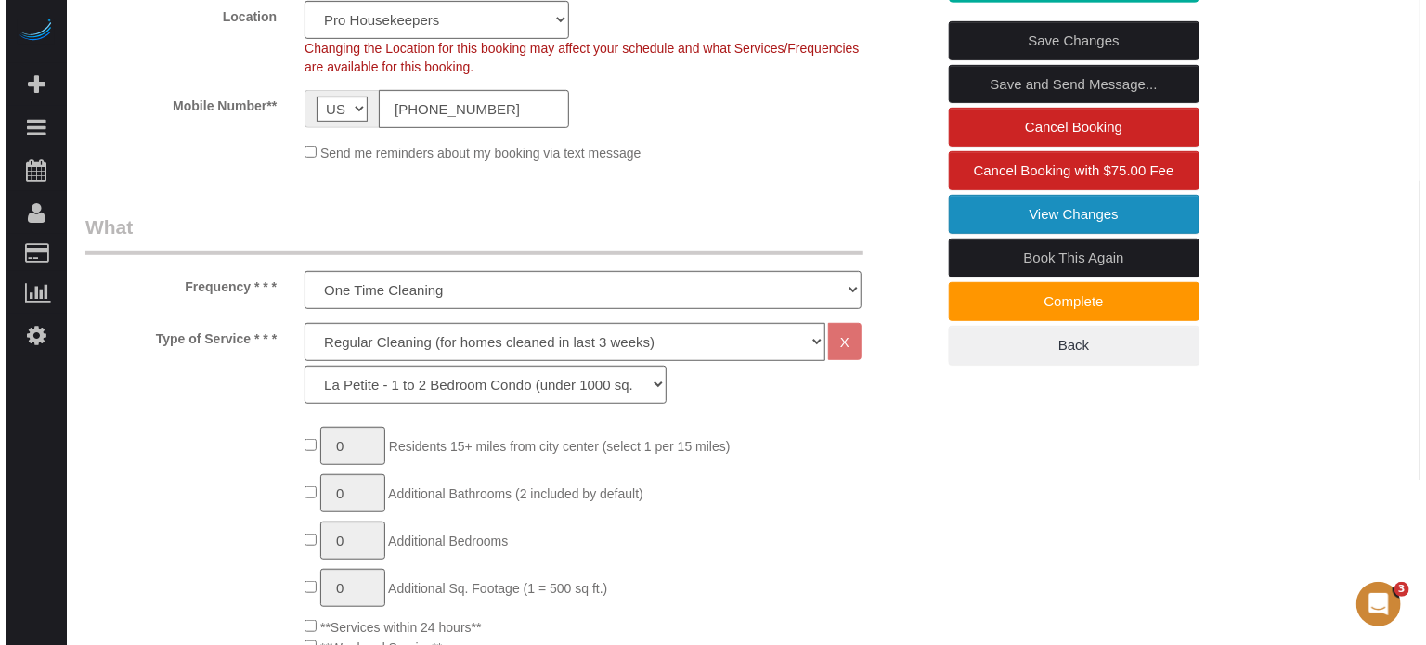
scroll to position [442, 0]
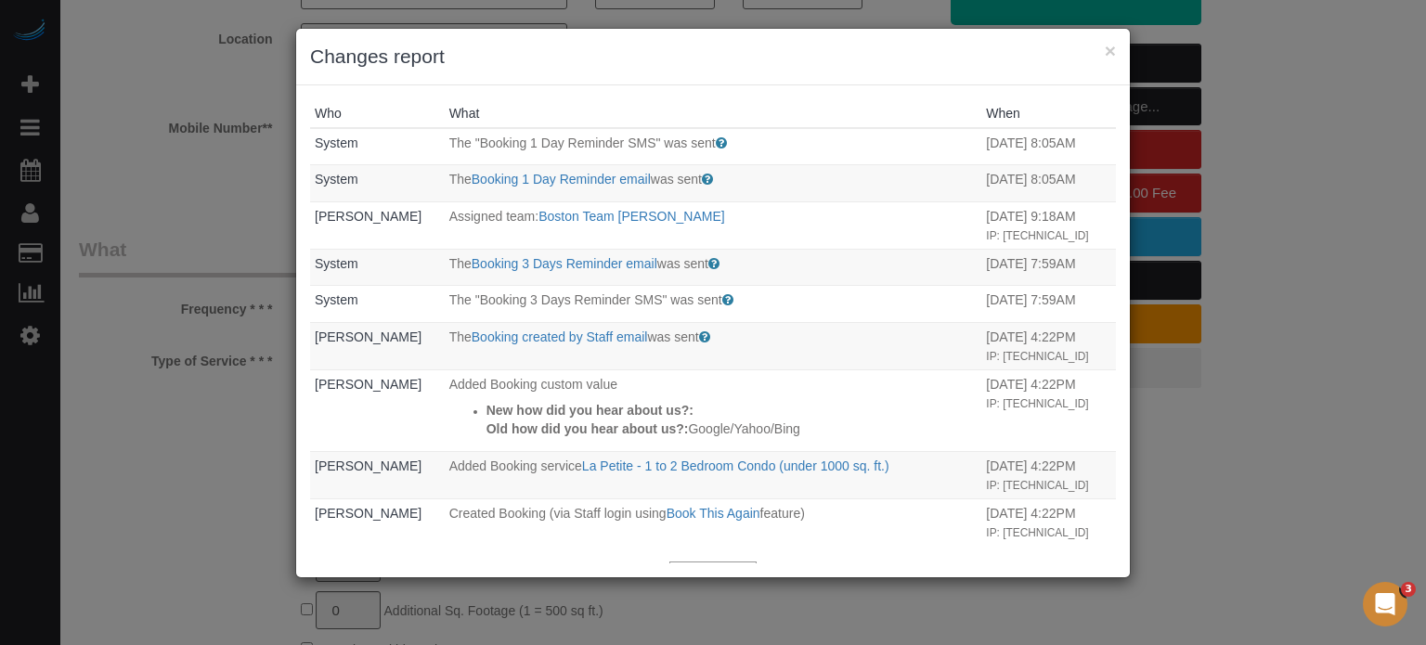
click at [1099, 51] on h3 "Changes report" at bounding box center [713, 57] width 806 height 28
click at [1110, 57] on button "×" at bounding box center [1110, 50] width 11 height 19
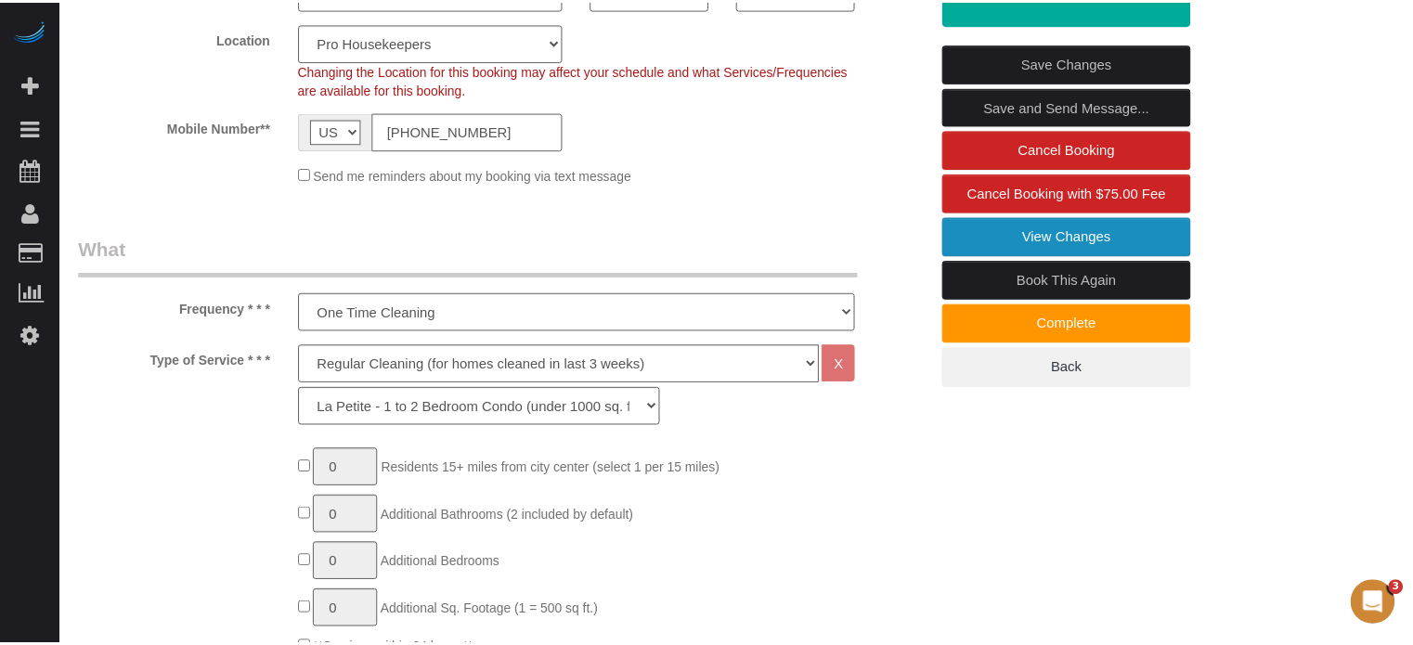
scroll to position [464, 0]
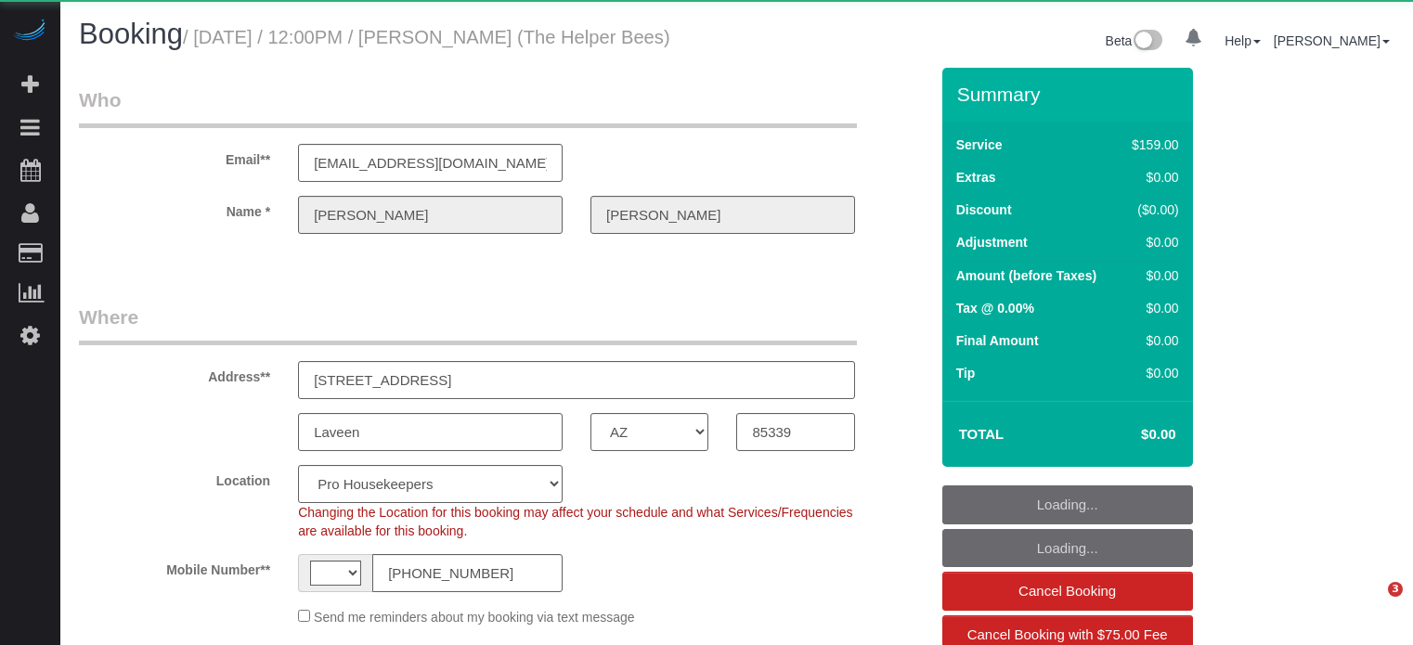
select select "AZ"
select select "number:9"
select select "string:[GEOGRAPHIC_DATA]"
select select "object:1141"
select select "4"
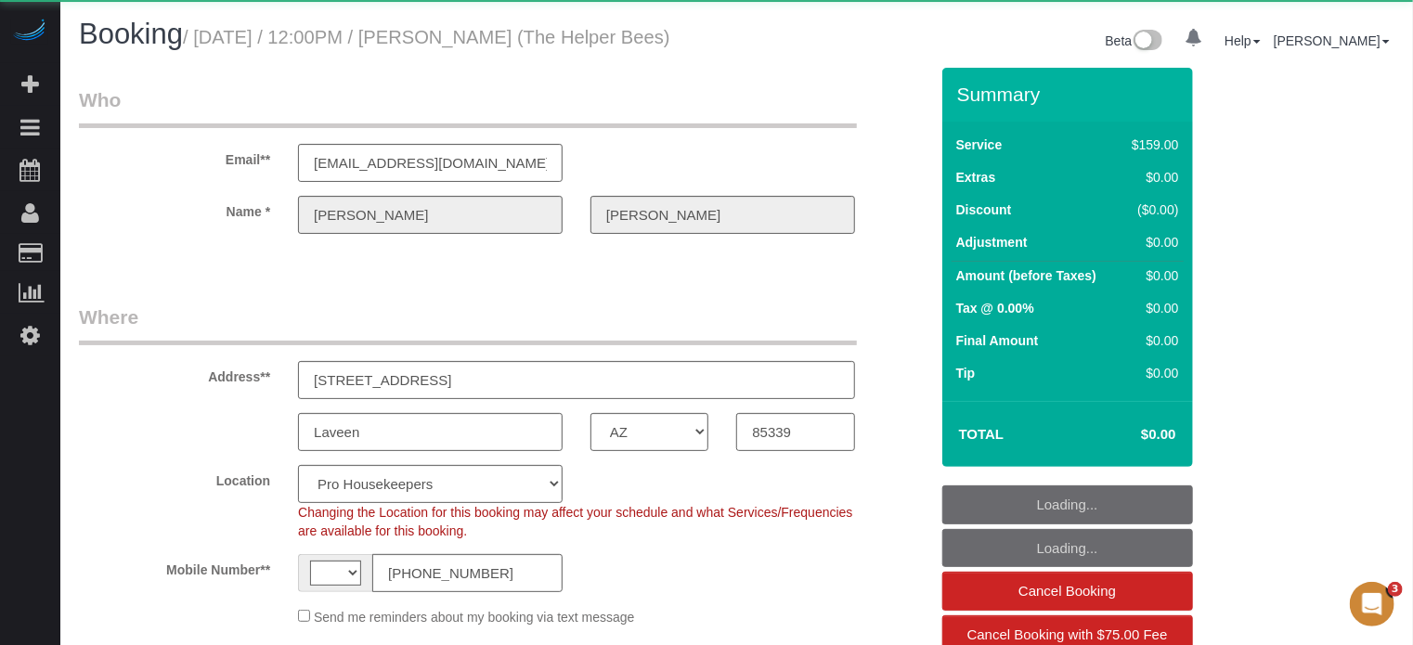
select select "spot1"
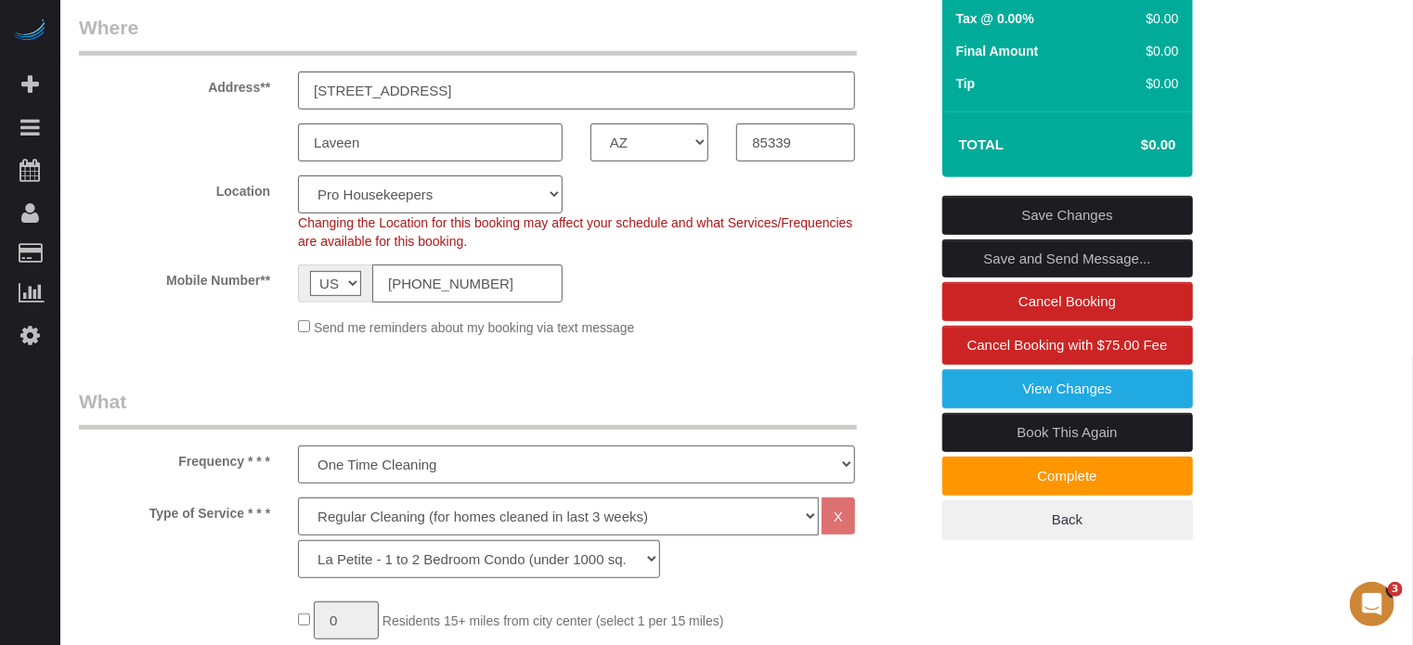
scroll to position [32, 0]
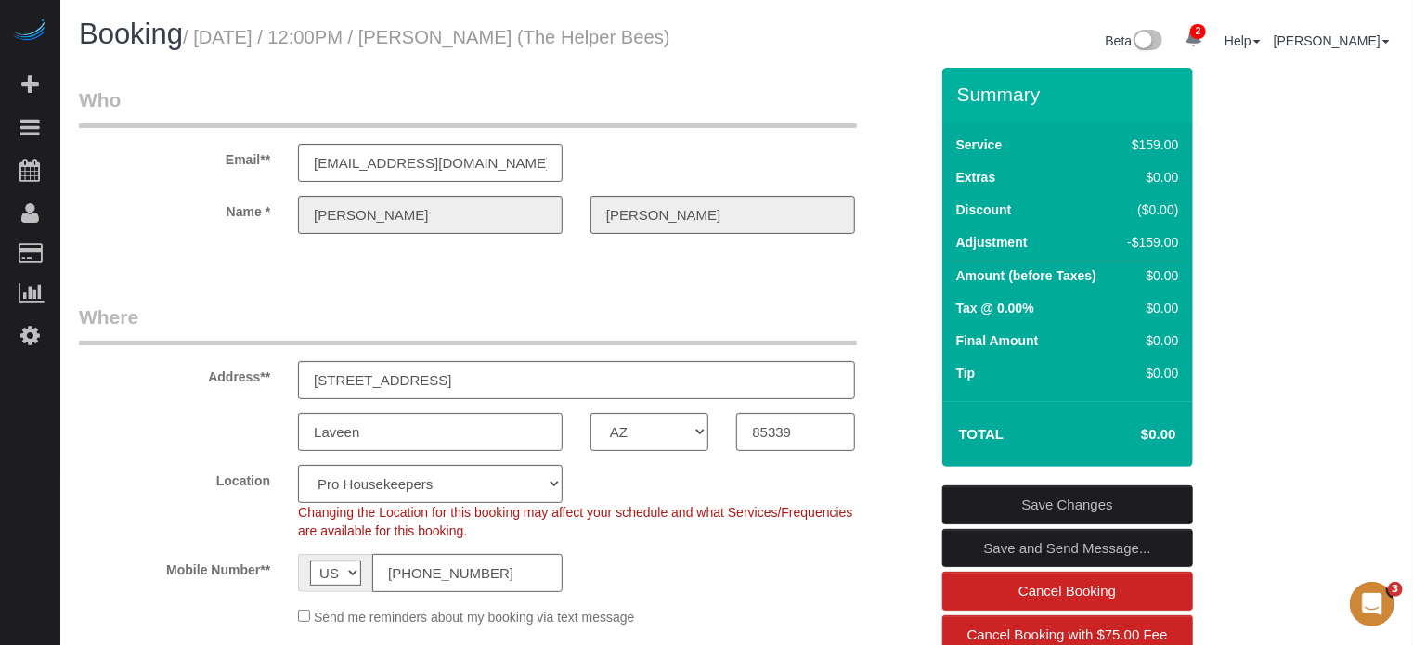
scroll to position [278, 0]
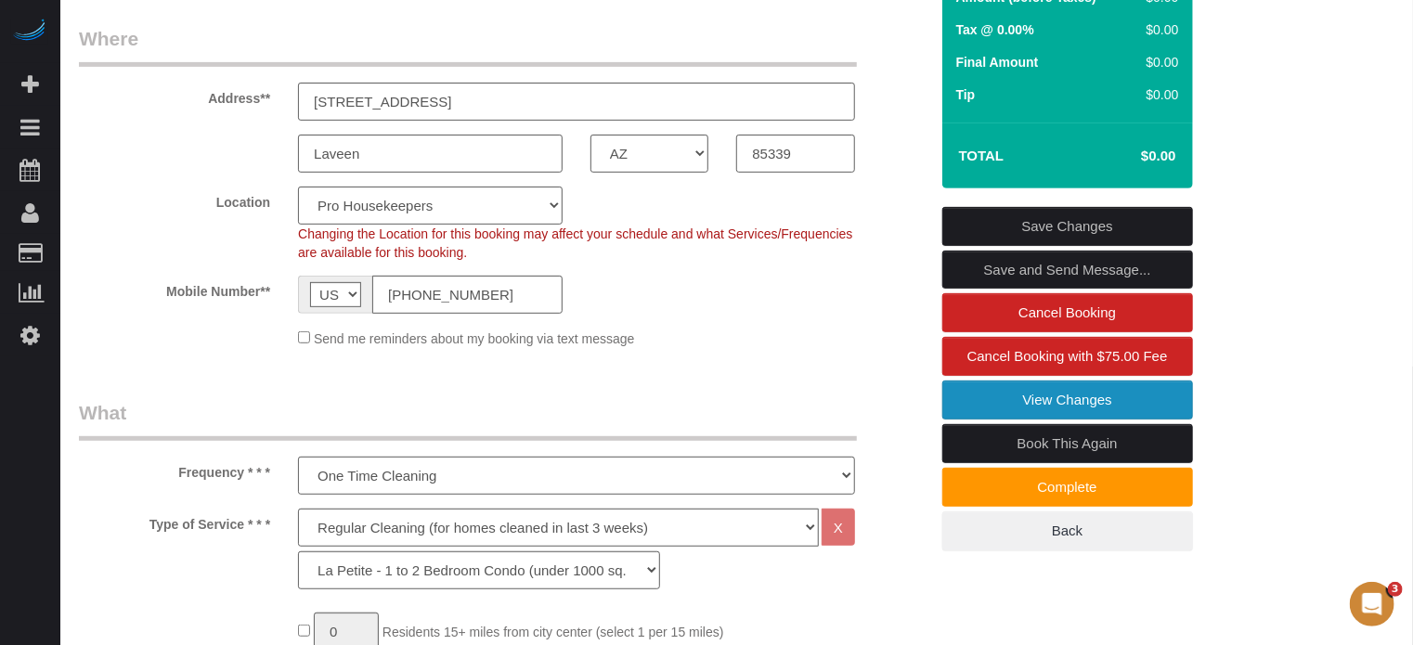
click at [1036, 420] on link "View Changes" at bounding box center [1067, 400] width 251 height 39
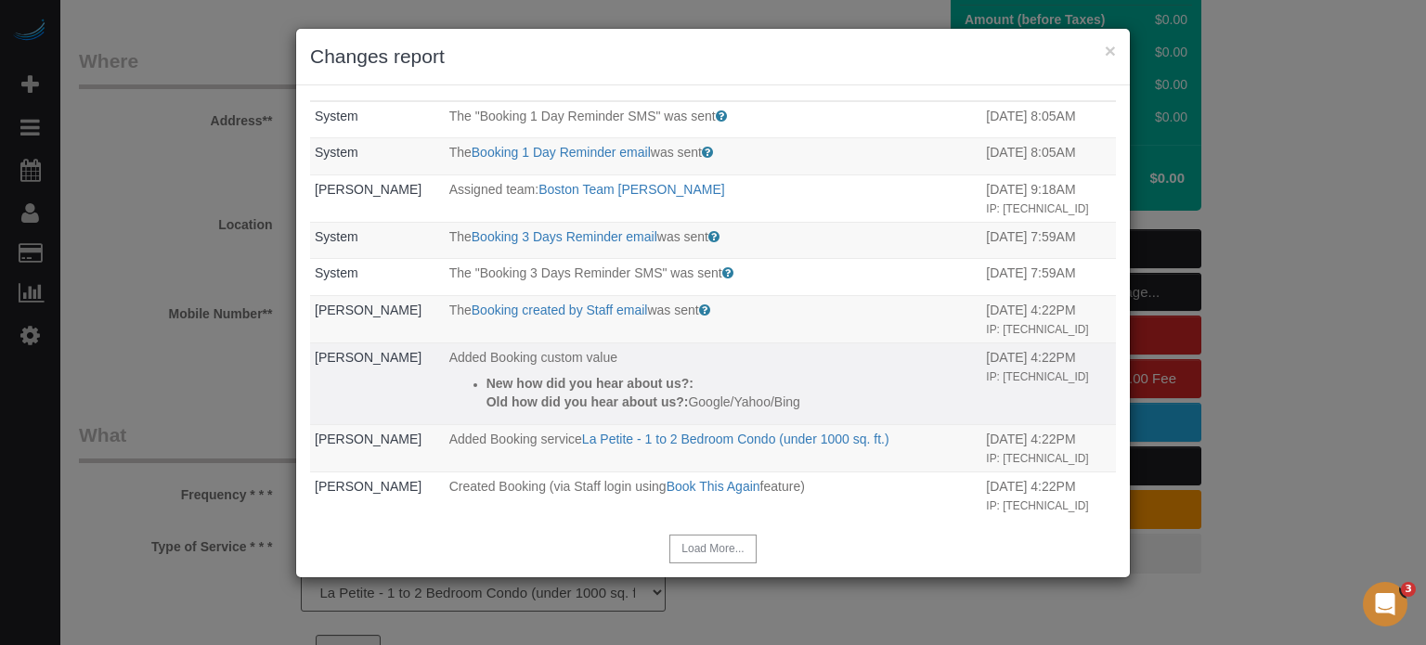
scroll to position [80, 0]
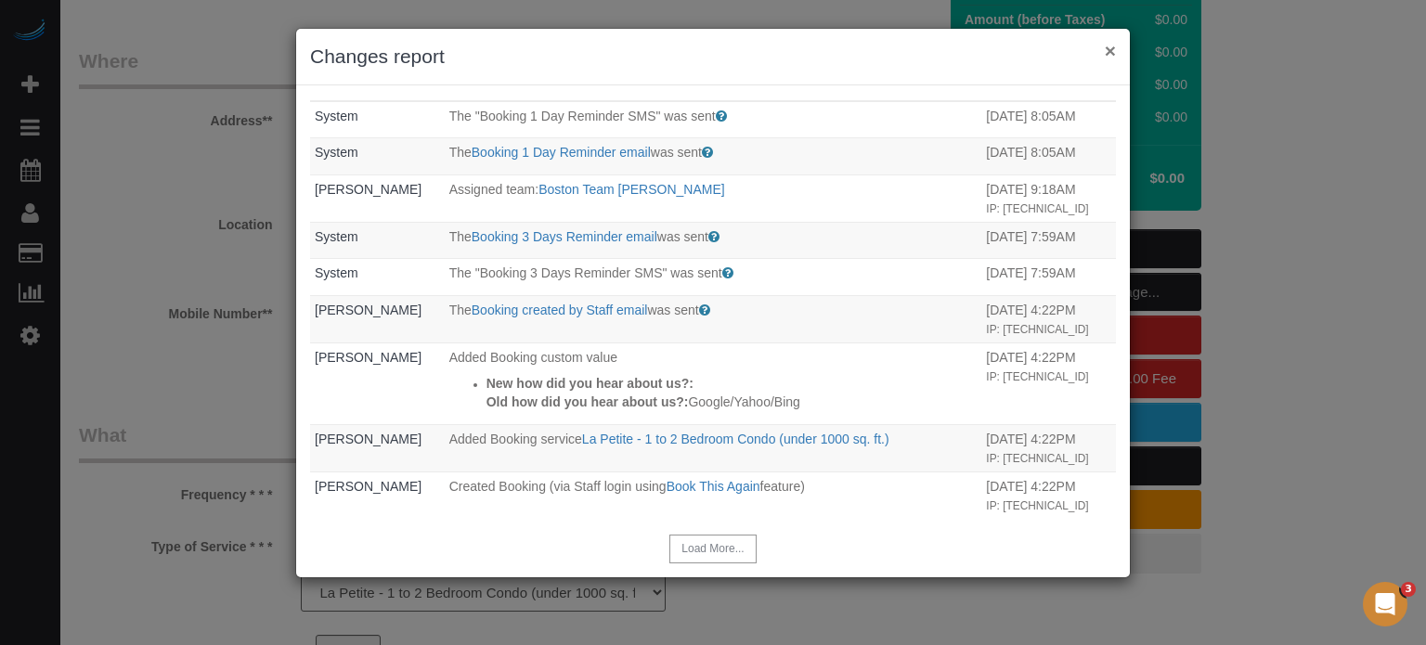
click at [1108, 51] on button "×" at bounding box center [1110, 50] width 11 height 19
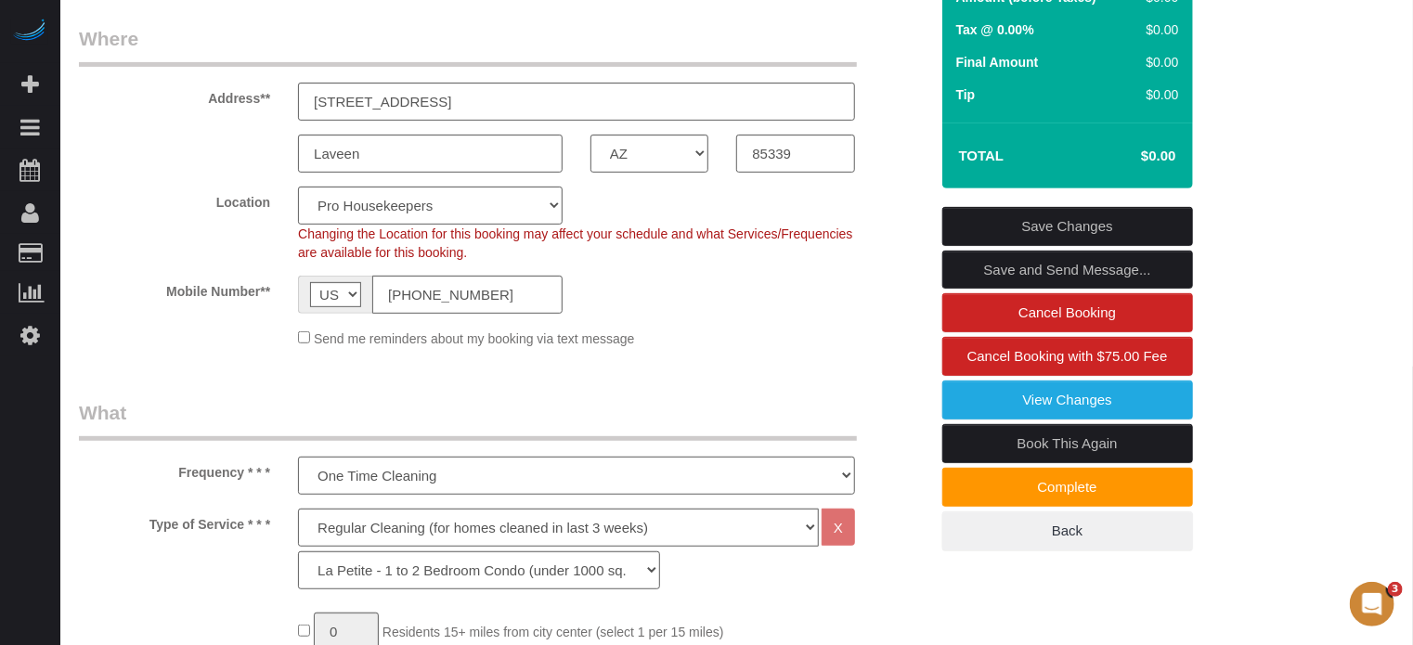
click at [901, 170] on div "Laveen AK AL AR AZ CA CO CT DC DE [GEOGRAPHIC_DATA] [GEOGRAPHIC_DATA] HI IA ID …" at bounding box center [503, 154] width 877 height 38
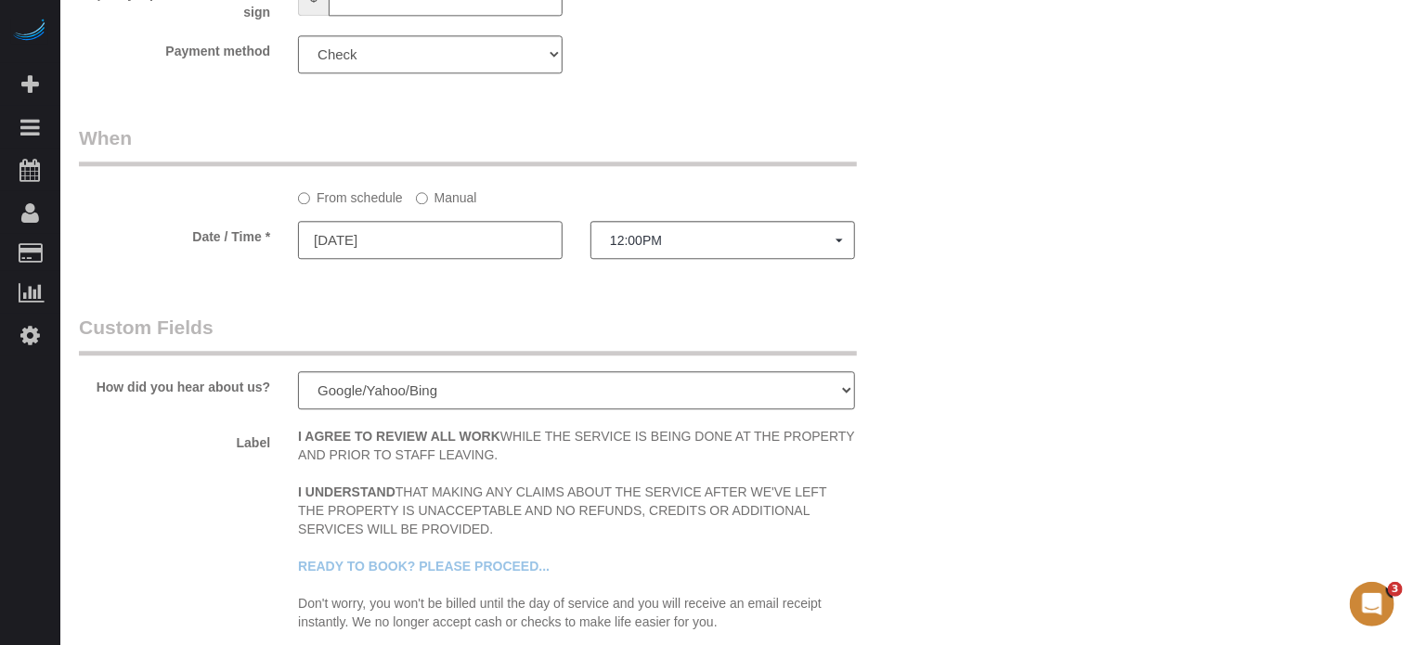
scroll to position [2321, 0]
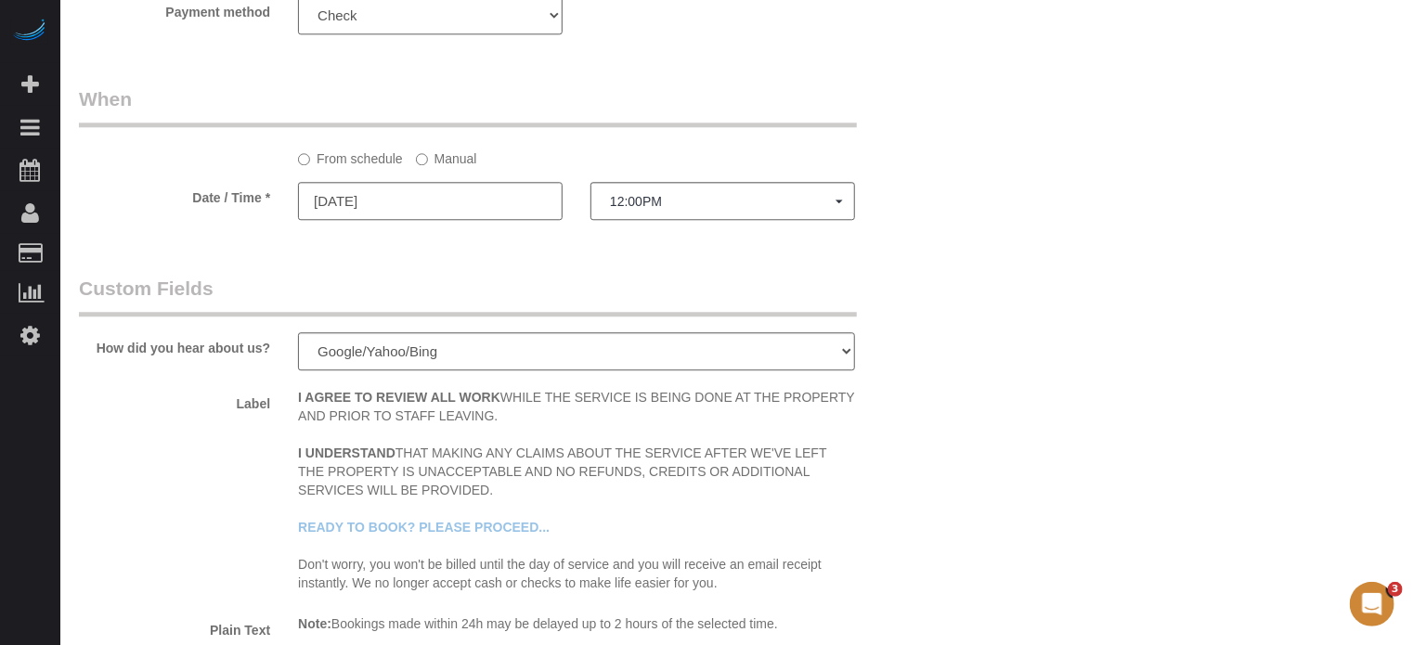
click at [434, 224] on div at bounding box center [430, 222] width 265 height 4
click at [428, 220] on input "10/03/2025" at bounding box center [430, 201] width 265 height 38
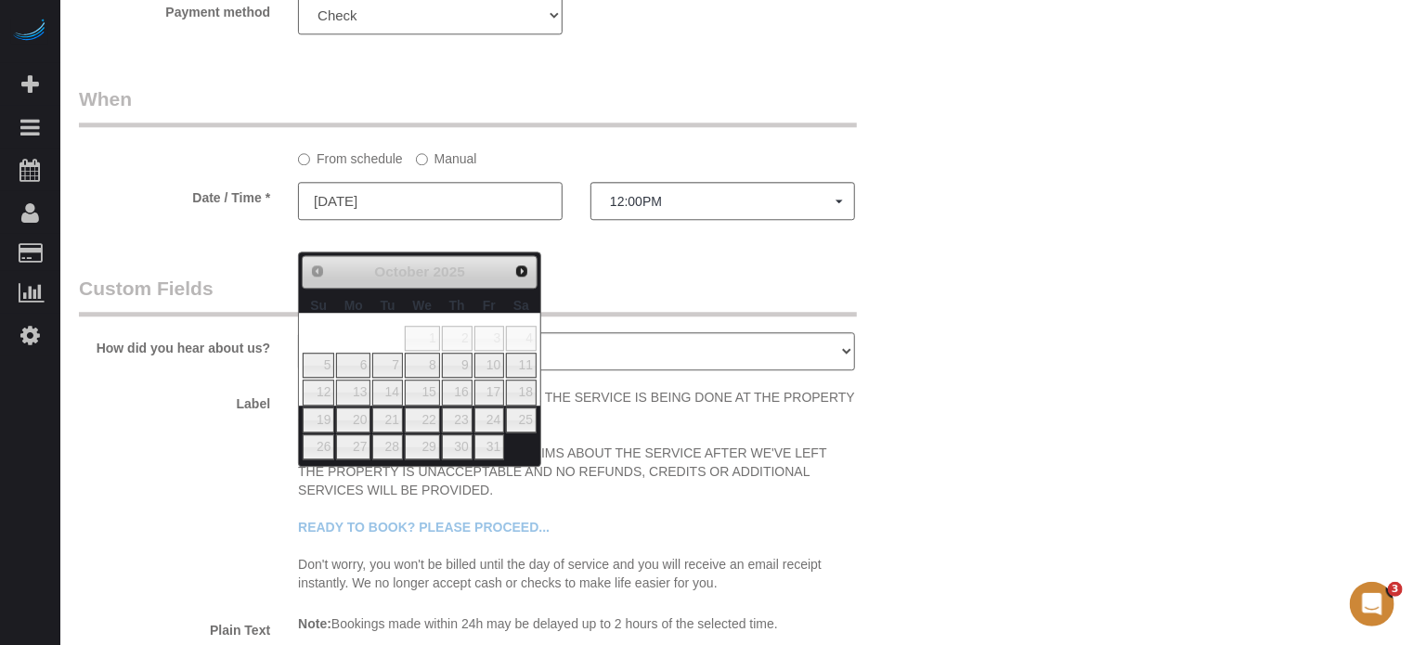
click at [320, 334] on td at bounding box center [318, 338] width 33 height 27
click at [429, 168] on label "Manual" at bounding box center [446, 155] width 61 height 25
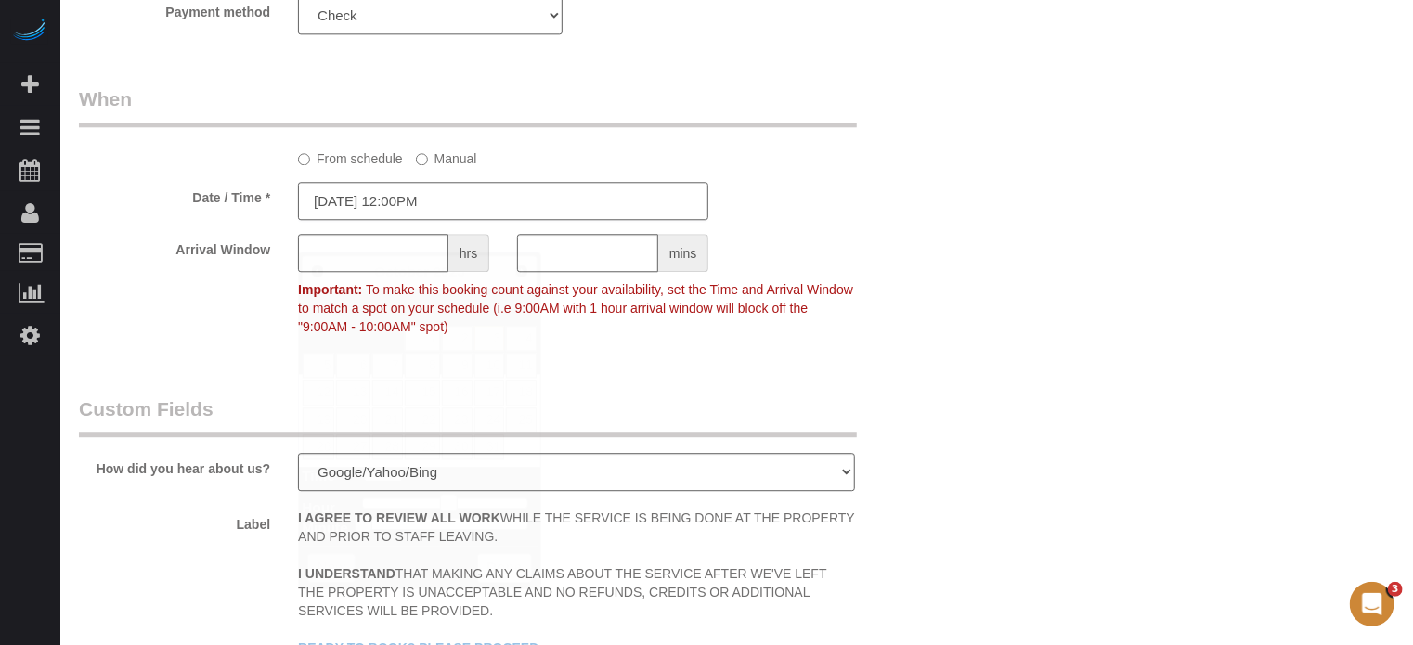
click at [435, 220] on input "10/03/2025 12:00PM" at bounding box center [503, 201] width 410 height 38
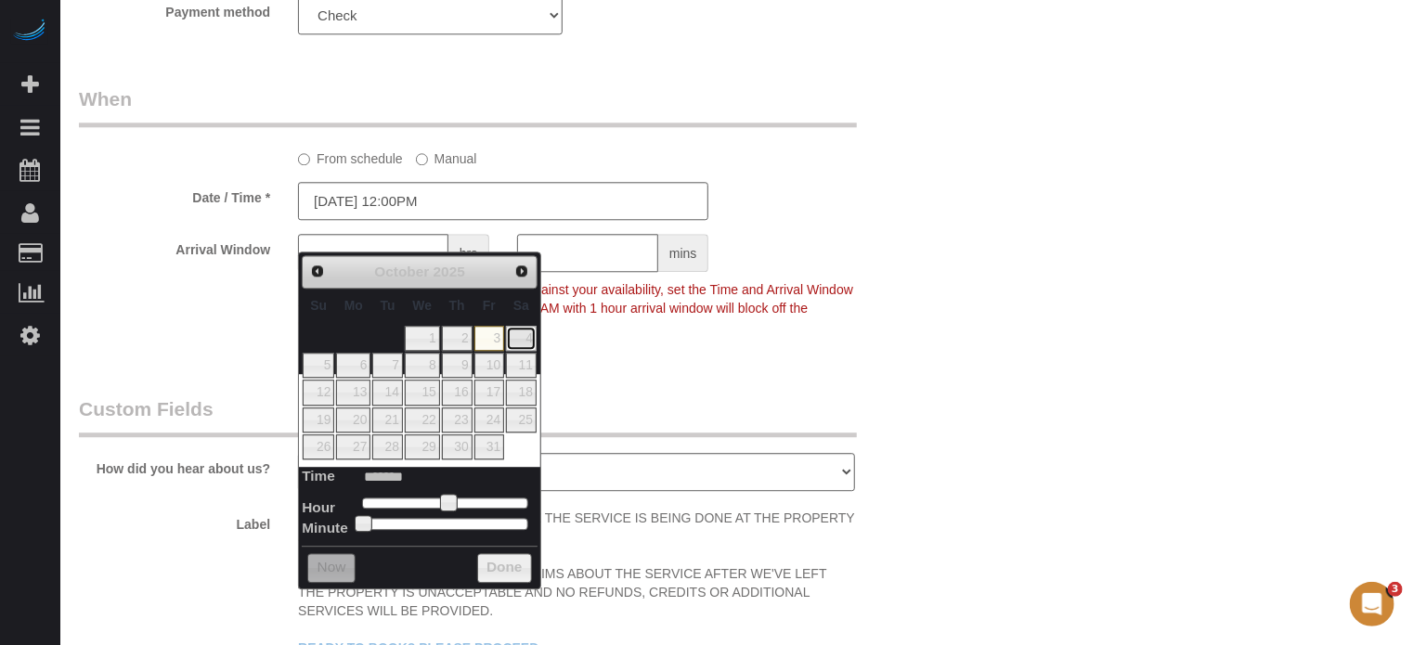
click at [522, 340] on link "4" at bounding box center [521, 338] width 31 height 25
click at [572, 272] on input "text" at bounding box center [587, 253] width 141 height 38
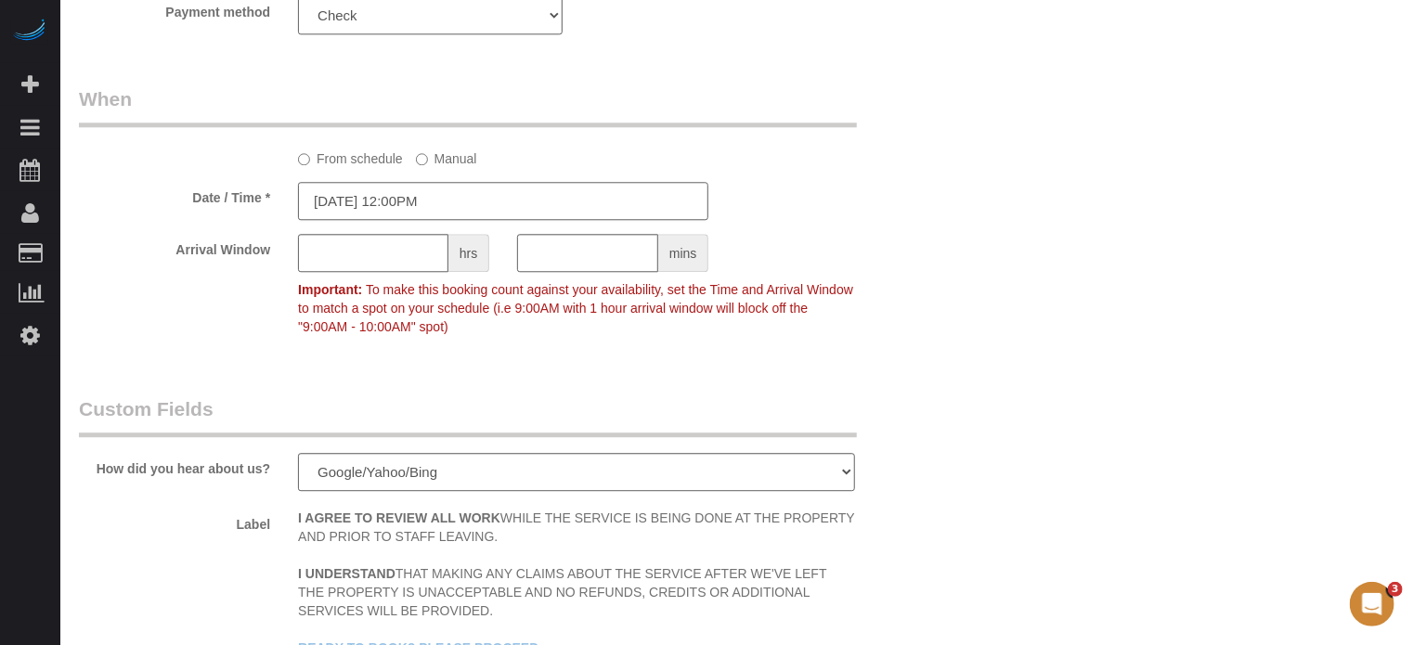
click at [462, 220] on input "10/04/2025 12:00PM" at bounding box center [503, 201] width 410 height 38
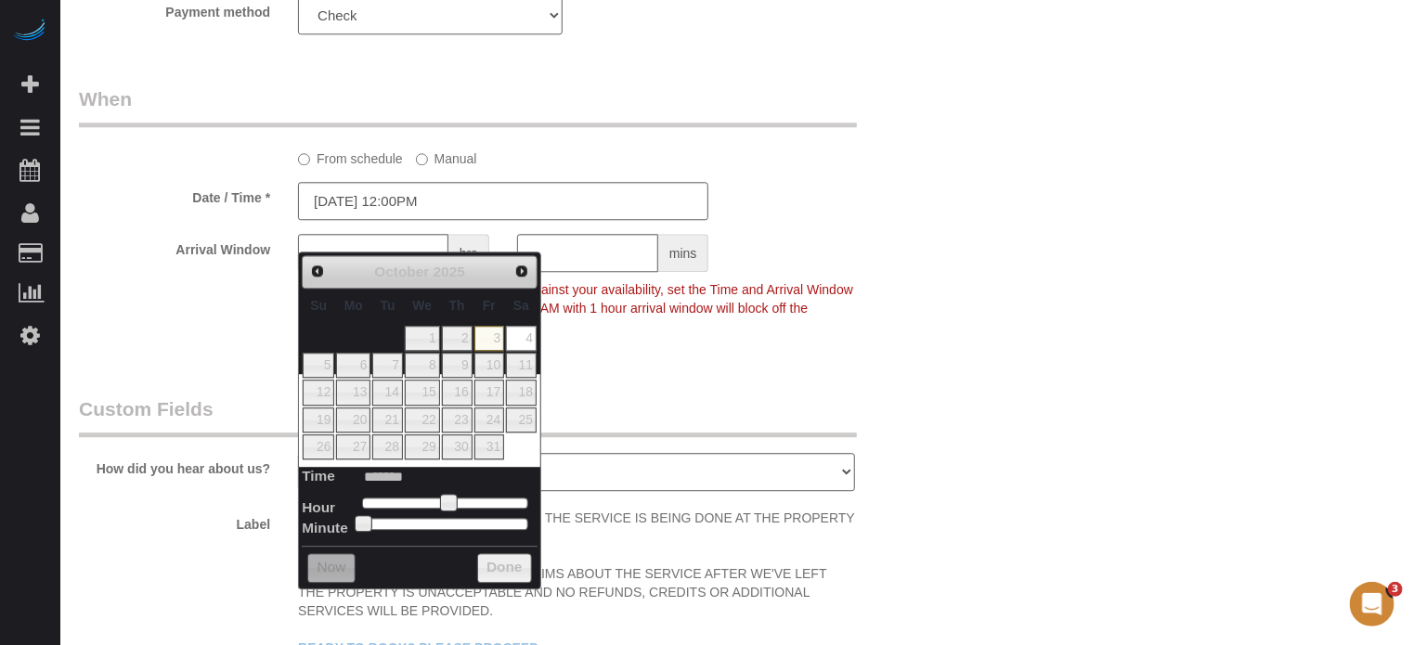
click at [433, 488] on dl "Time ******* Hour Minute Second Millisecond Microsecond Time Zone ***** ***** *…" at bounding box center [420, 498] width 236 height 64
drag, startPoint x: 440, startPoint y: 493, endPoint x: 423, endPoint y: 496, distance: 16.9
click at [420, 493] on dl "Time ******* Hour Minute Second Millisecond Microsecond Time Zone ***** ***** *…" at bounding box center [420, 498] width 236 height 64
type input "10/04/2025 10:00AM"
type input "*******"
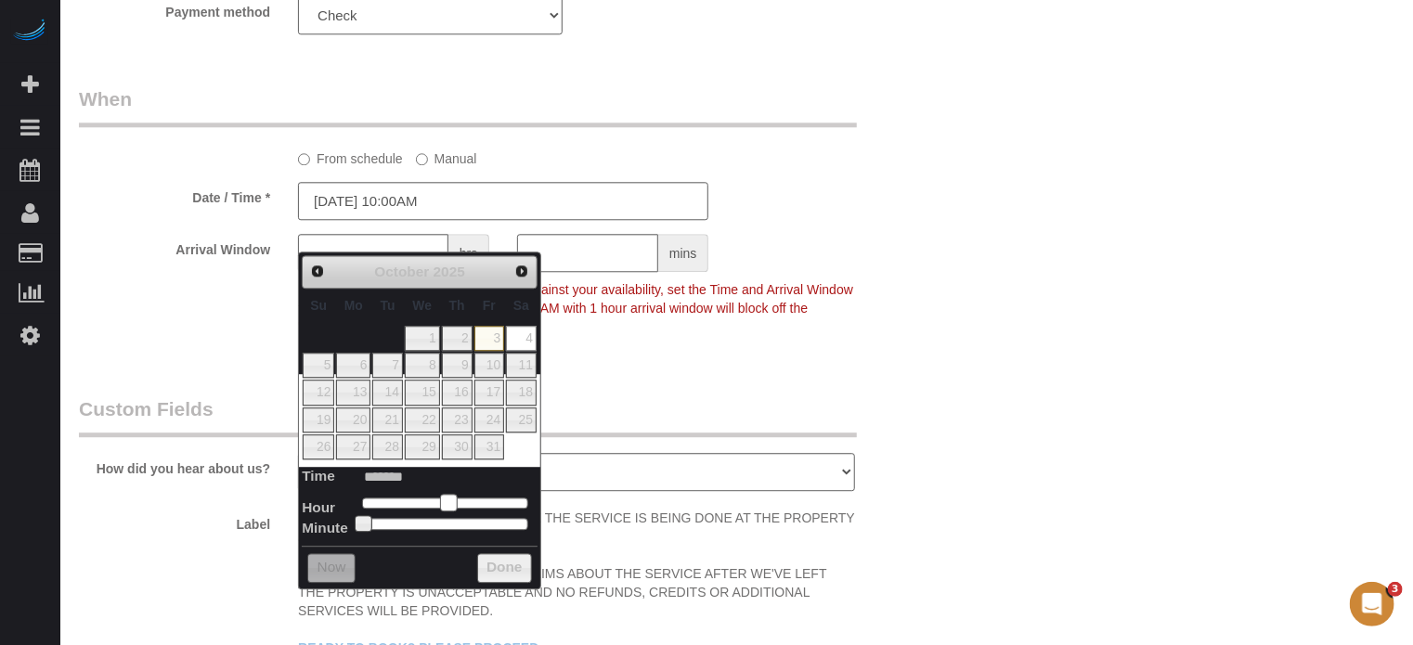
type input "10/04/2025 9:00AM"
type input "******"
drag, startPoint x: 443, startPoint y: 498, endPoint x: 421, endPoint y: 498, distance: 21.3
click at [421, 498] on span at bounding box center [427, 502] width 17 height 17
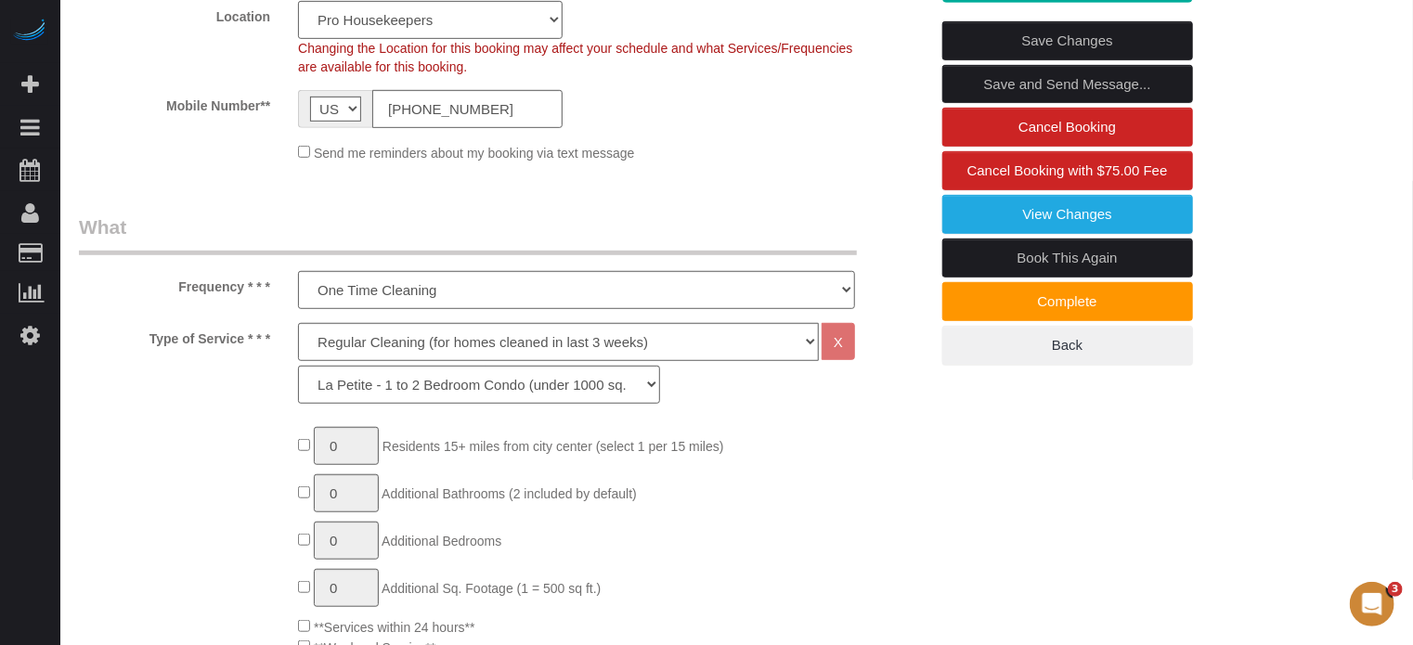
scroll to position [186, 0]
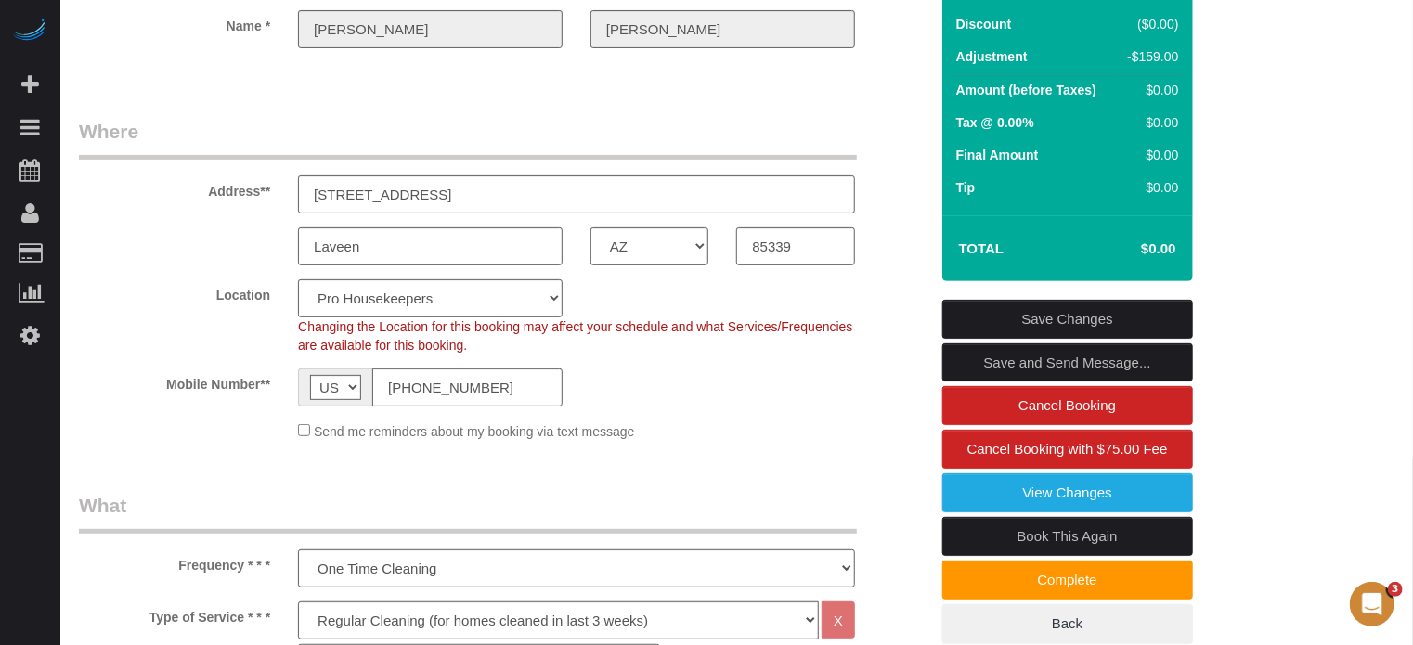
click at [1046, 338] on link "Save Changes" at bounding box center [1067, 319] width 251 height 39
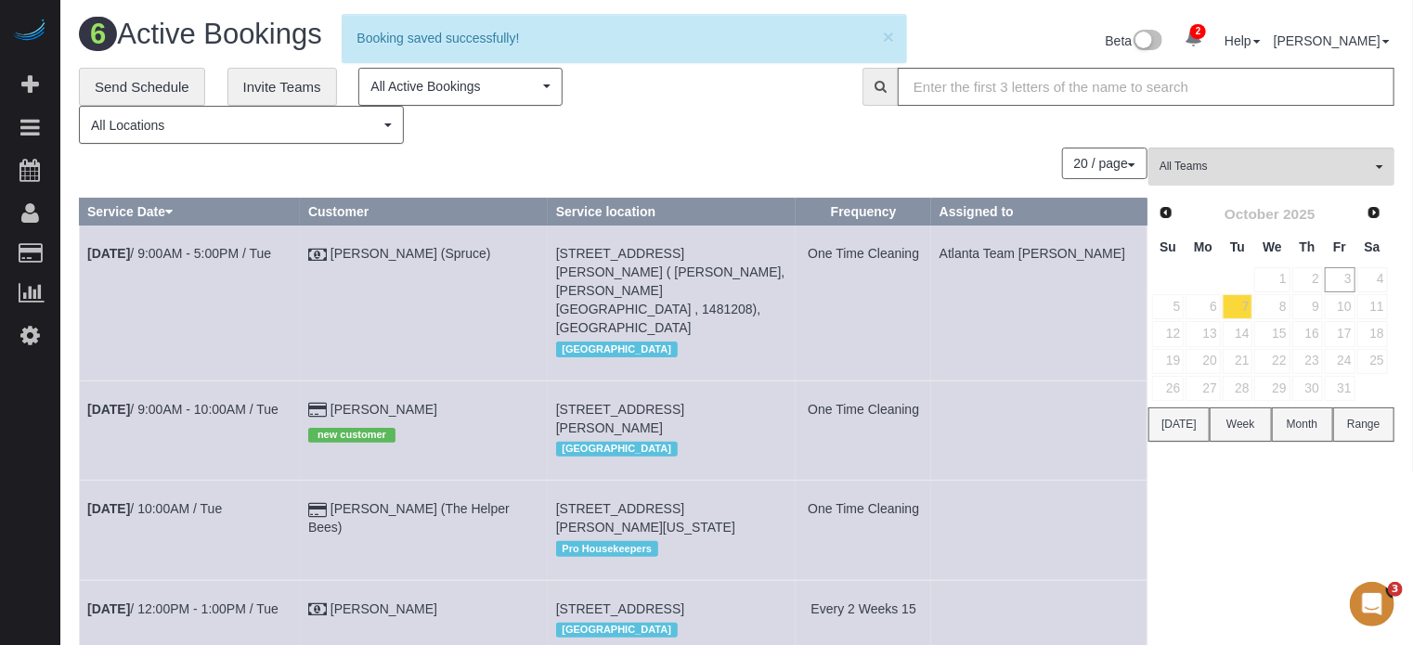
click at [1303, 511] on div "All Teams Remove Team Filters Atlanta Team Andrea Atlanta Team Eliane Atlanta T…" at bounding box center [1271, 548] width 246 height 801
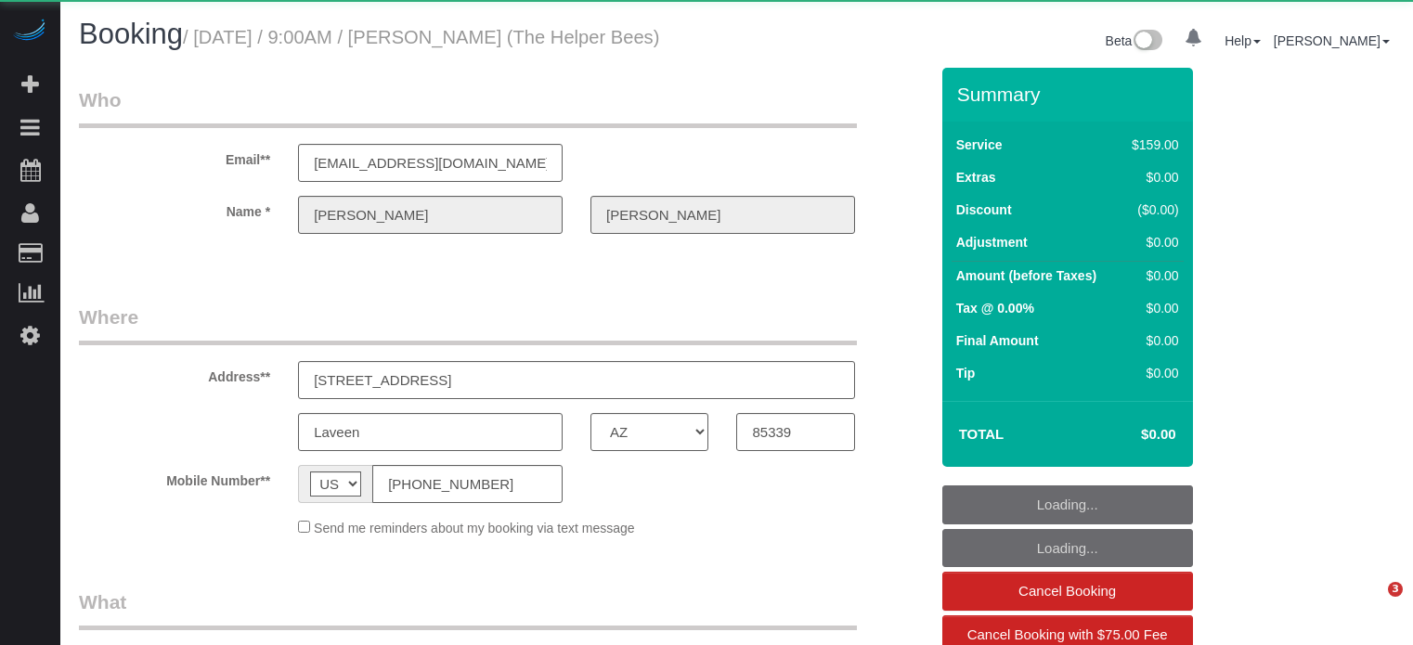
select select "AZ"
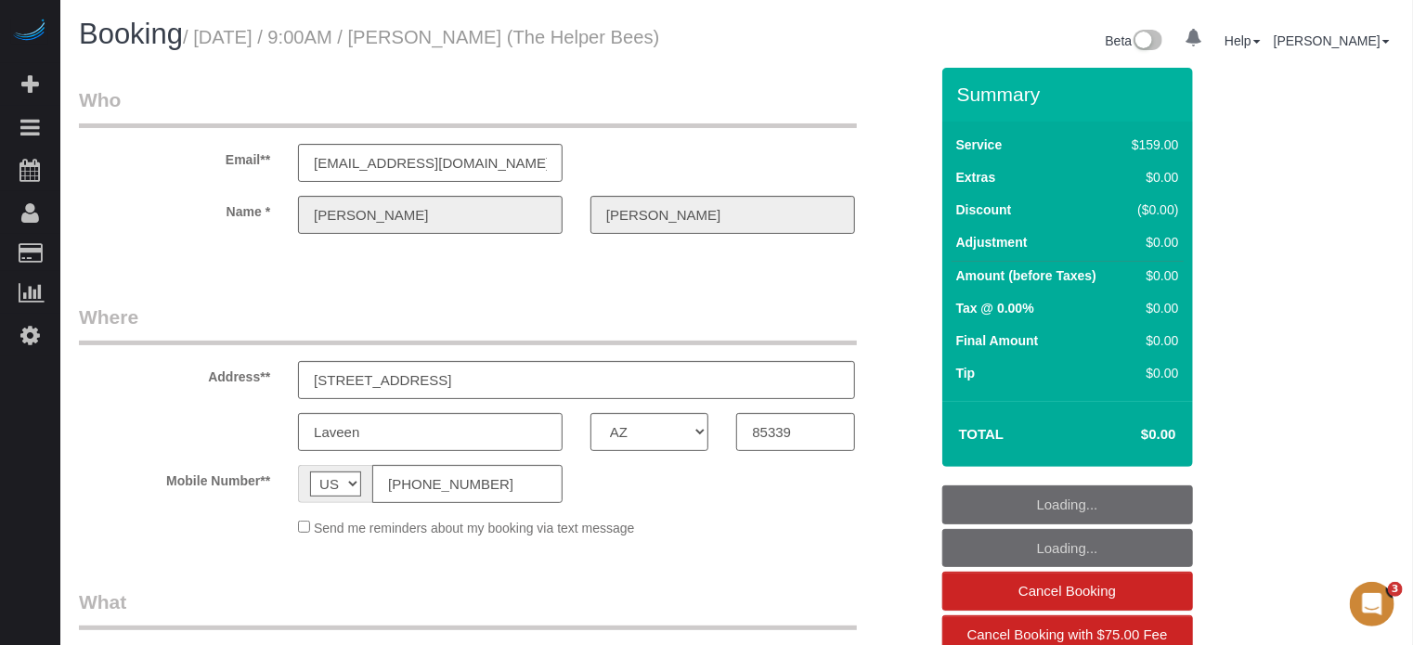
select select "object:625"
select select "number:9"
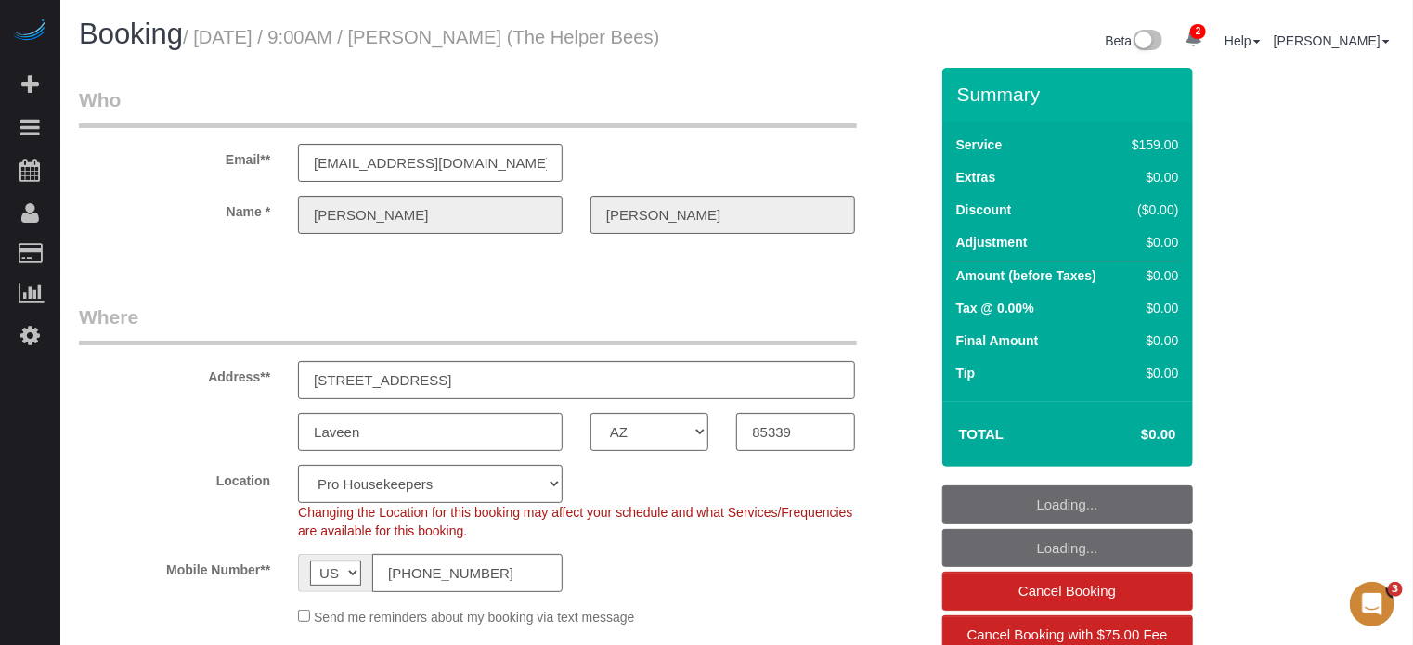
select select "object:1270"
select select "4"
select select "spot1"
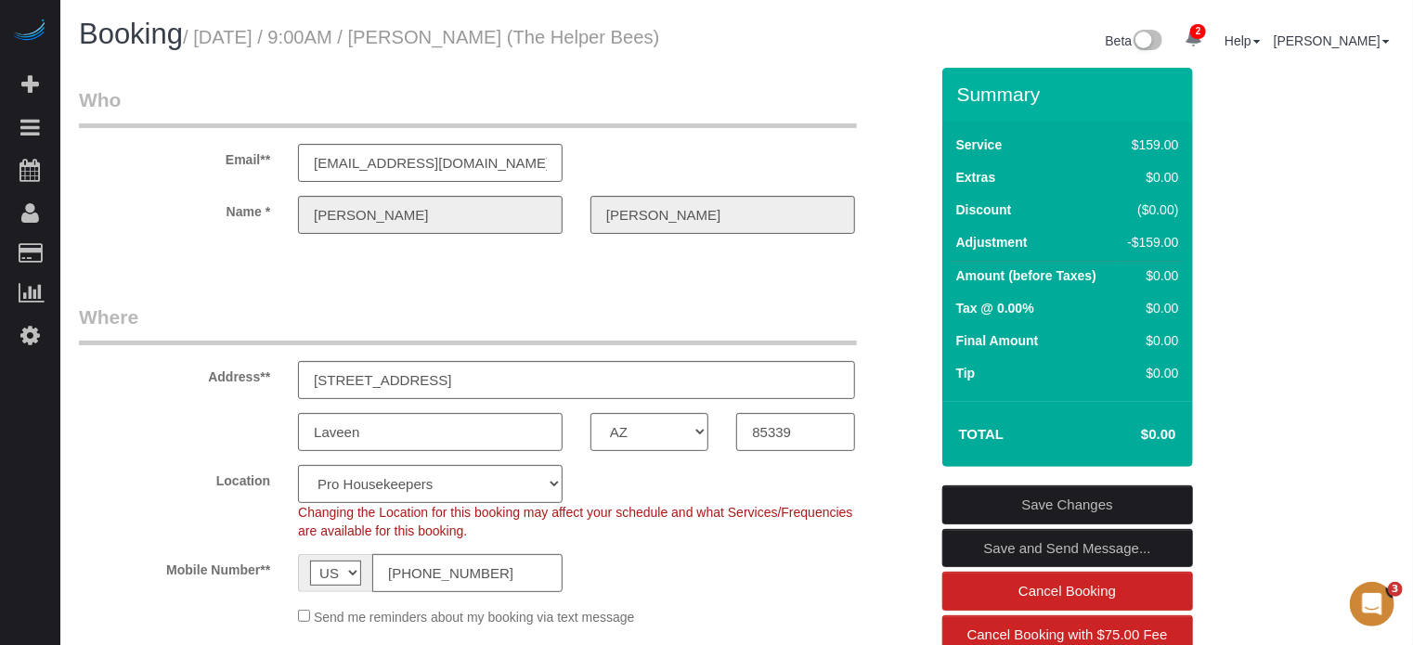
click at [895, 498] on div "Location Pro Housekeepers [GEOGRAPHIC_DATA] [GEOGRAPHIC_DATA] [GEOGRAPHIC_DATA]…" at bounding box center [503, 502] width 877 height 75
click at [70, 444] on div "Laveen AK AL AR AZ CA CO CT DC DE FL GA HI IA ID IL IN KS KY LA MA MD ME MI MN …" at bounding box center [503, 432] width 877 height 38
drag, startPoint x: 733, startPoint y: 38, endPoint x: 383, endPoint y: 36, distance: 349.9
click at [383, 36] on div "Booking / October 04, 2025 / 9:00AM / Suncha Bauer (The Helper Bees)" at bounding box center [401, 39] width 672 height 40
click at [397, 40] on small "/ October 04, 2025 / 9:00AM / Suncha Bauer (The Helper Bees)" at bounding box center [421, 37] width 476 height 20
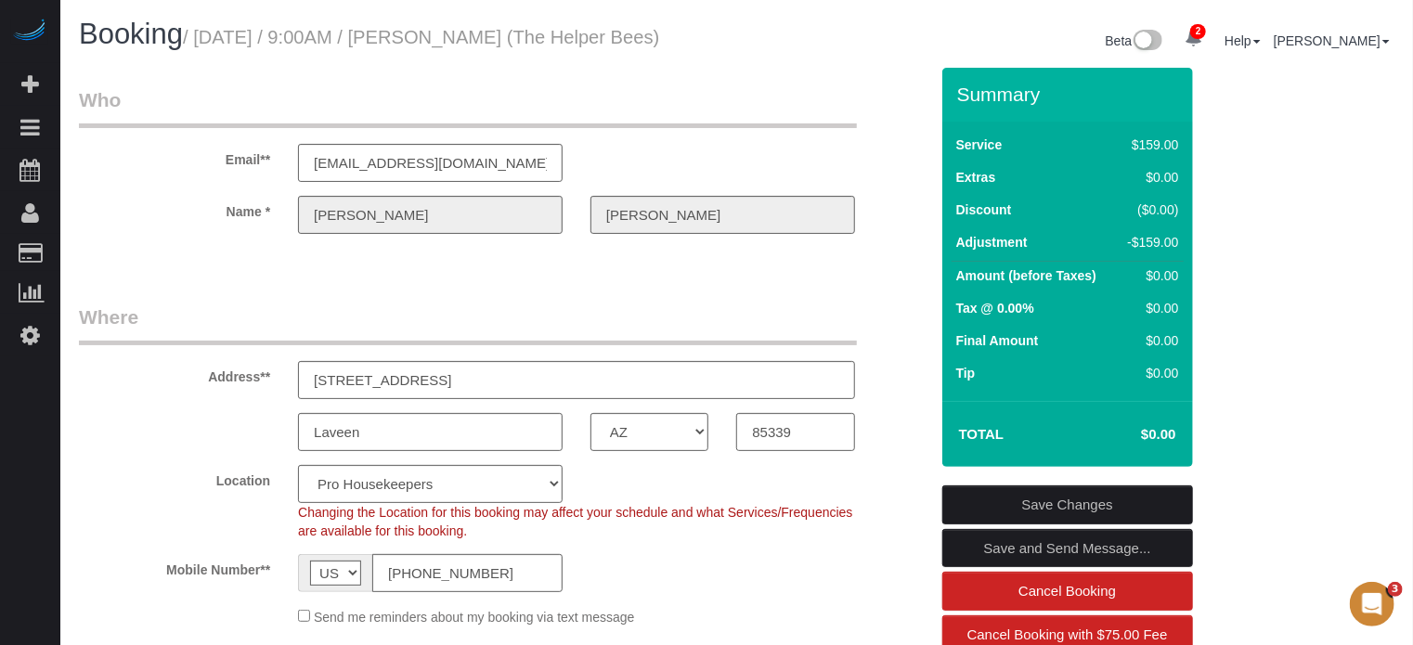
drag, startPoint x: 731, startPoint y: 38, endPoint x: 356, endPoint y: 39, distance: 375.9
click at [356, 39] on div "Booking / October 04, 2025 / 9:00AM / Suncha Bauer (The Helper Bees)" at bounding box center [401, 39] width 672 height 40
click at [456, 51] on div "Booking / October 04, 2025 / 9:00AM / Suncha Bauer (The Helper Bees)" at bounding box center [401, 39] width 672 height 40
drag, startPoint x: 748, startPoint y: 36, endPoint x: 364, endPoint y: 32, distance: 384.3
click at [364, 32] on div "Booking / October 04, 2025 / 9:00AM / Suncha Bauer (The Helper Bees) Beta 2 You…" at bounding box center [736, 43] width 1343 height 49
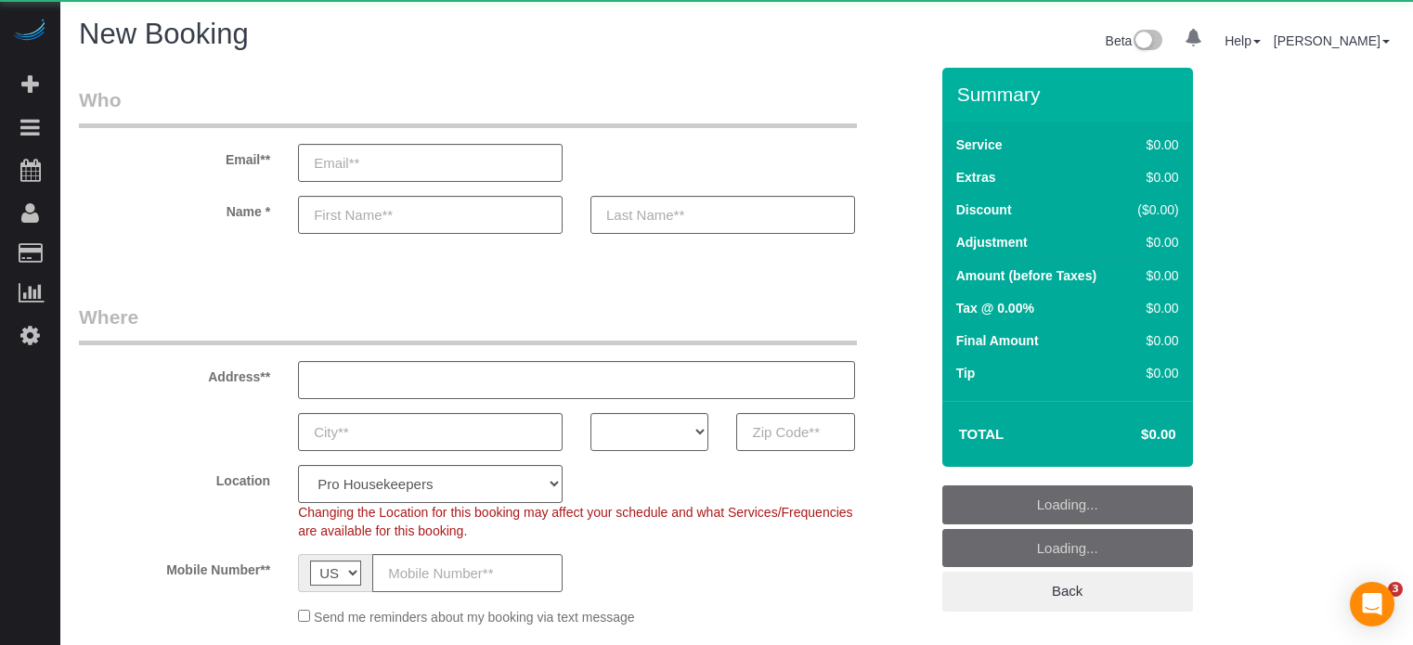
select select "number:9"
select select "object:1237"
select select "4"
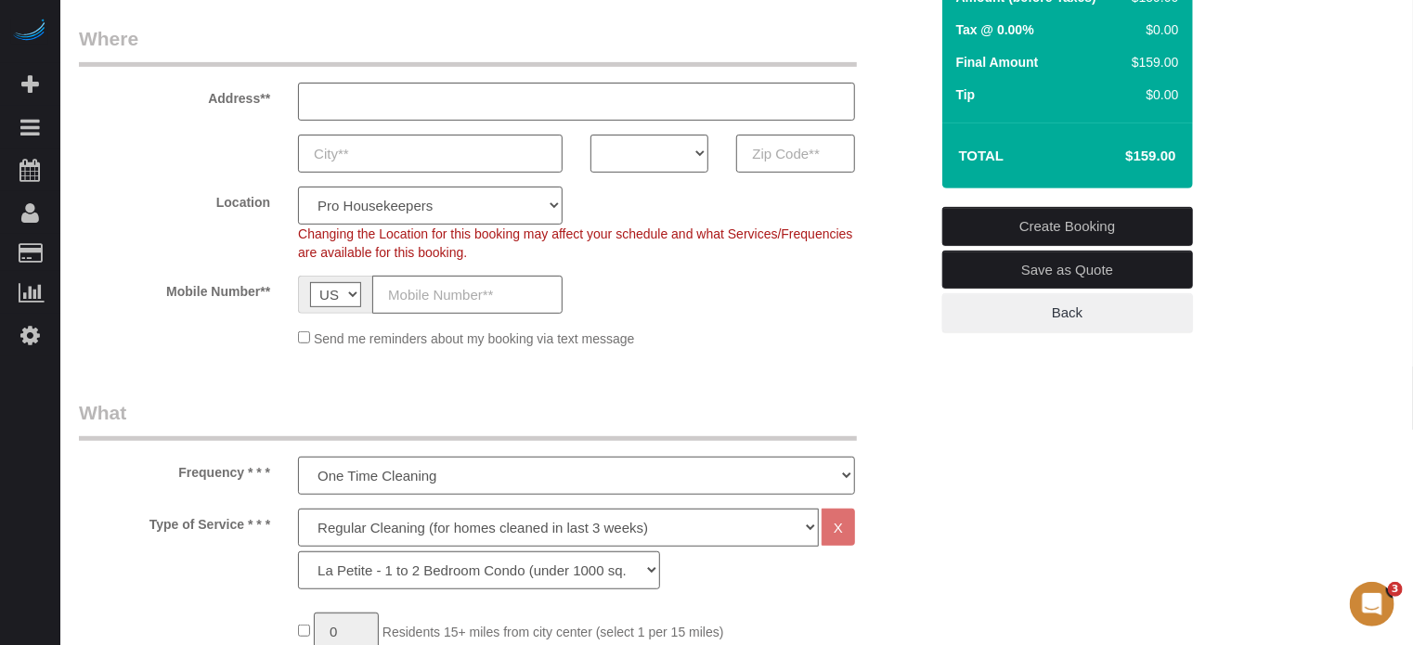
scroll to position [371, 0]
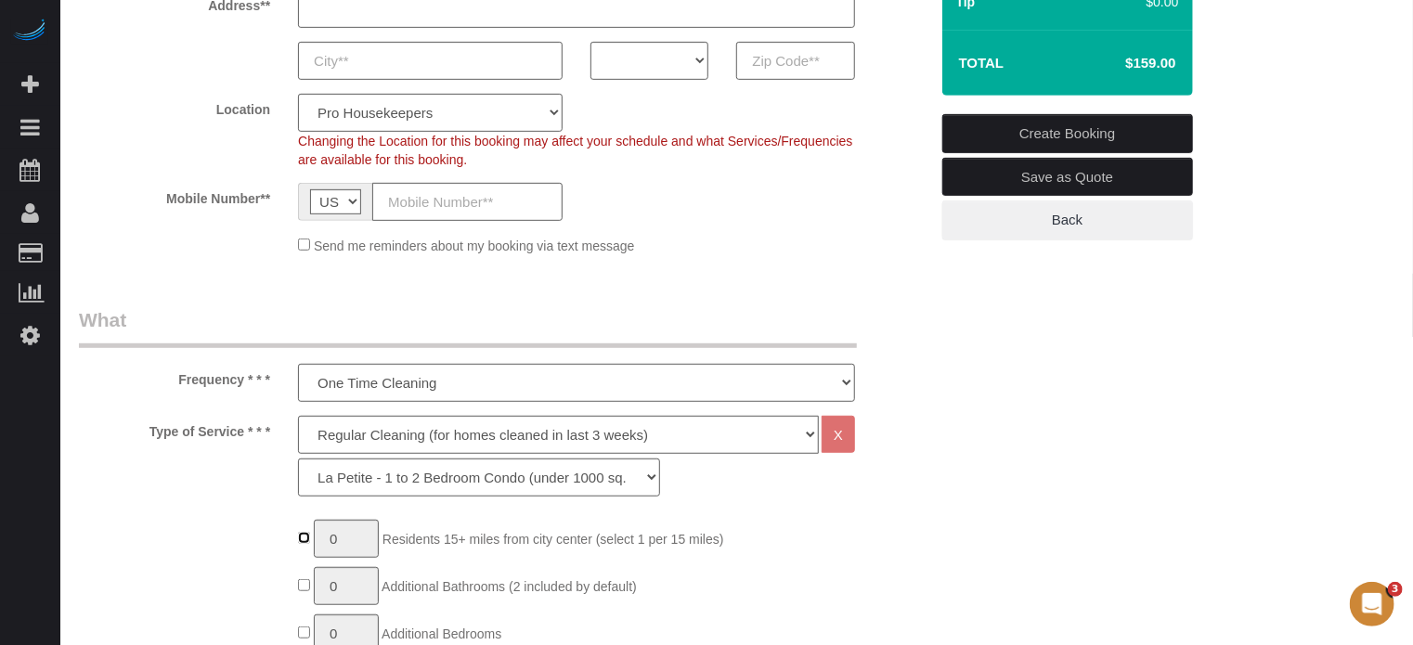
type input "1"
click at [343, 537] on input "1" at bounding box center [346, 539] width 65 height 38
type input "2"
click at [388, 433] on select "Deep Cleaning (for homes that have not been cleaned in 3+ weeks) Spruce Regular…" at bounding box center [558, 435] width 521 height 38
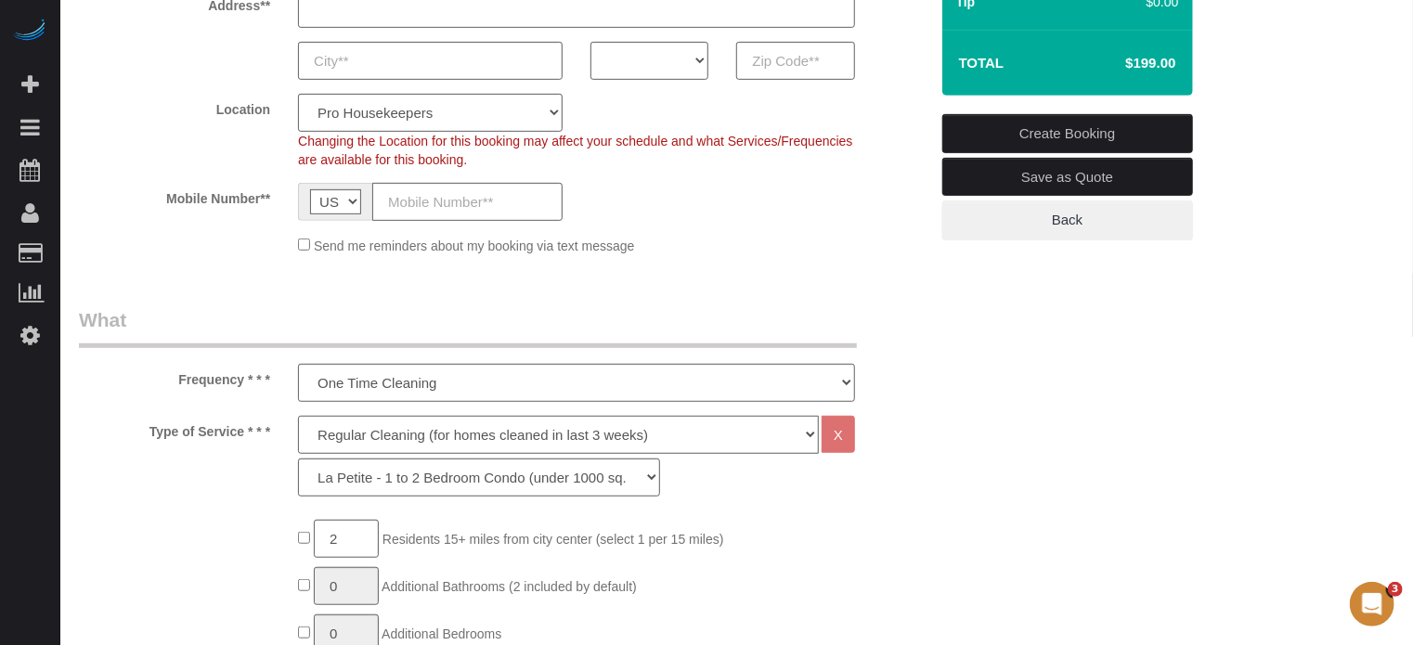
select select "5"
click at [298, 416] on select "Deep Cleaning (for homes that have not been cleaned in 3+ weeks) Spruce Regular…" at bounding box center [558, 435] width 521 height 38
click at [375, 467] on select "La Petite - 1 to 2 Bedroom Condo (under 1000 sq. ft.) La Petite II - 2 Bedroom …" at bounding box center [479, 478] width 362 height 38
select select "95"
click at [298, 459] on select "La Petite - 1 to 2 Bedroom Condo (under 1000 sq. ft.) La Petite II - 2 Bedroom …" at bounding box center [479, 478] width 362 height 38
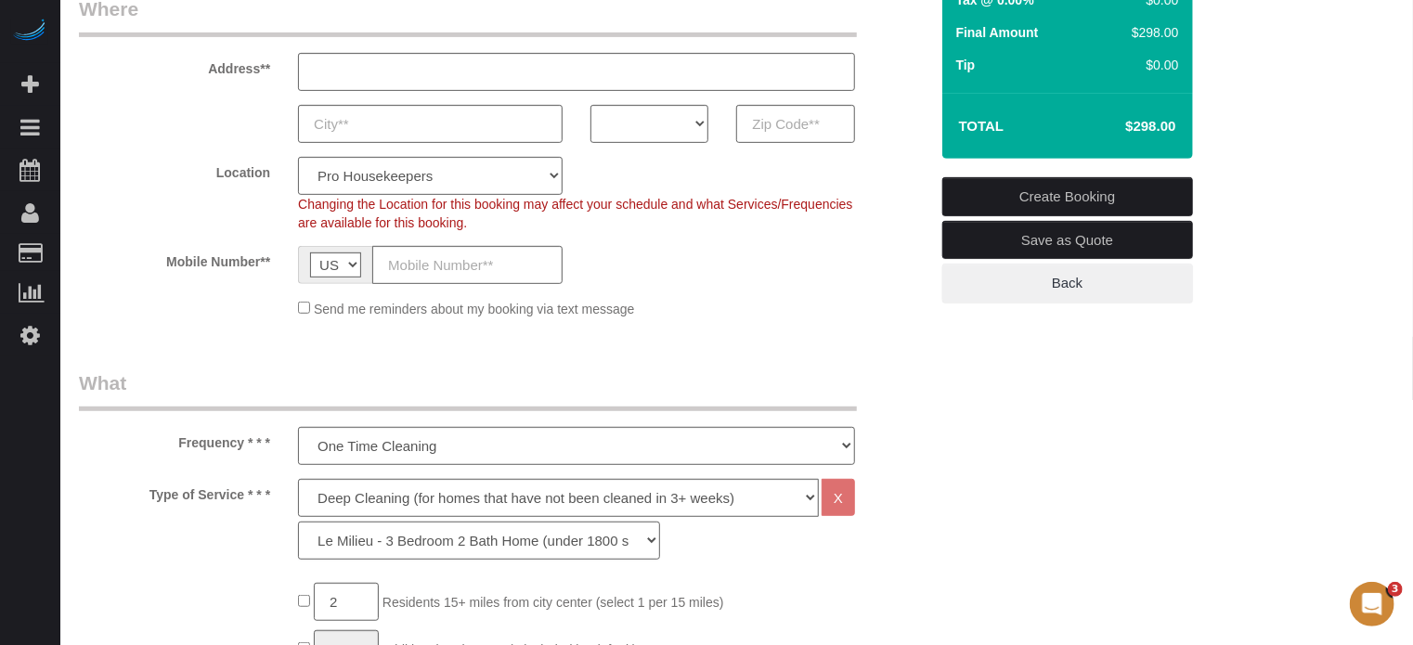
scroll to position [278, 0]
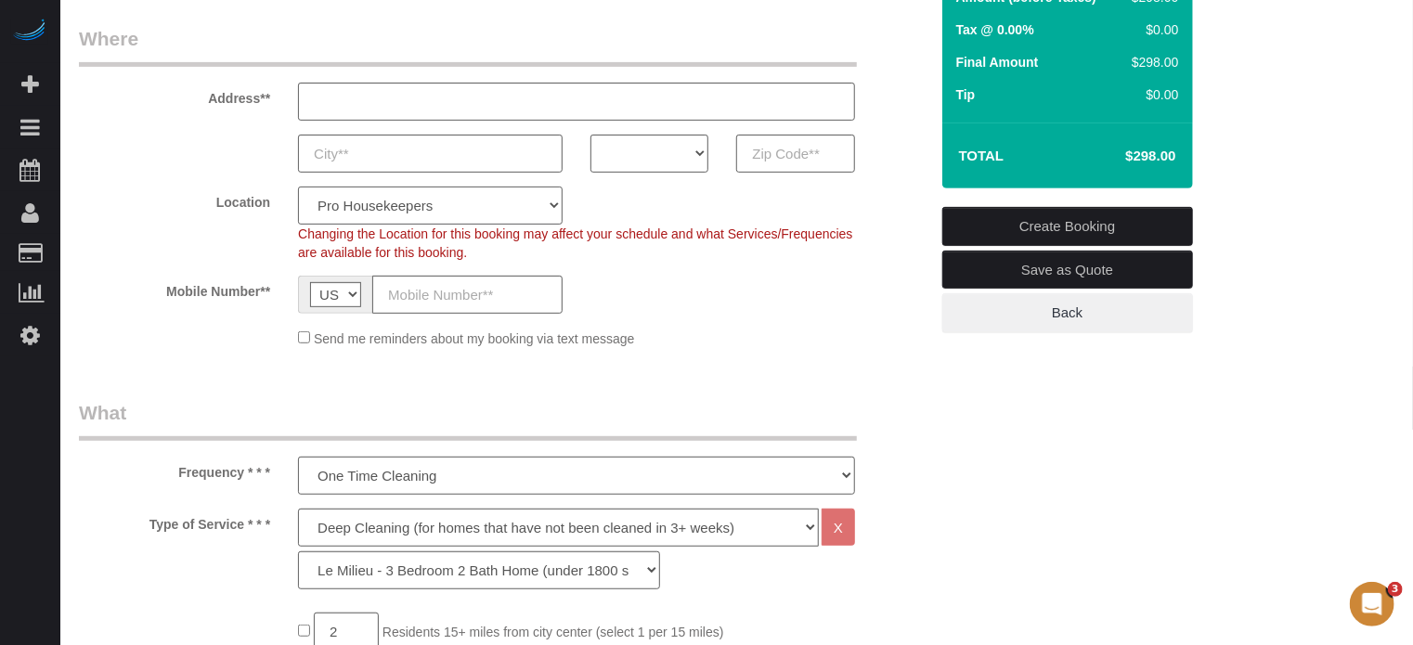
click at [378, 213] on select "Pro Housekeepers [GEOGRAPHIC_DATA] [GEOGRAPHIC_DATA] [GEOGRAPHIC_DATA] [GEOGRAP…" at bounding box center [430, 206] width 265 height 38
select select "3"
click at [298, 187] on select "Pro Housekeepers [GEOGRAPHIC_DATA] [GEOGRAPHIC_DATA] [GEOGRAPHIC_DATA] [GEOGRAP…" at bounding box center [430, 206] width 265 height 38
select select "object:1476"
select select "278"
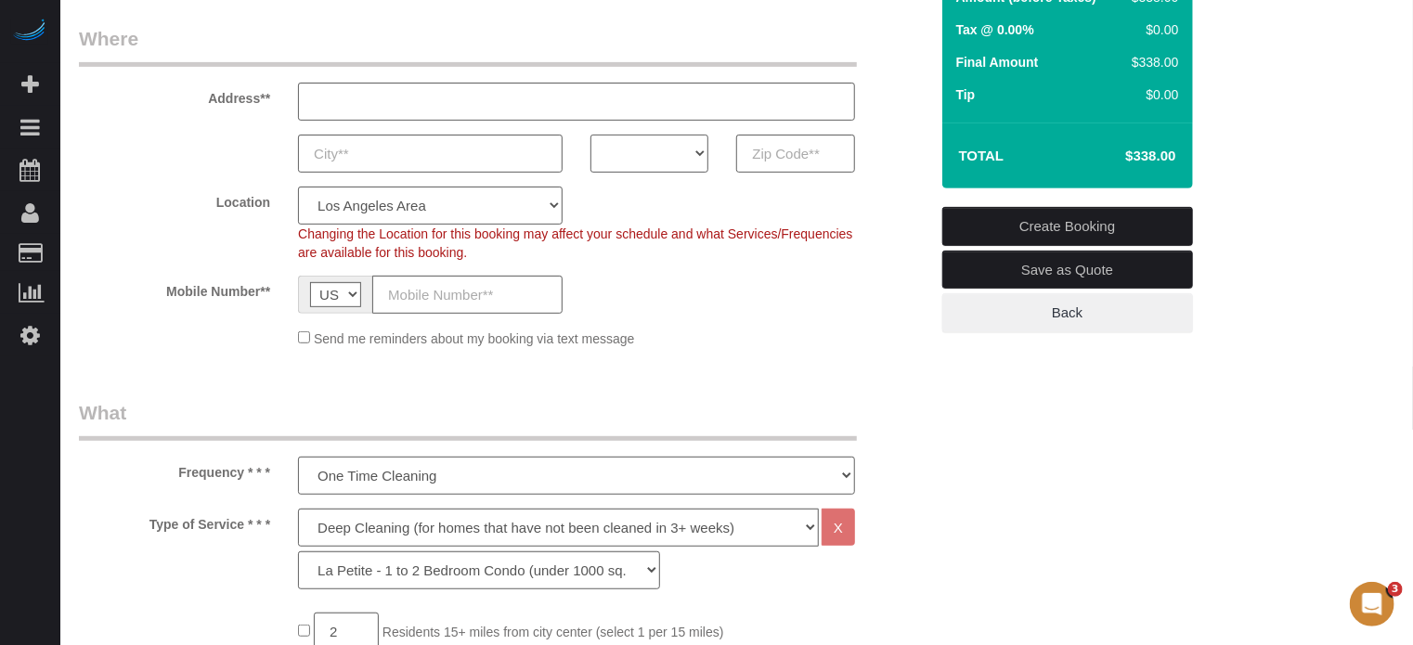
click at [632, 153] on select "AK AL AR AZ CA CO CT DC DE [GEOGRAPHIC_DATA] [GEOGRAPHIC_DATA] HI IA ID IL IN K…" at bounding box center [649, 154] width 118 height 38
select select "CA"
click at [590, 135] on select "AK AL AR AZ CA CO CT DC DE [GEOGRAPHIC_DATA] [GEOGRAPHIC_DATA] HI IA ID IL IN K…" at bounding box center [649, 154] width 118 height 38
drag, startPoint x: 208, startPoint y: 97, endPoint x: 267, endPoint y: 285, distance: 197.6
click at [267, 285] on fieldset "Where Address** AK AL AR AZ CA CO CT DC DE [GEOGRAPHIC_DATA] [GEOGRAPHIC_DATA] …" at bounding box center [503, 193] width 849 height 337
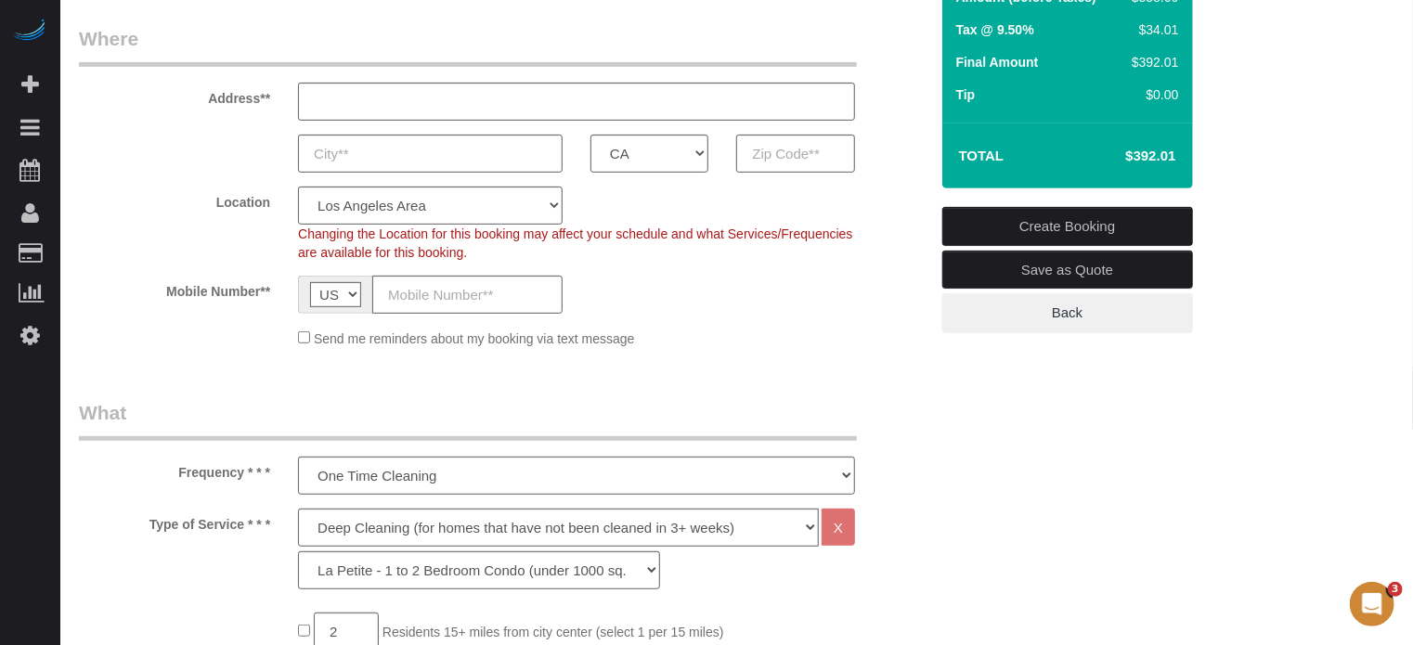
click at [257, 212] on div "Location Pro Housekeepers [GEOGRAPHIC_DATA] [GEOGRAPHIC_DATA] [GEOGRAPHIC_DATA]…" at bounding box center [503, 224] width 877 height 75
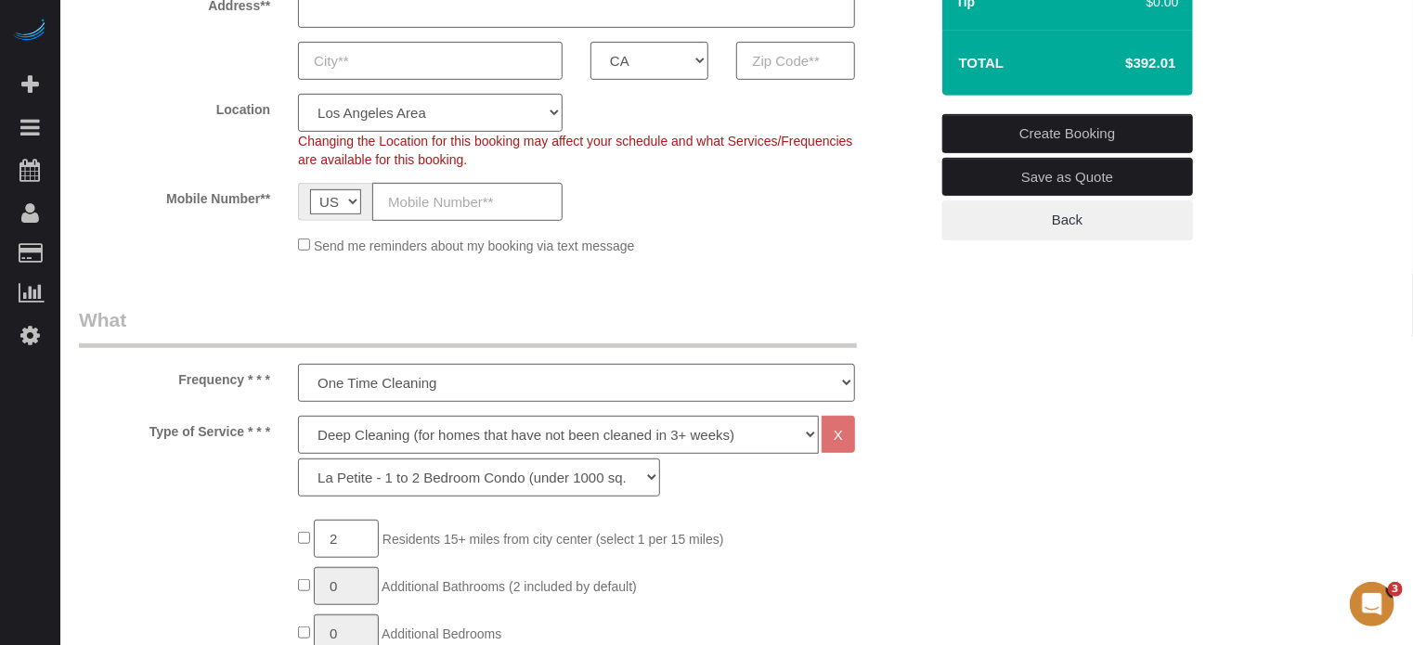
scroll to position [464, 0]
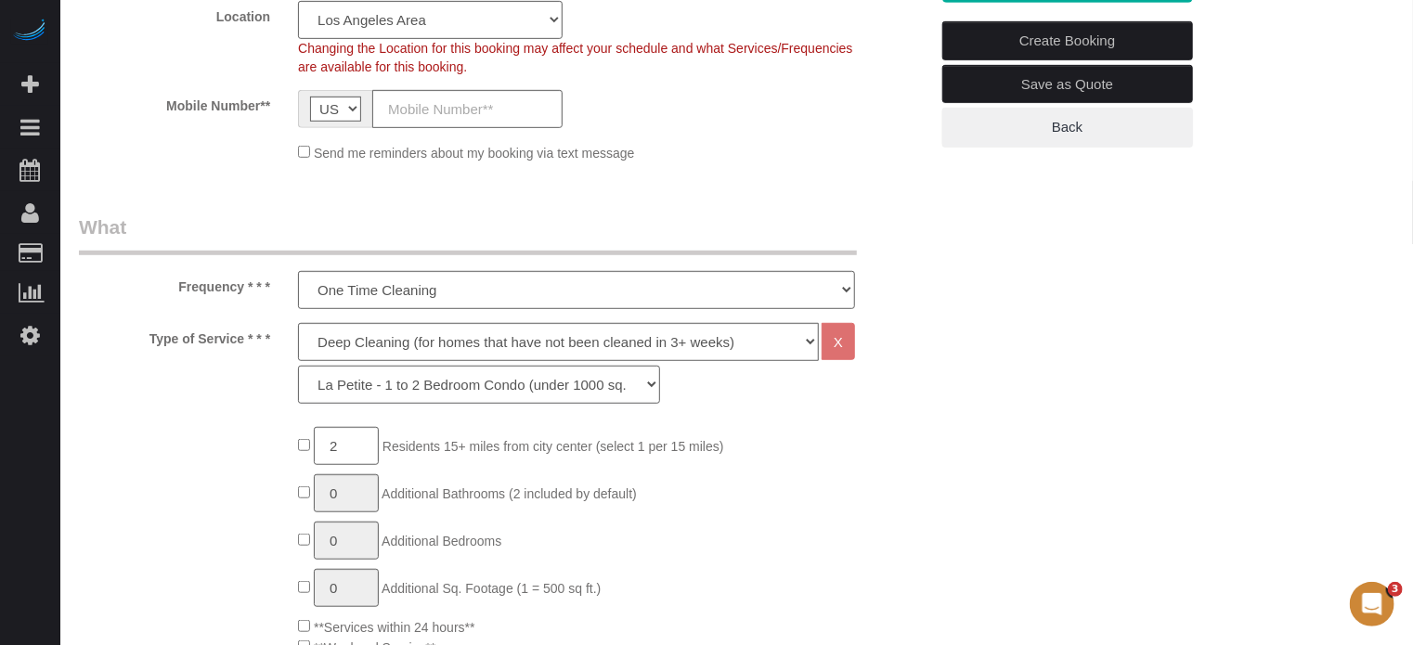
click at [419, 389] on select "La Petite - 1 to 2 Bedroom Condo (under 1000 sq. ft.) La Petite II - 2 Bedroom …" at bounding box center [479, 385] width 362 height 38
select select "280"
click at [298, 366] on select "La Petite - 1 to 2 Bedroom Condo (under 1000 sq. ft.) La Petite II - 2 Bedroom …" at bounding box center [479, 385] width 362 height 38
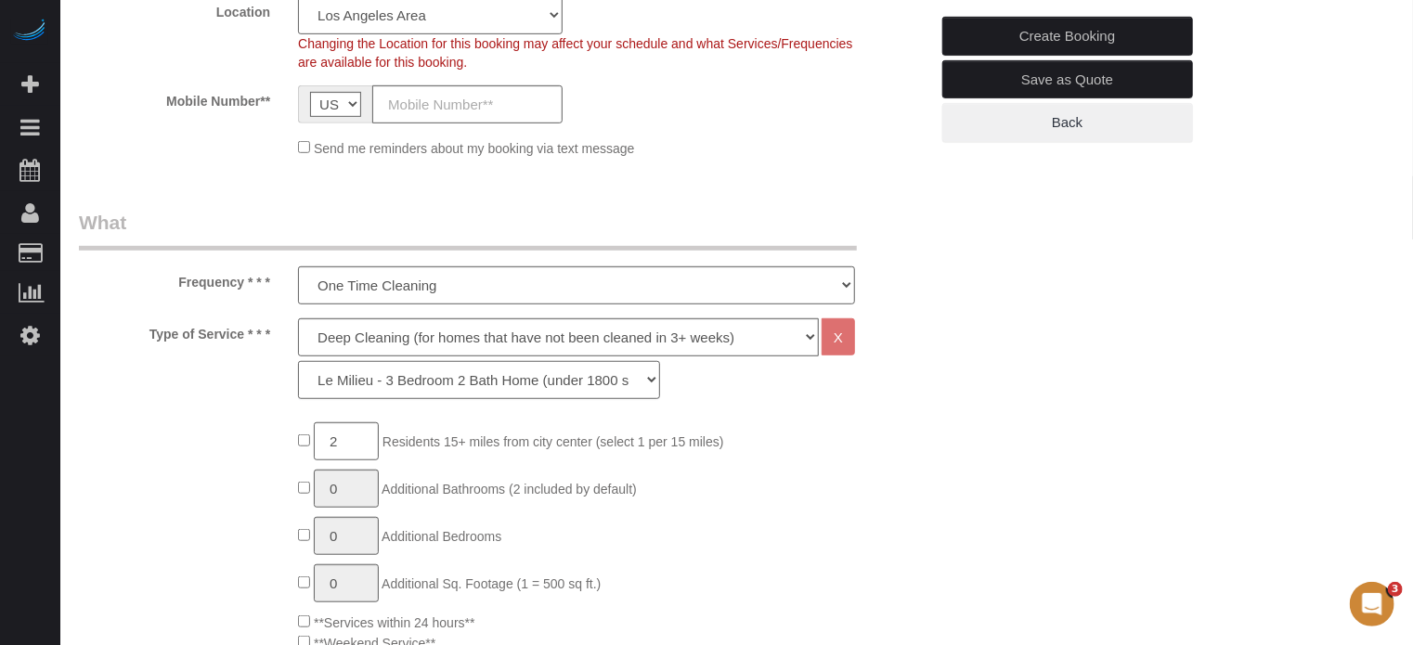
scroll to position [650, 0]
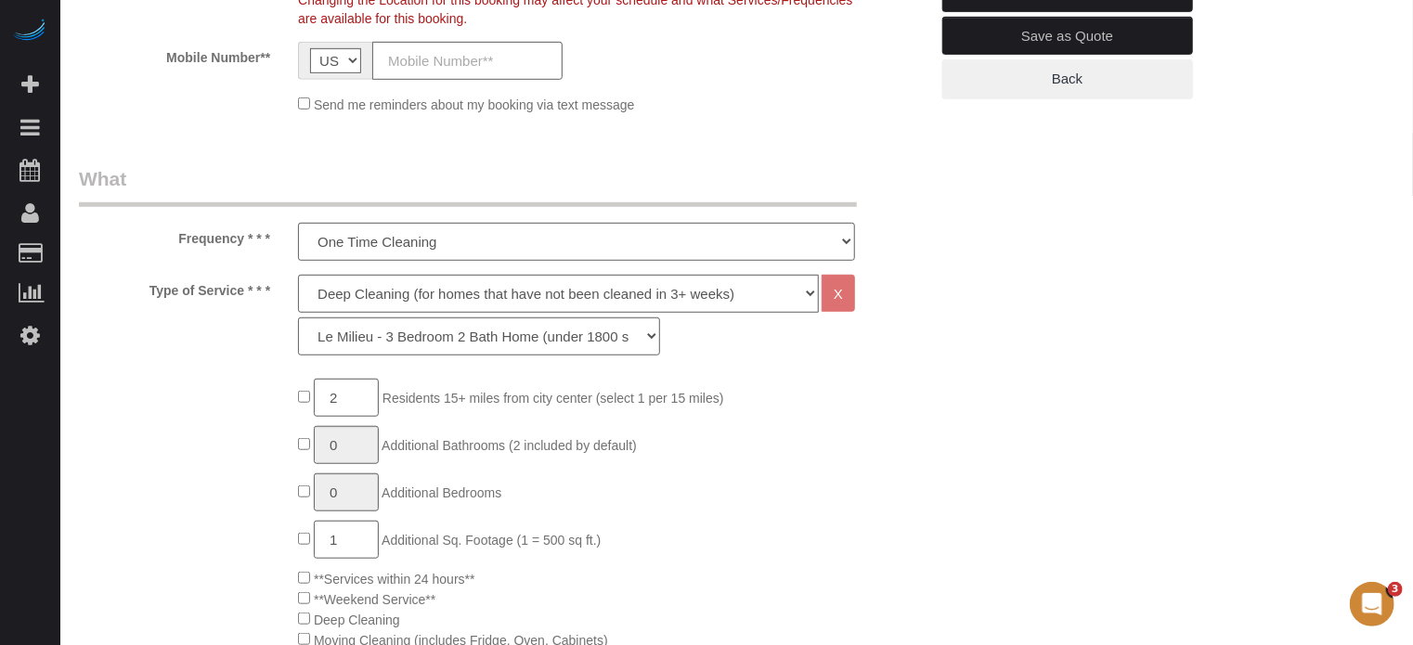
scroll to position [557, 0]
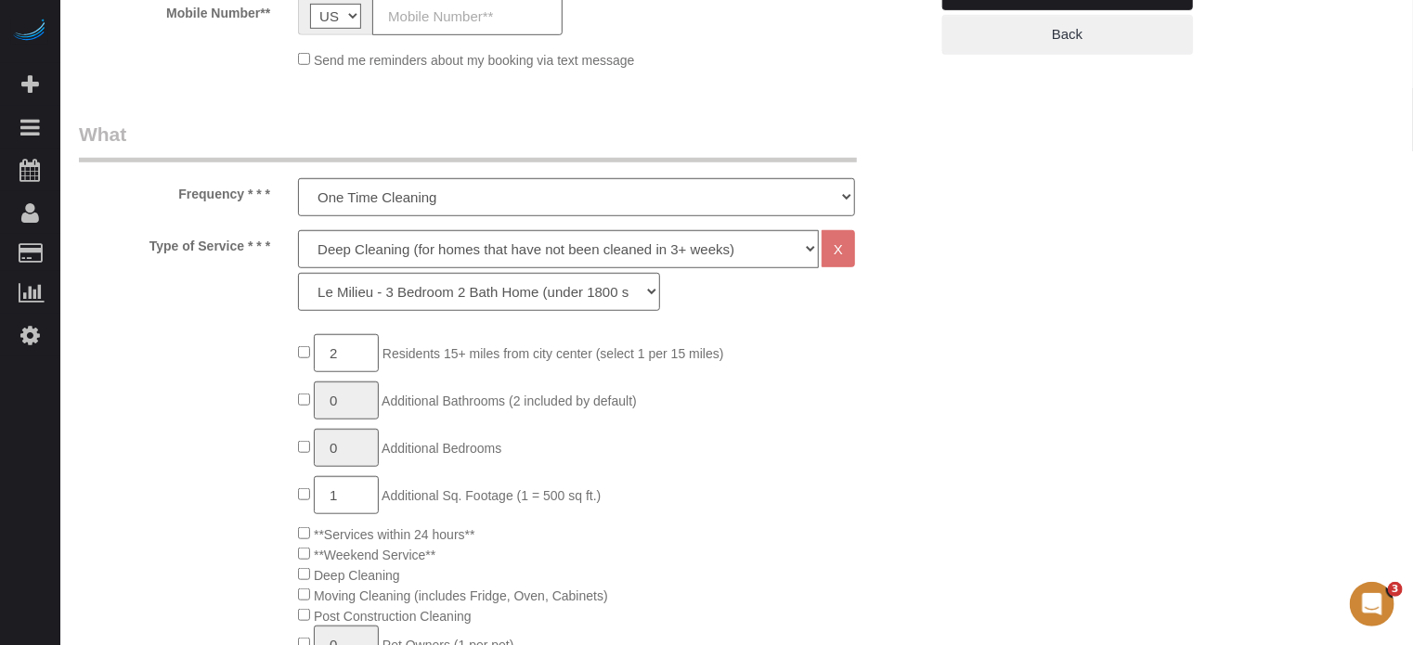
click at [901, 270] on div "Type of Service * * * Deep Cleaning (for homes that have not been cleaned in 3+…" at bounding box center [503, 275] width 877 height 90
type input "0"
click at [898, 141] on div "Frequency * * * One Time Cleaning Weekly Cleaning (20%) - 20.00% (0% for the Fi…" at bounding box center [503, 169] width 877 height 96
click at [253, 267] on div "Type of Service * * * Deep Cleaning (for homes that have not been cleaned in 3+…" at bounding box center [503, 275] width 877 height 90
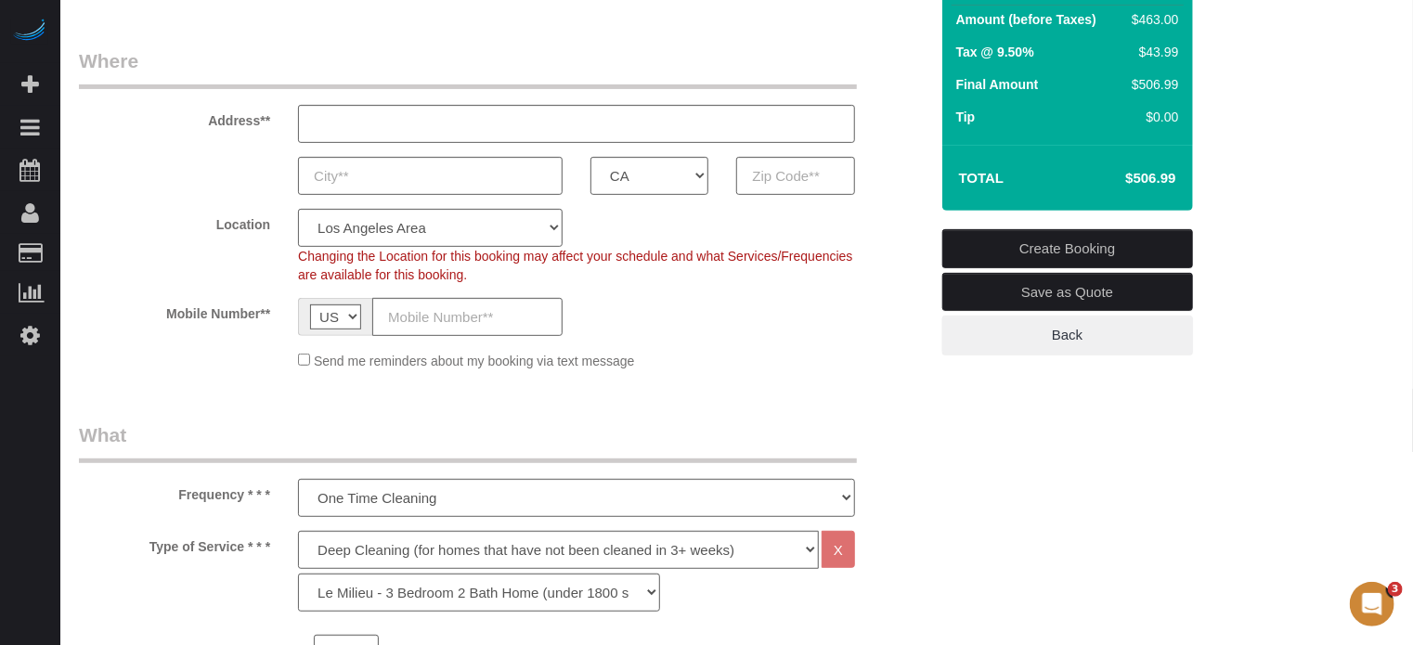
scroll to position [464, 0]
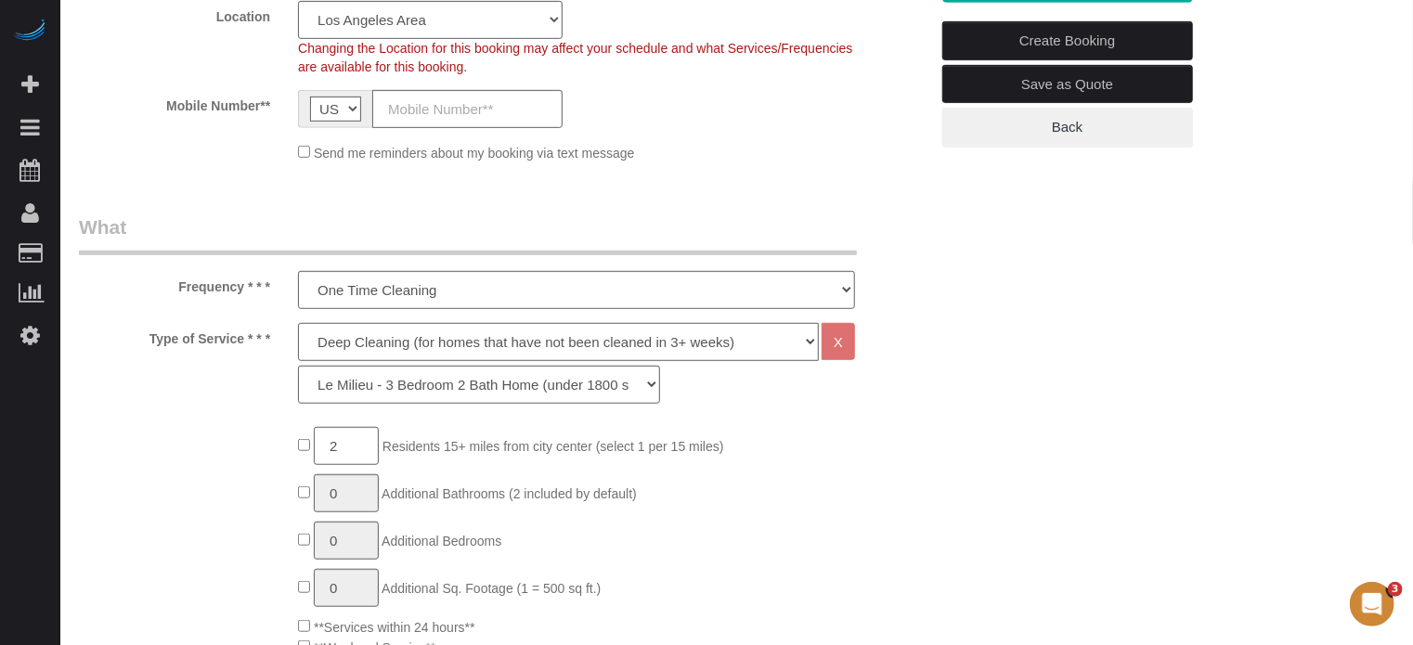
click at [363, 355] on select "Deep Cleaning (for homes that have not been cleaned in 3+ weeks) Spruce Regular…" at bounding box center [558, 342] width 521 height 38
select select "4"
click at [298, 323] on select "Deep Cleaning (for homes that have not been cleaned in 3+ weeks) Spruce Regular…" at bounding box center [558, 342] width 521 height 38
click at [378, 394] on select "La Petite - 1 to 2 Bedroom Condo (under 1000 sq. ft.) La Petite II - 2 Bedroom …" at bounding box center [479, 385] width 362 height 38
select select "230"
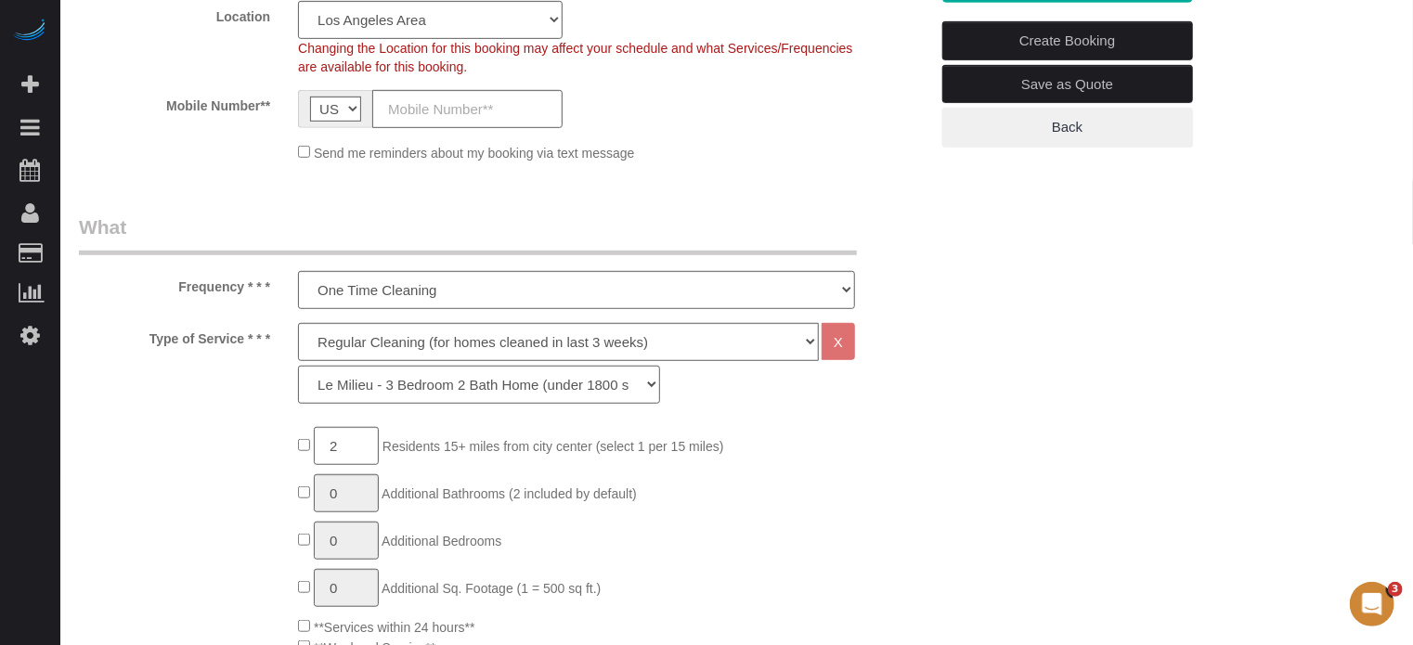
click at [298, 366] on select "La Petite - 1 to 2 Bedroom Condo (under 1000 sq. ft.) La Petite II - 2 Bedroom …" at bounding box center [479, 385] width 362 height 38
click at [394, 390] on select "La Petite - 1 to 2 Bedroom Condo (under 1000 sq. ft.) La Petite II - 2 Bedroom …" at bounding box center [479, 385] width 362 height 38
click at [298, 366] on select "La Petite - 1 to 2 Bedroom Condo (under 1000 sq. ft.) La Petite II - 2 Bedroom …" at bounding box center [479, 385] width 362 height 38
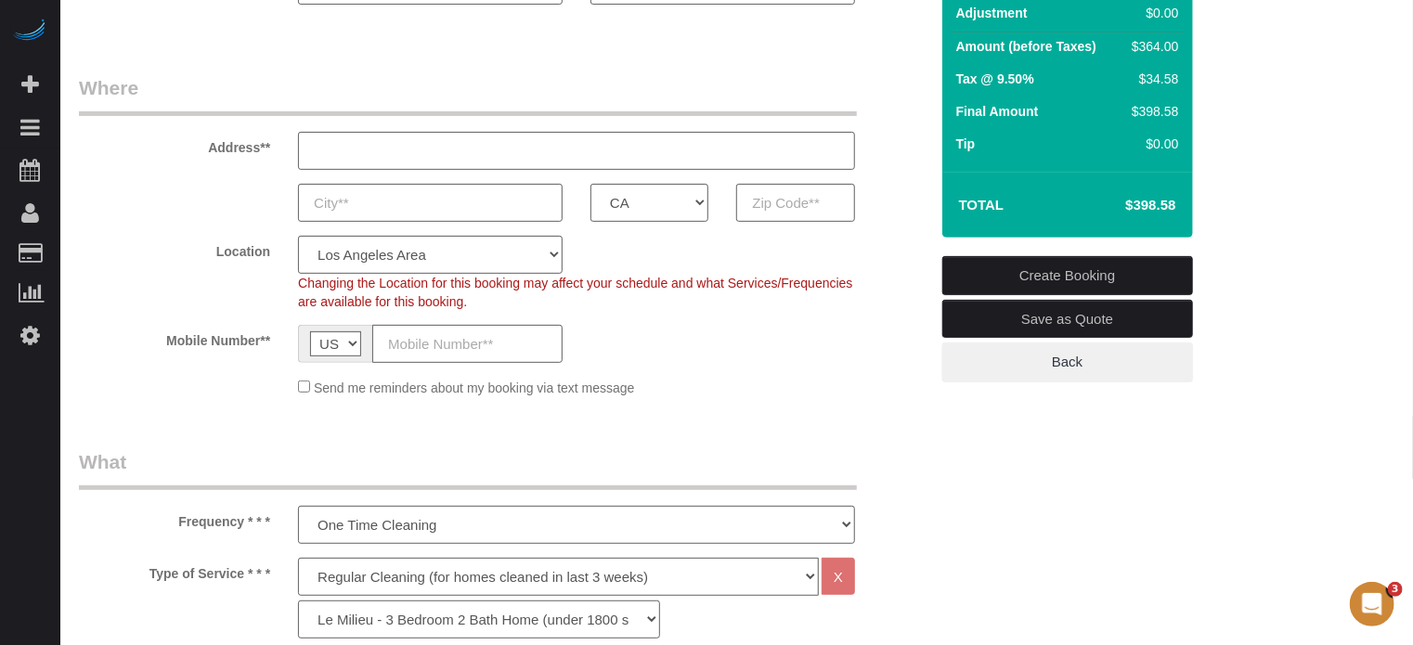
scroll to position [186, 0]
